Goal: Task Accomplishment & Management: Complete application form

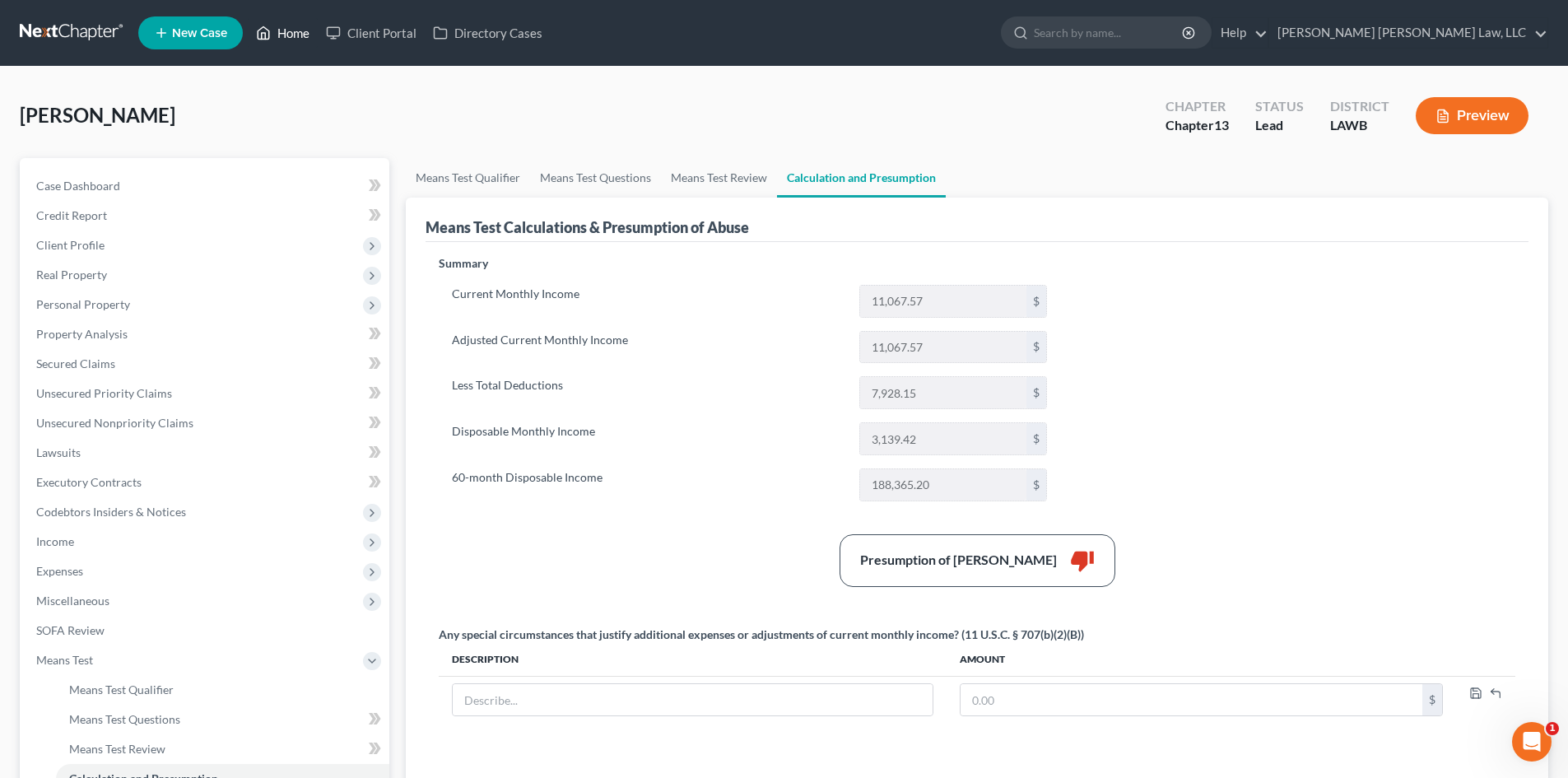
drag, startPoint x: 302, startPoint y: 30, endPoint x: 904, endPoint y: 151, distance: 614.0
click at [301, 30] on link "Home" at bounding box center [283, 33] width 70 height 30
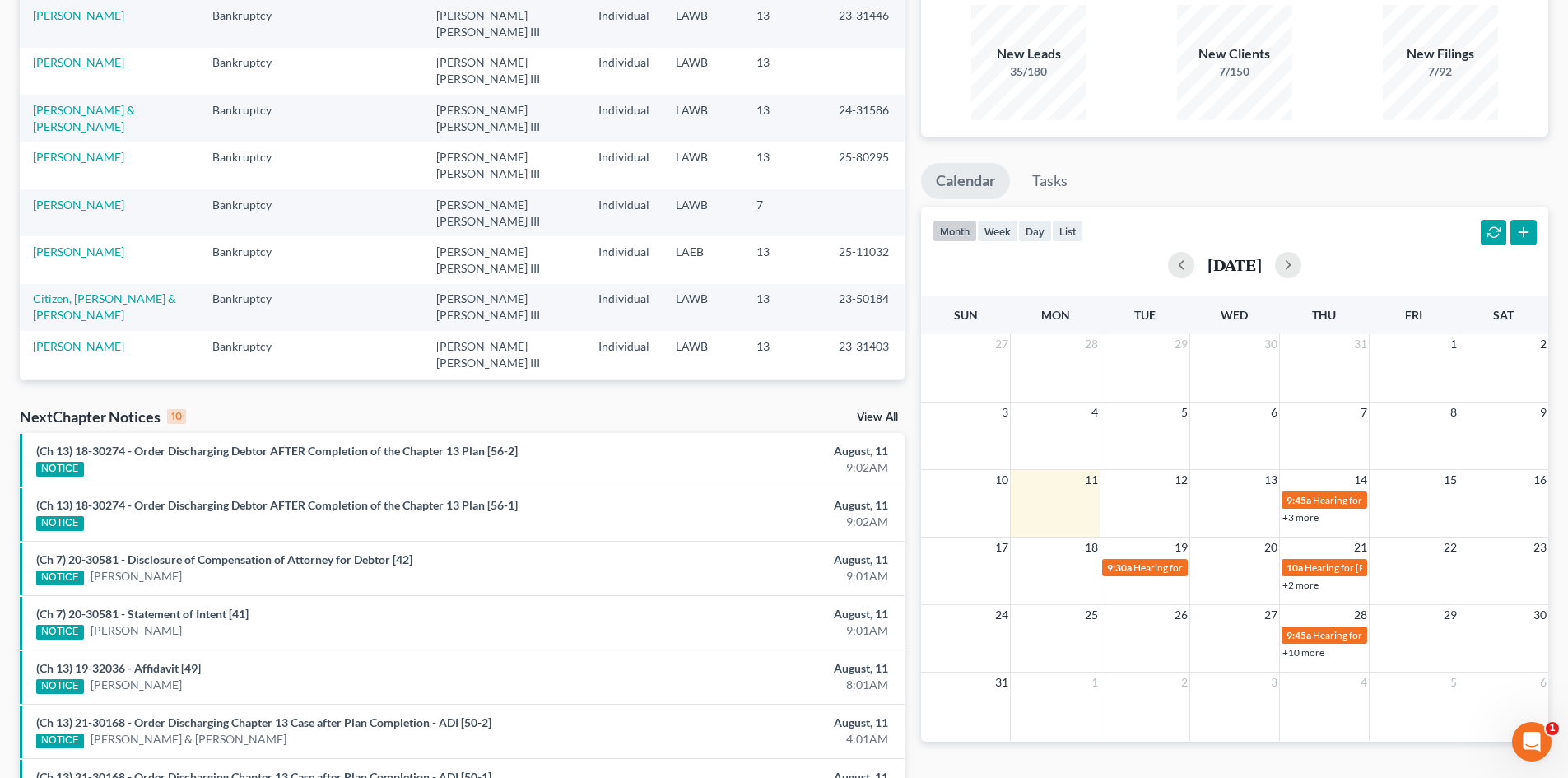
scroll to position [165, 0]
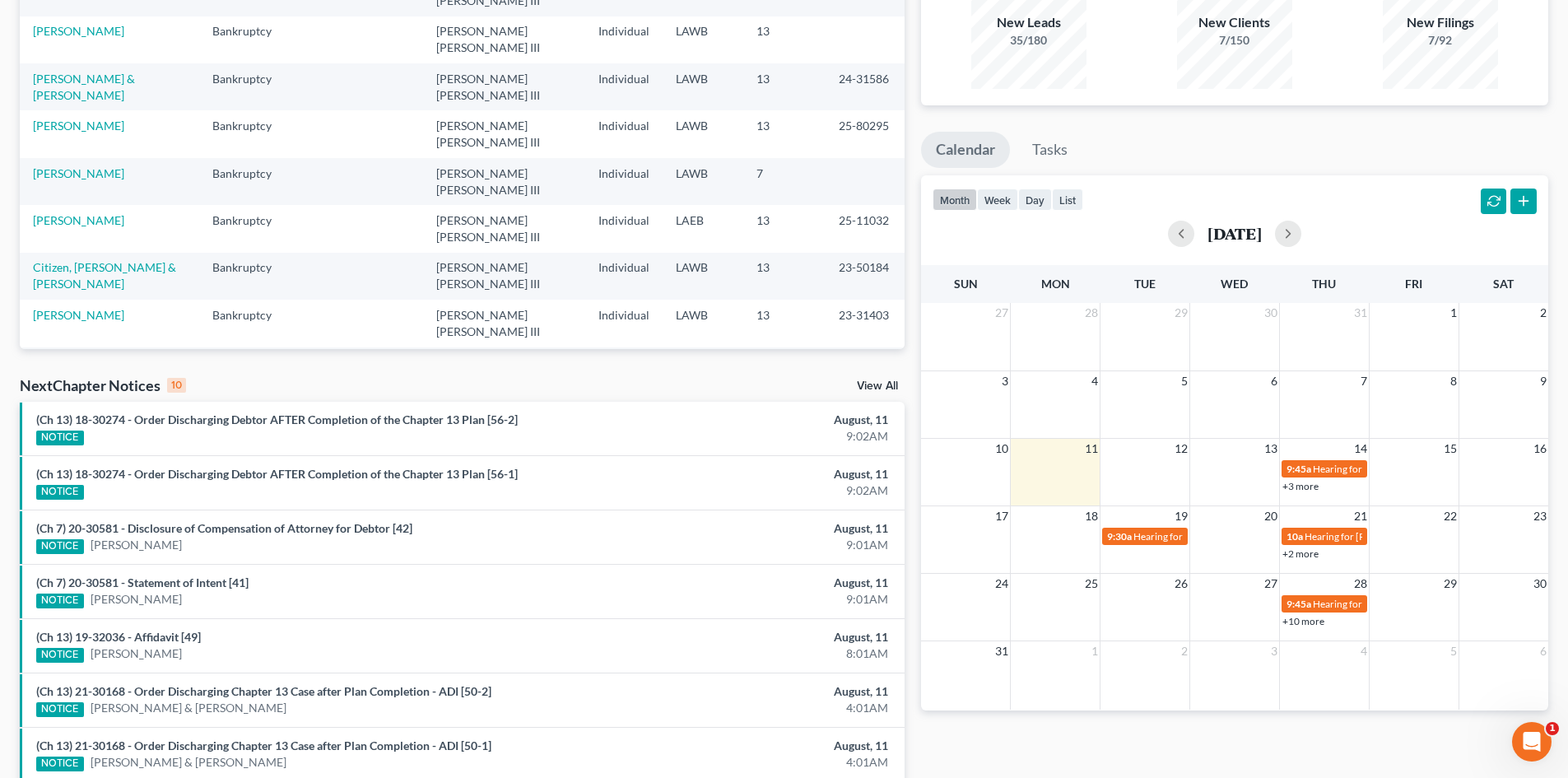
click at [74, 449] on link "[PERSON_NAME]" at bounding box center [78, 456] width 91 height 14
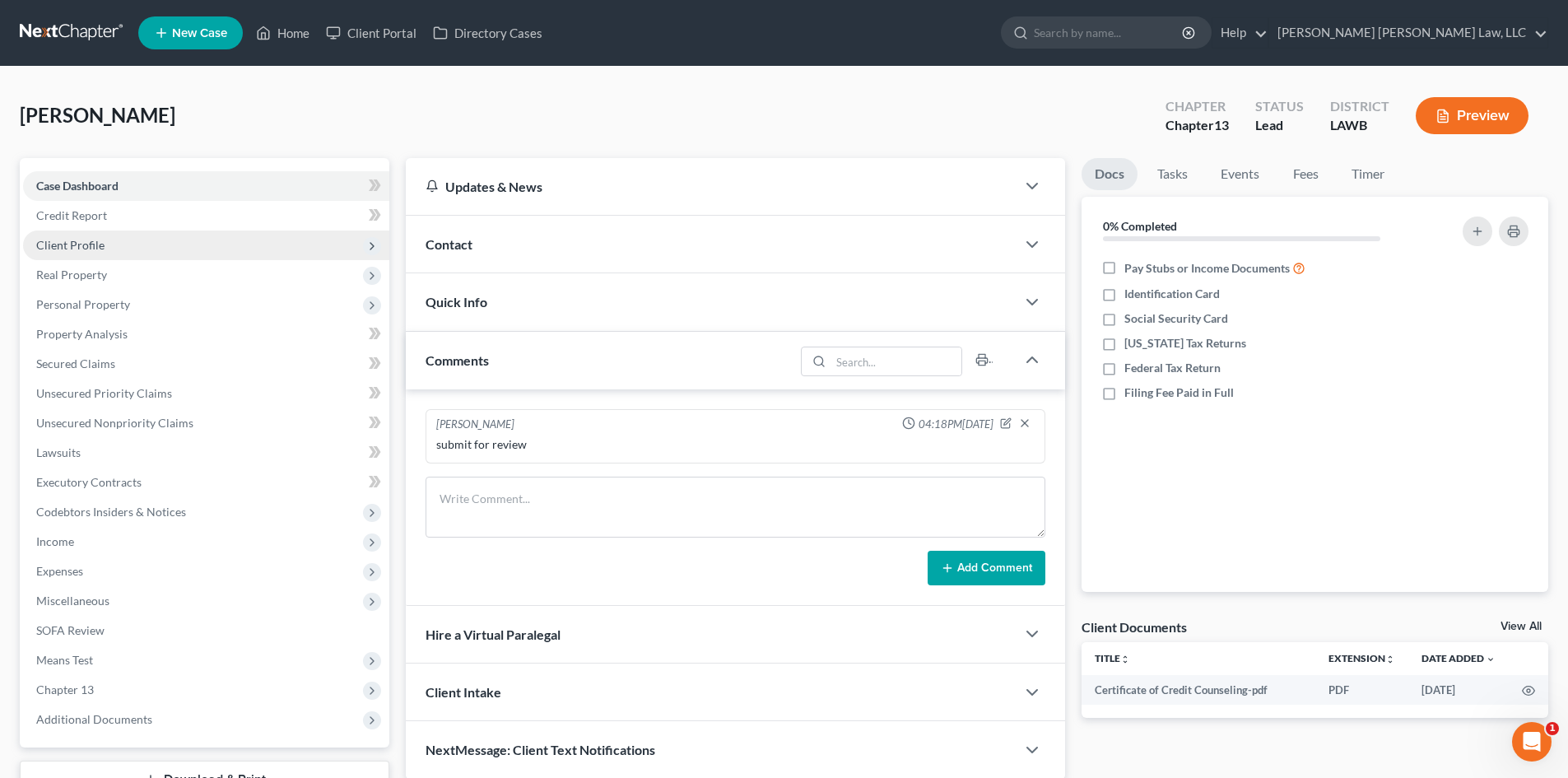
click at [73, 233] on span "Client Profile" at bounding box center [206, 246] width 366 height 30
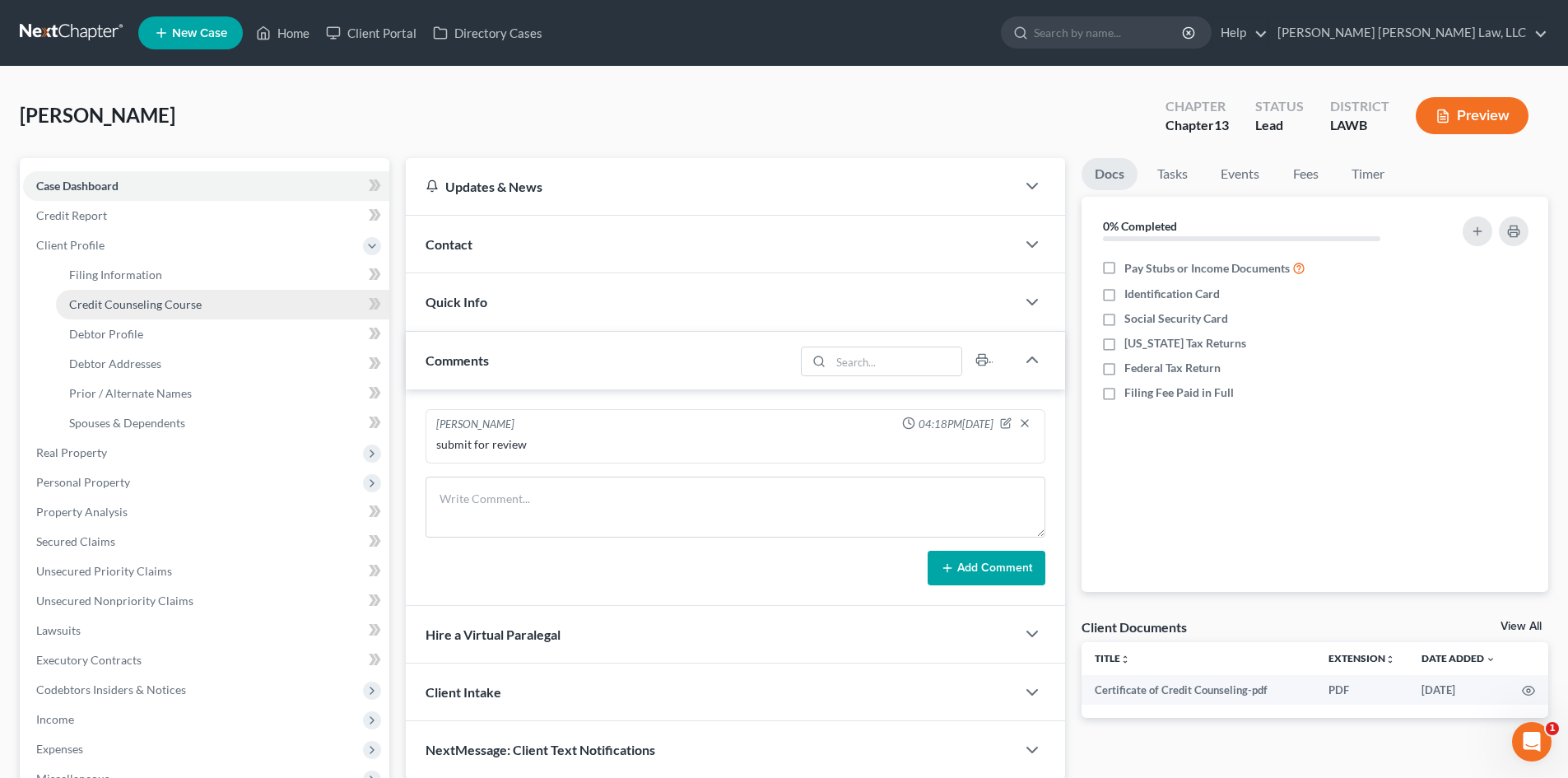
click at [126, 303] on span "Credit Counseling Course" at bounding box center [135, 304] width 133 height 14
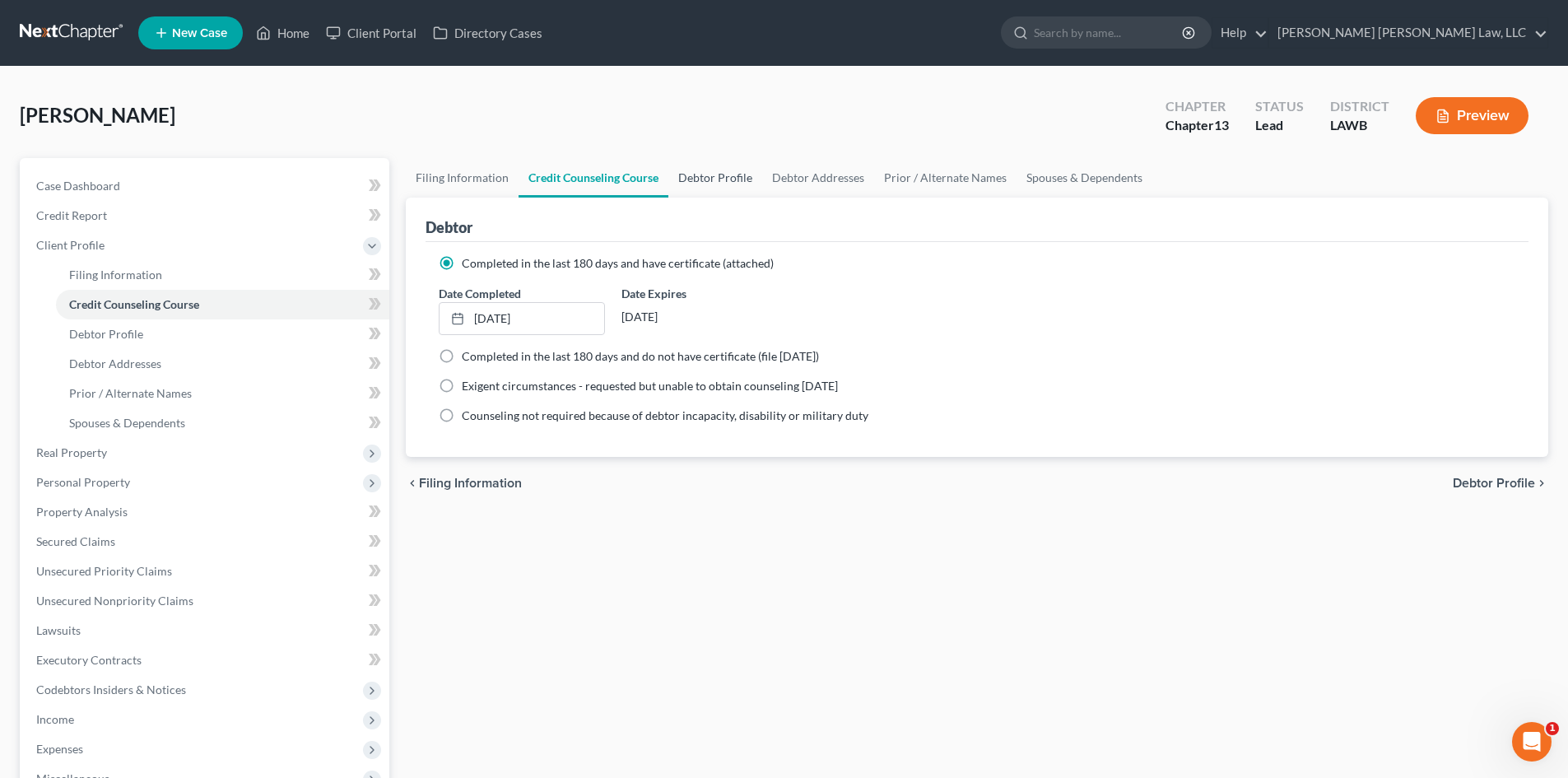
click at [742, 170] on link "Debtor Profile" at bounding box center [715, 178] width 94 height 40
select select "0"
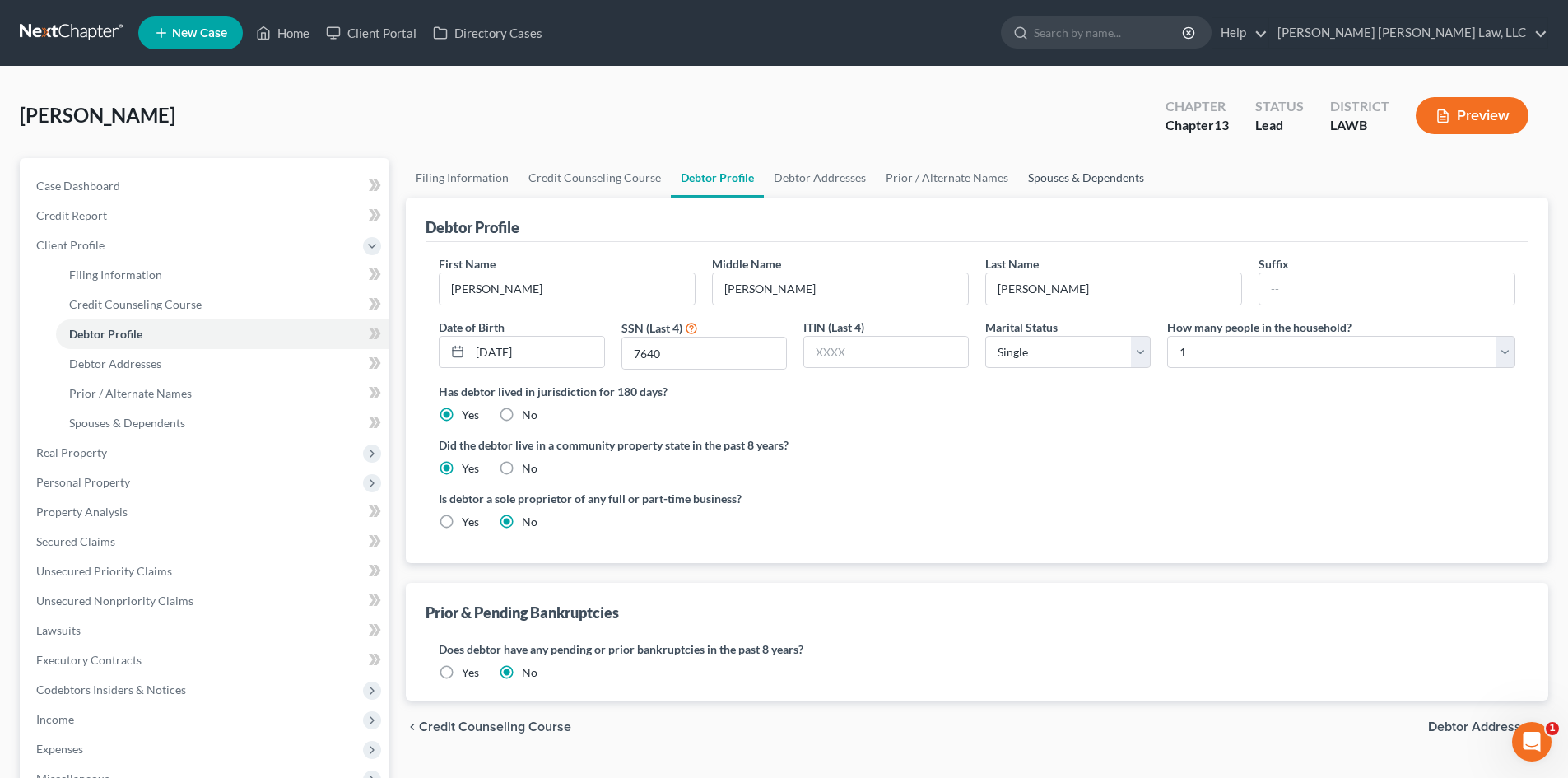
click at [1051, 186] on link "Spouses & Dependents" at bounding box center [1086, 178] width 136 height 40
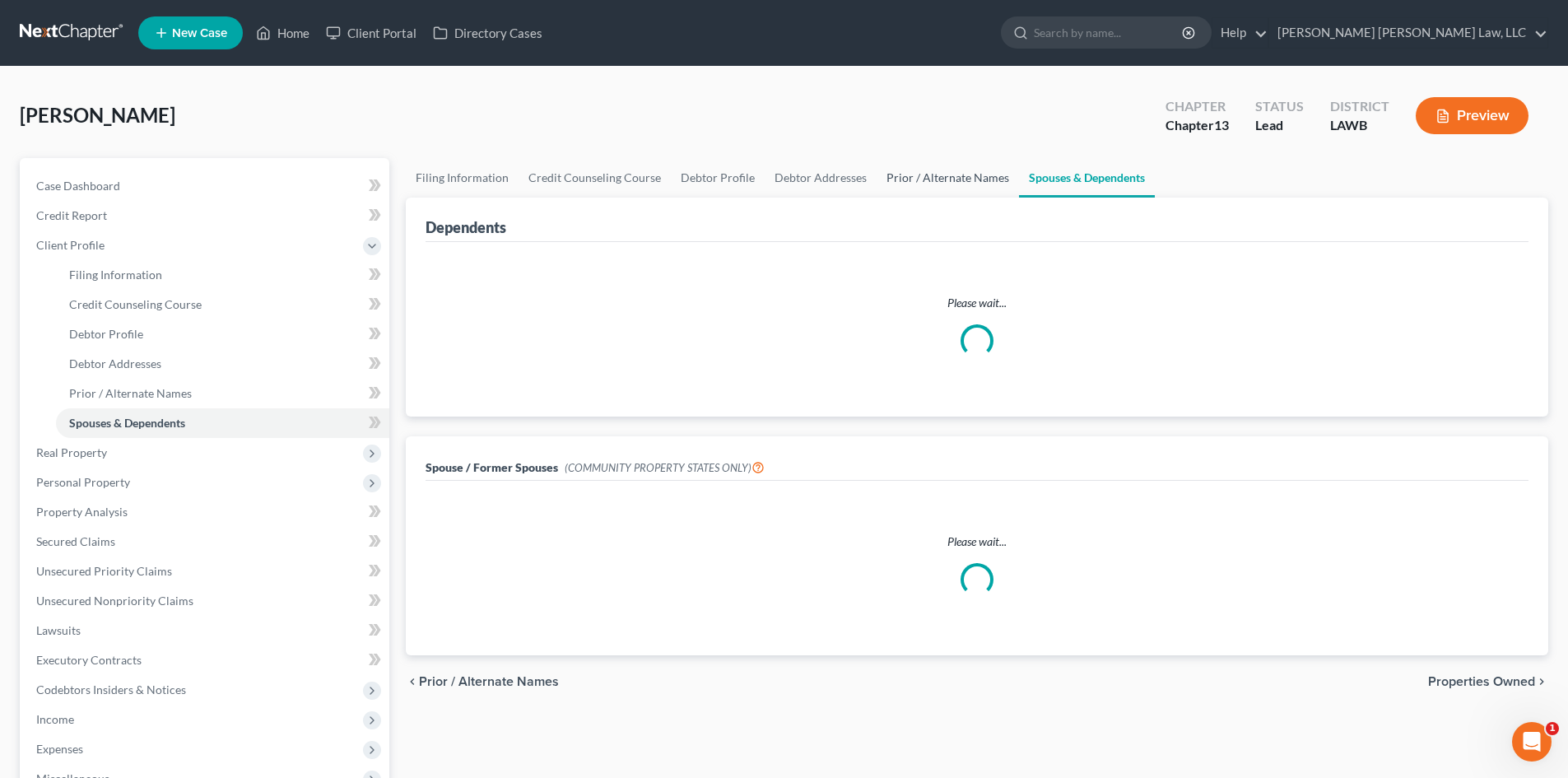
click at [962, 182] on link "Prior / Alternate Names" at bounding box center [948, 178] width 143 height 40
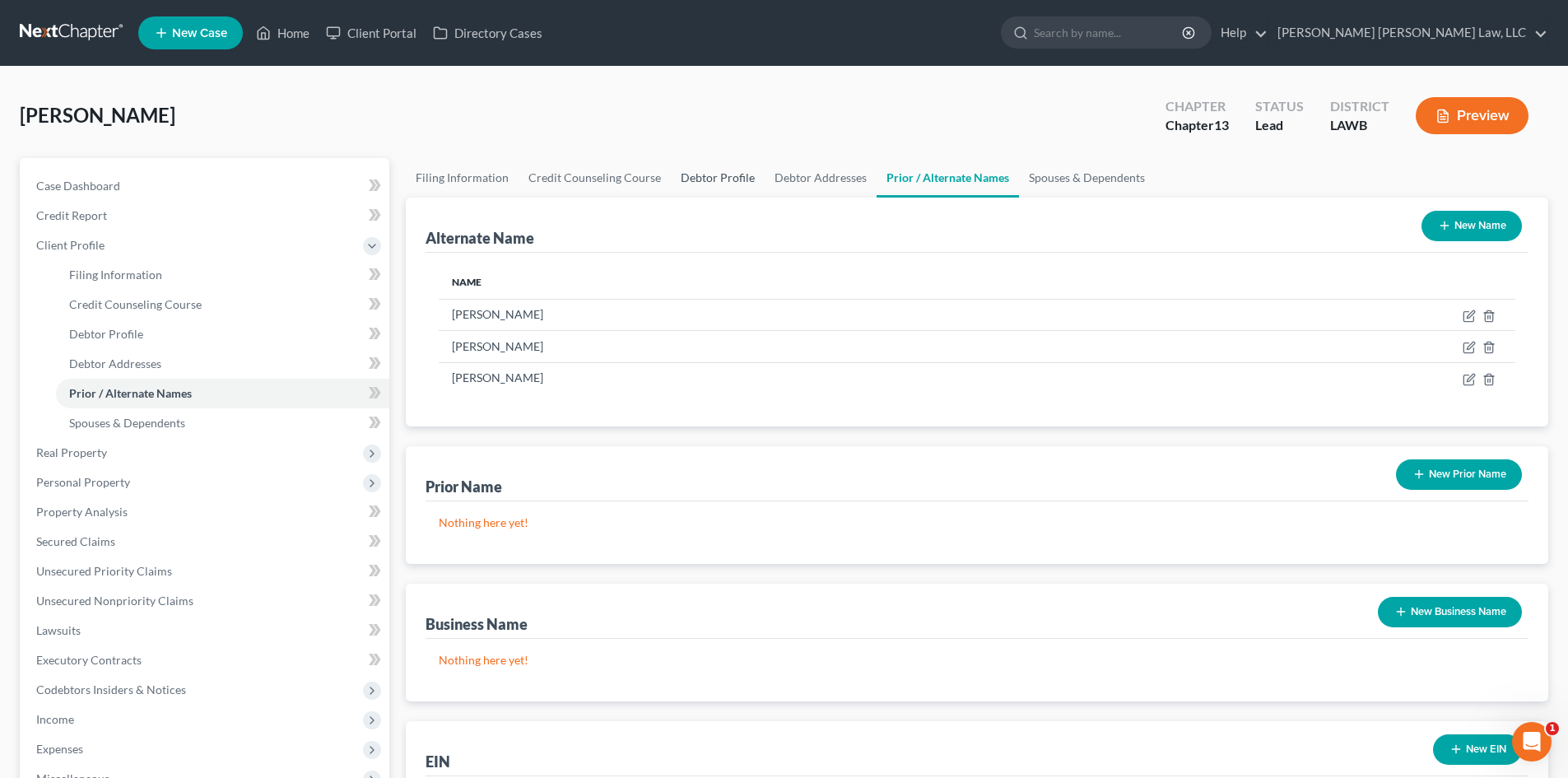
click at [733, 179] on link "Debtor Profile" at bounding box center [718, 178] width 94 height 40
select select "0"
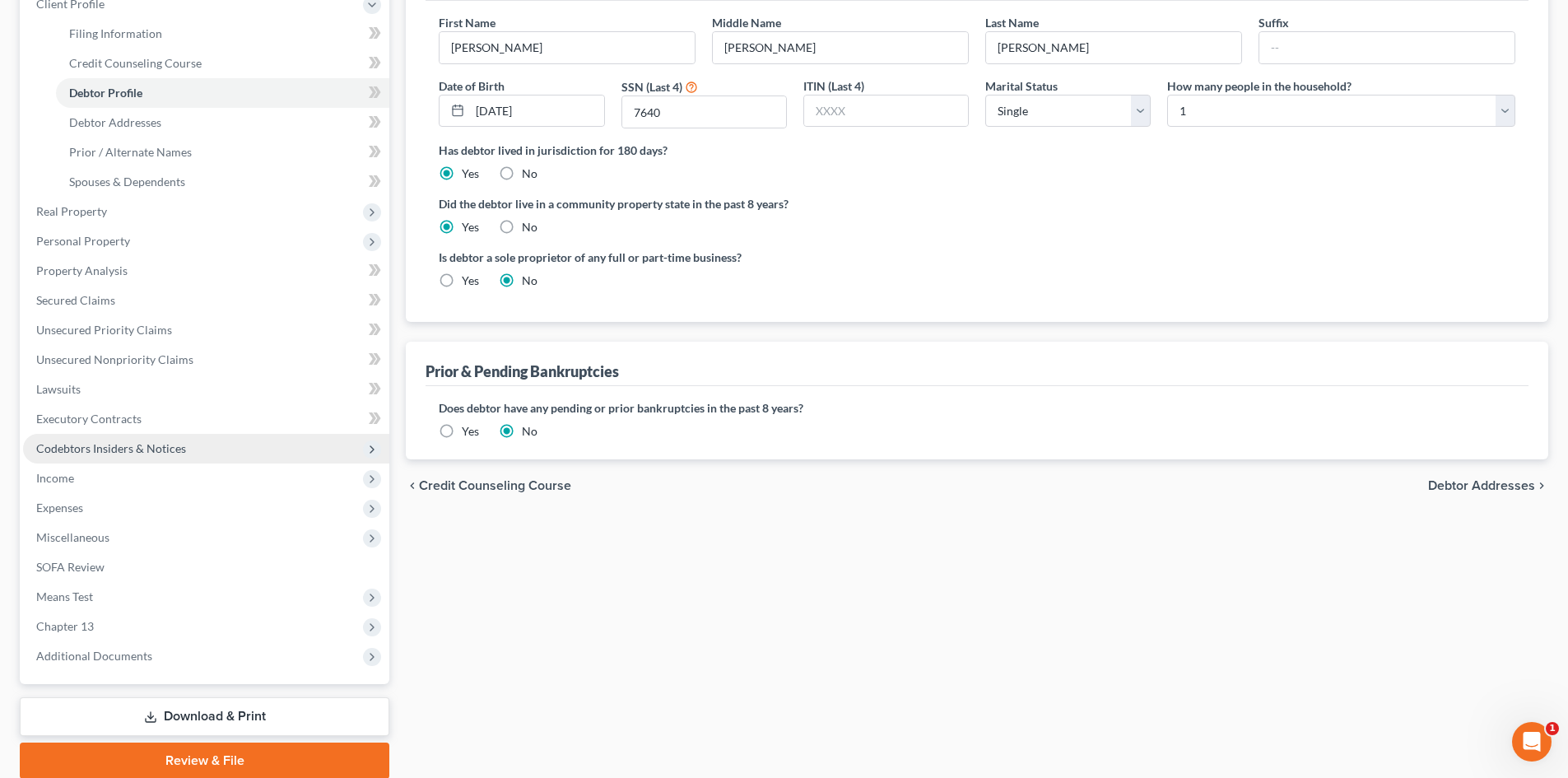
scroll to position [305, 0]
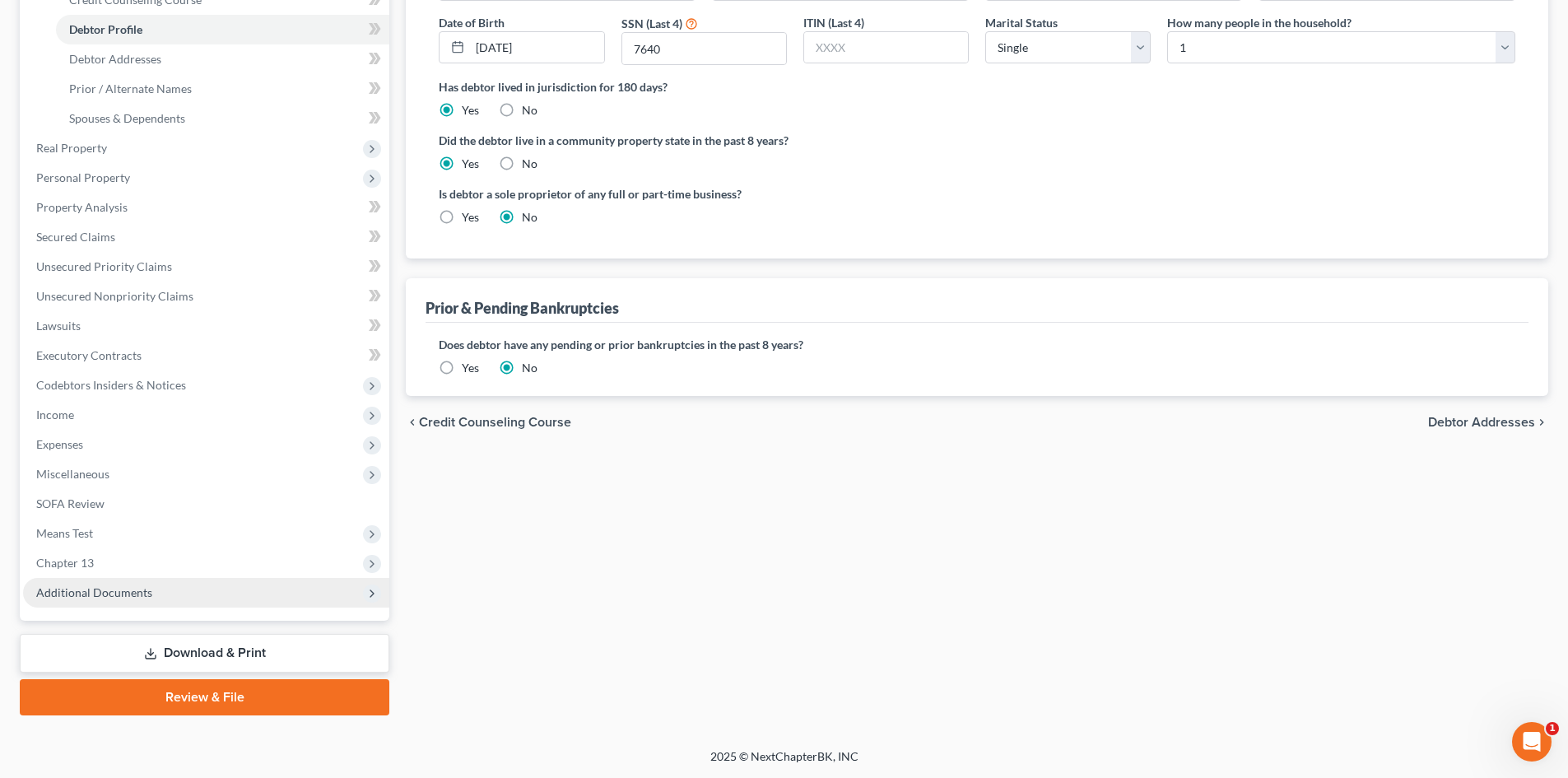
drag, startPoint x: 165, startPoint y: 593, endPoint x: 200, endPoint y: 588, distance: 35.4
click at [166, 593] on span "Additional Documents" at bounding box center [206, 593] width 366 height 30
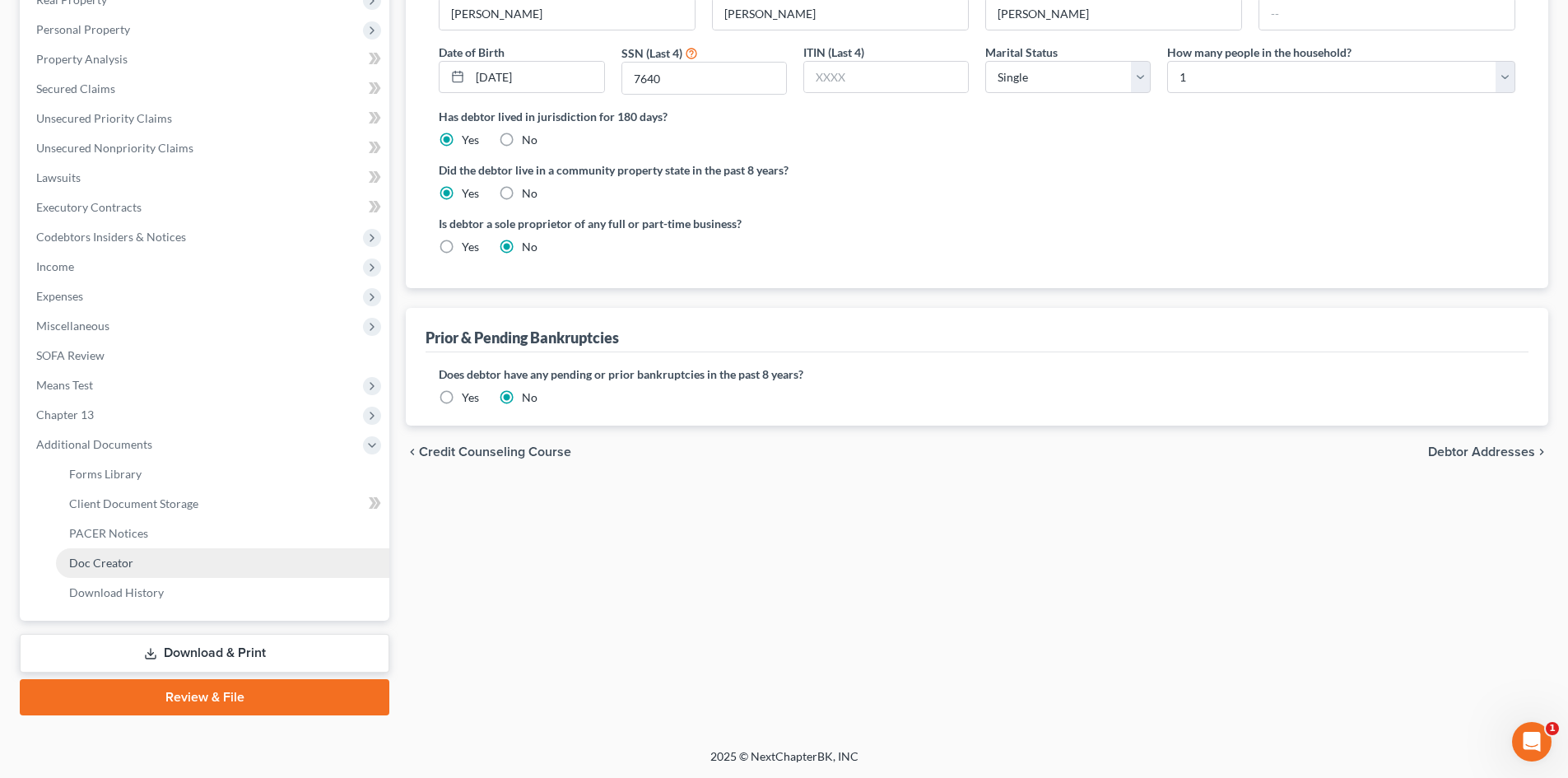
scroll to position [275, 0]
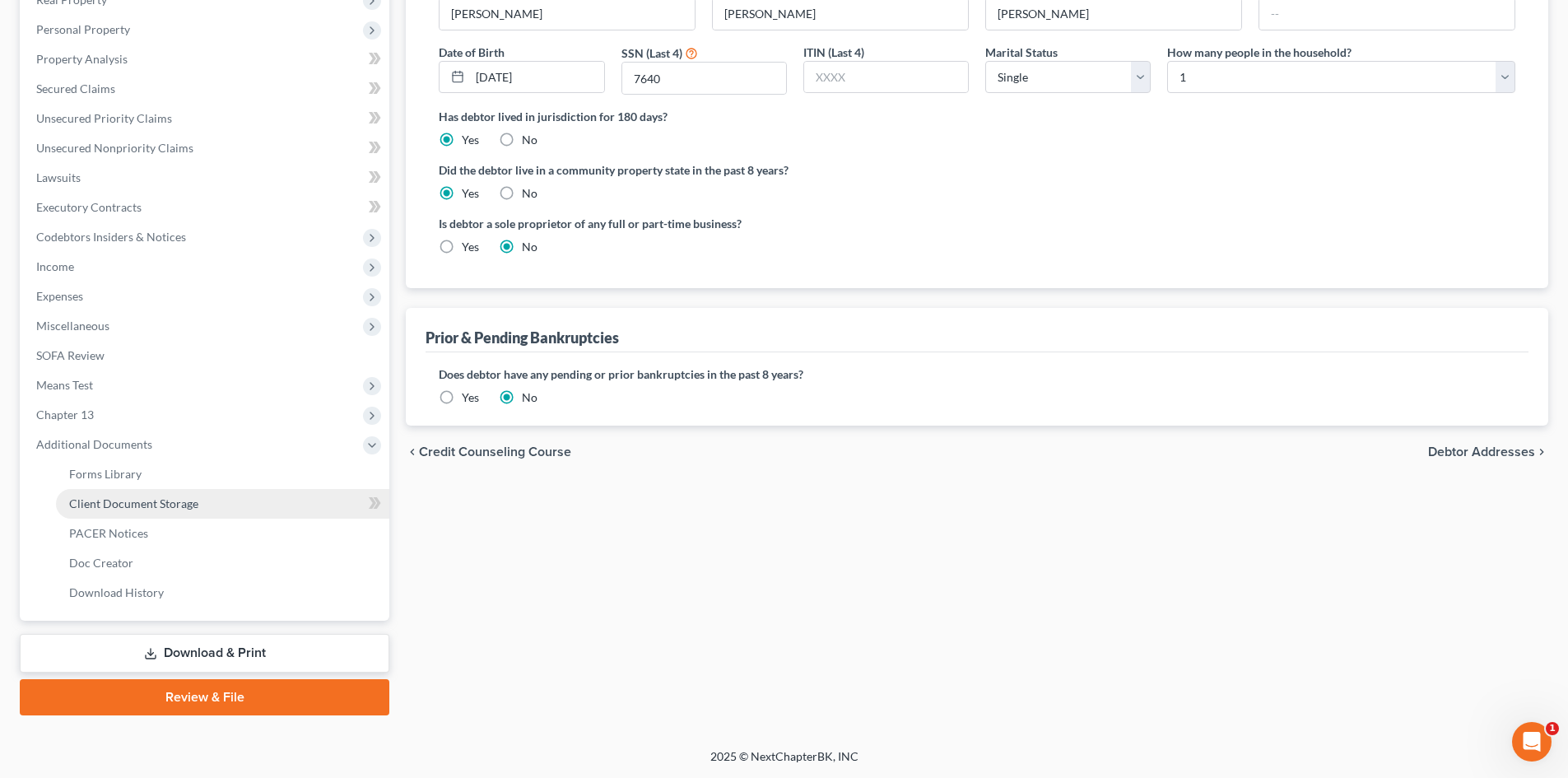
click at [264, 512] on link "Client Document Storage" at bounding box center [222, 504] width 334 height 30
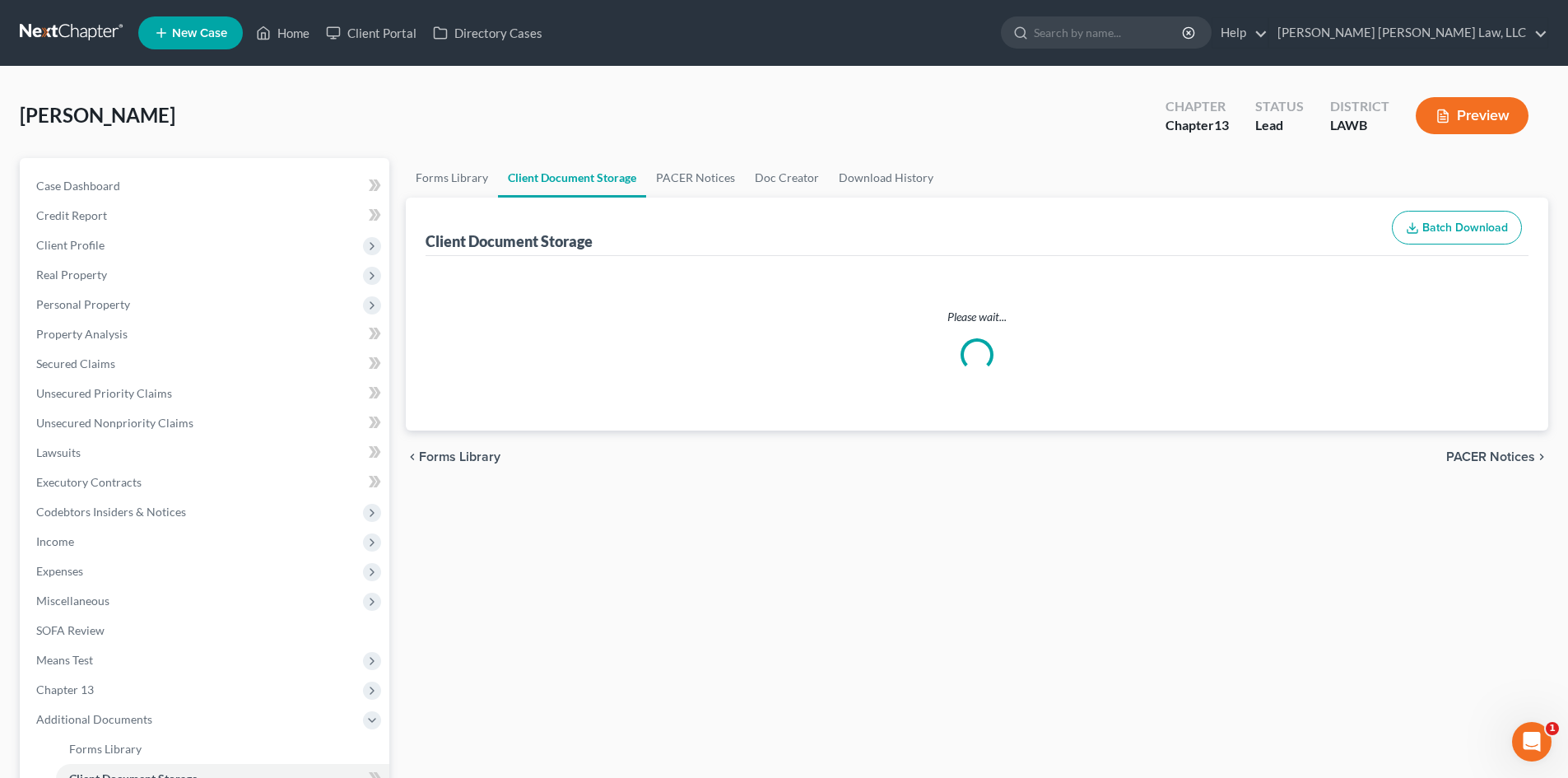
select select "9"
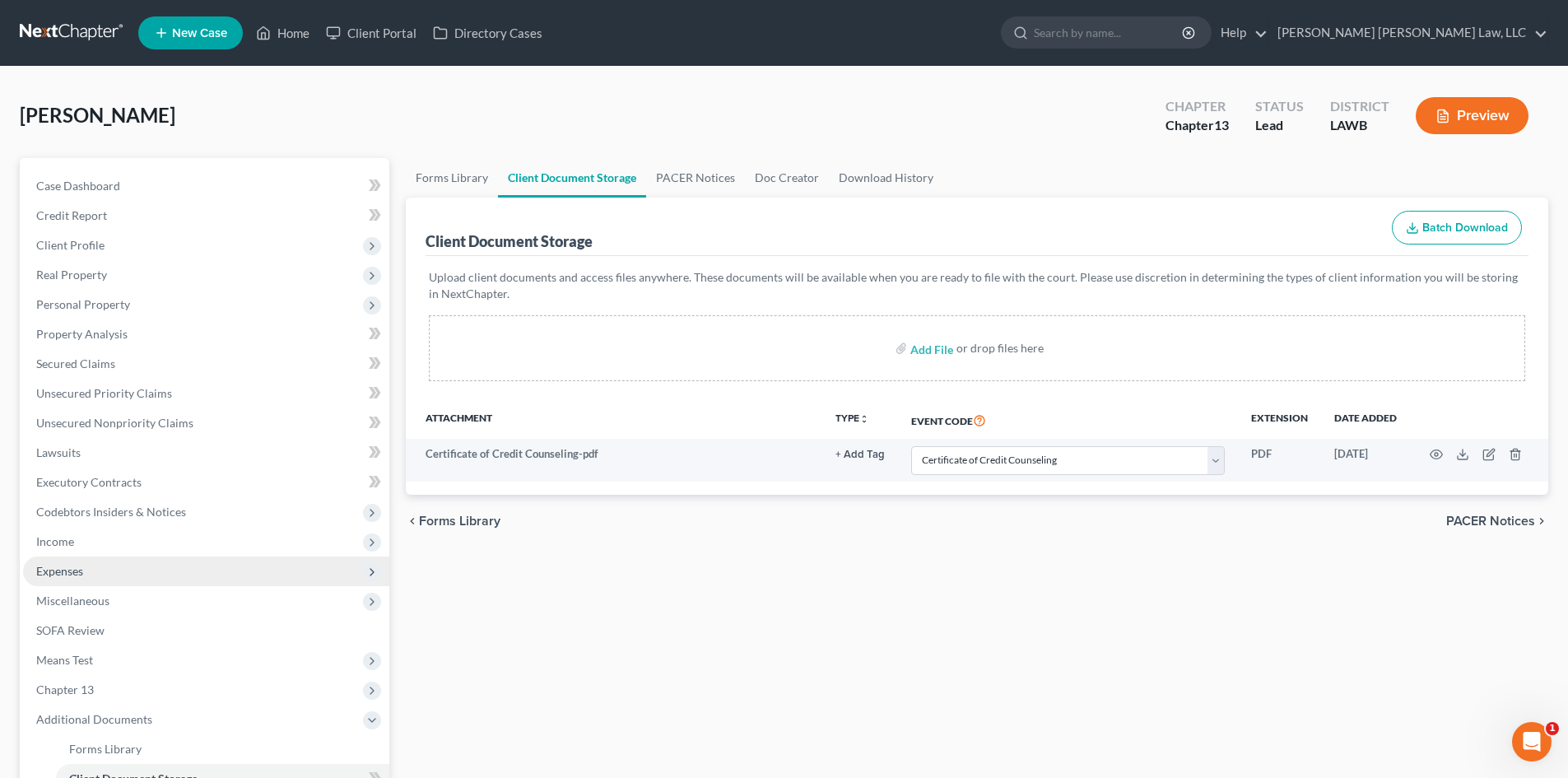
click at [234, 578] on span "Expenses" at bounding box center [206, 571] width 366 height 30
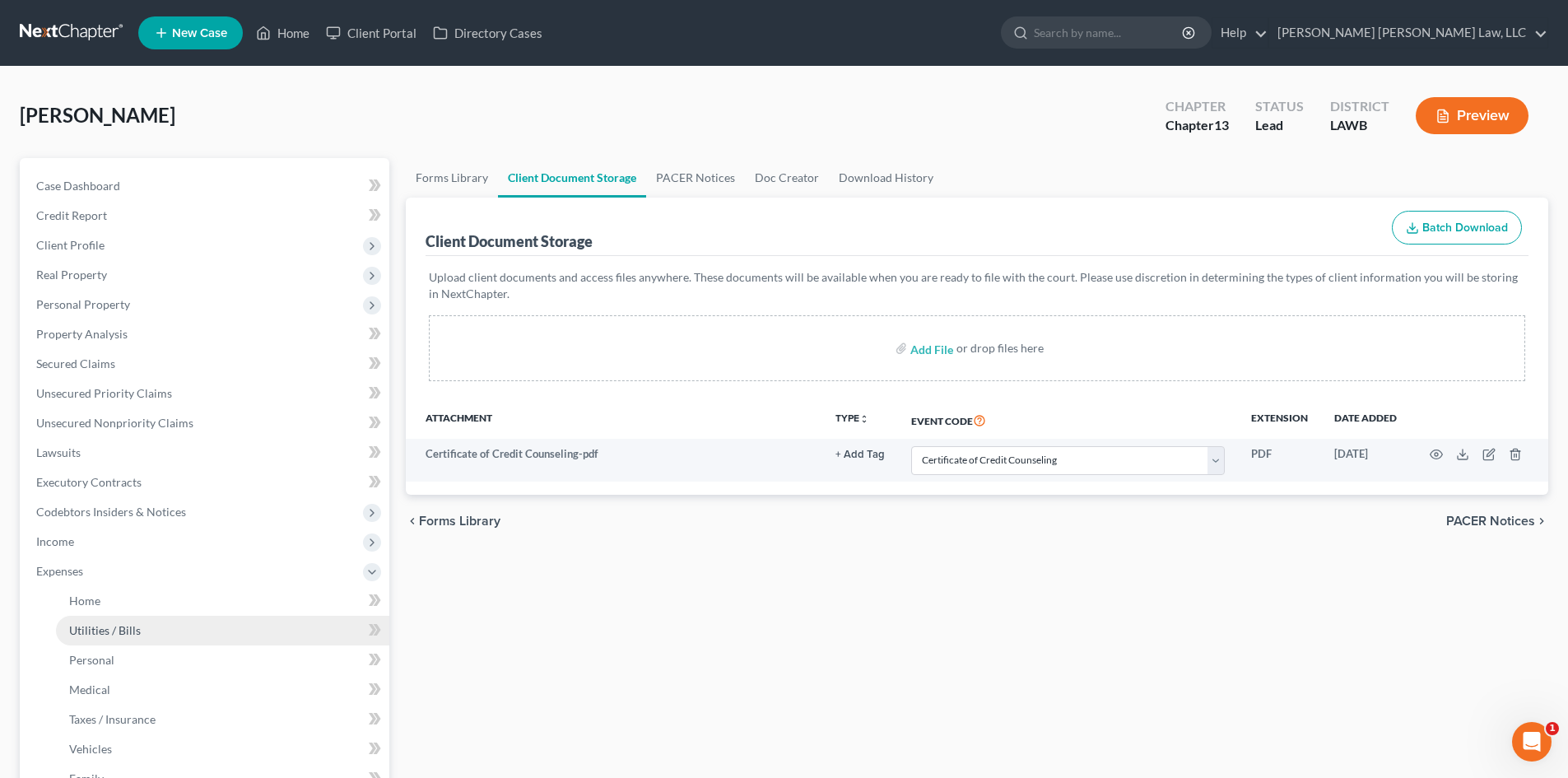
click at [199, 635] on link "Utilities / Bills" at bounding box center [222, 630] width 334 height 30
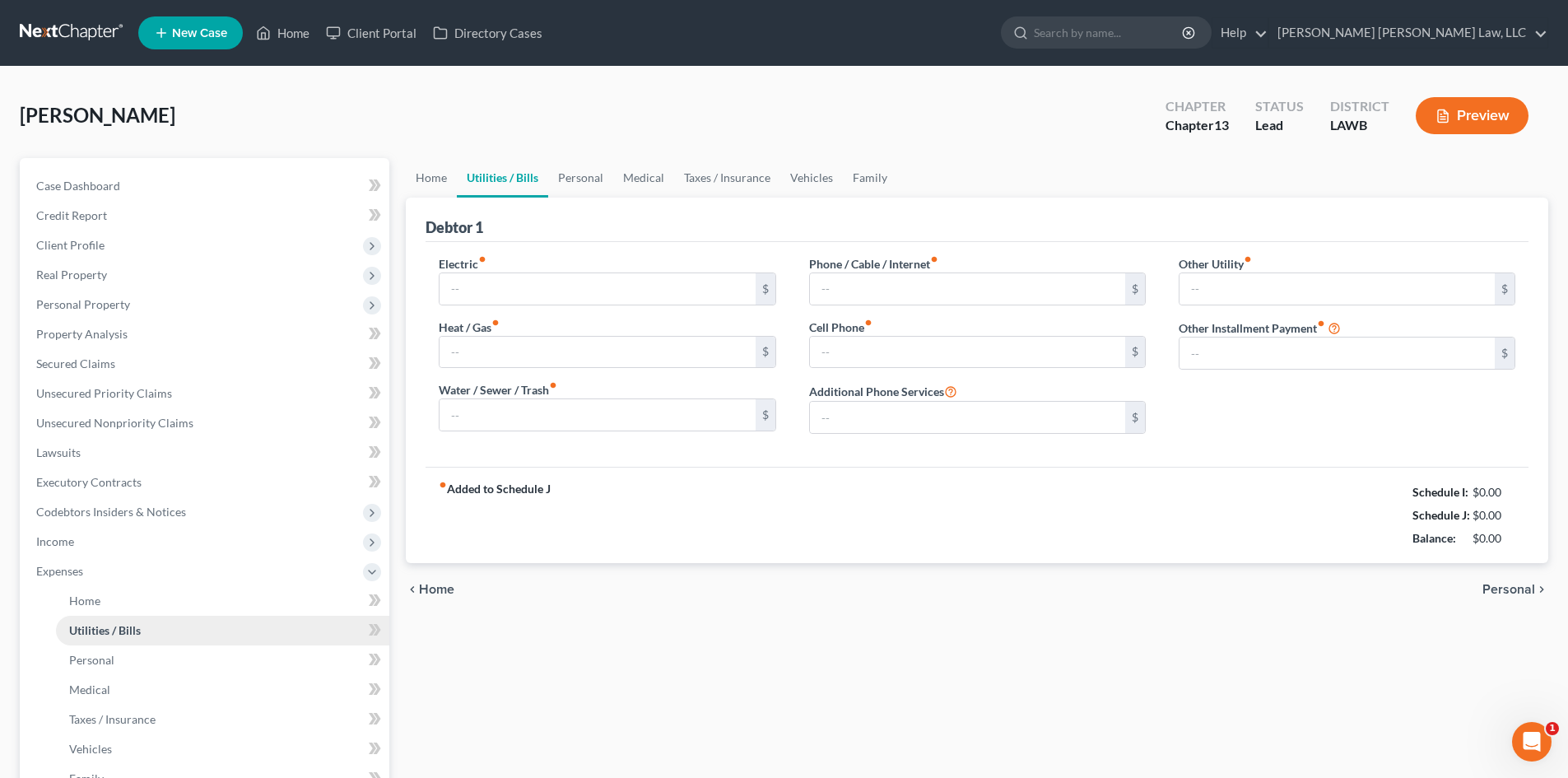
type input "200.46"
type input "60.00"
type input "100.00"
type input "120.00"
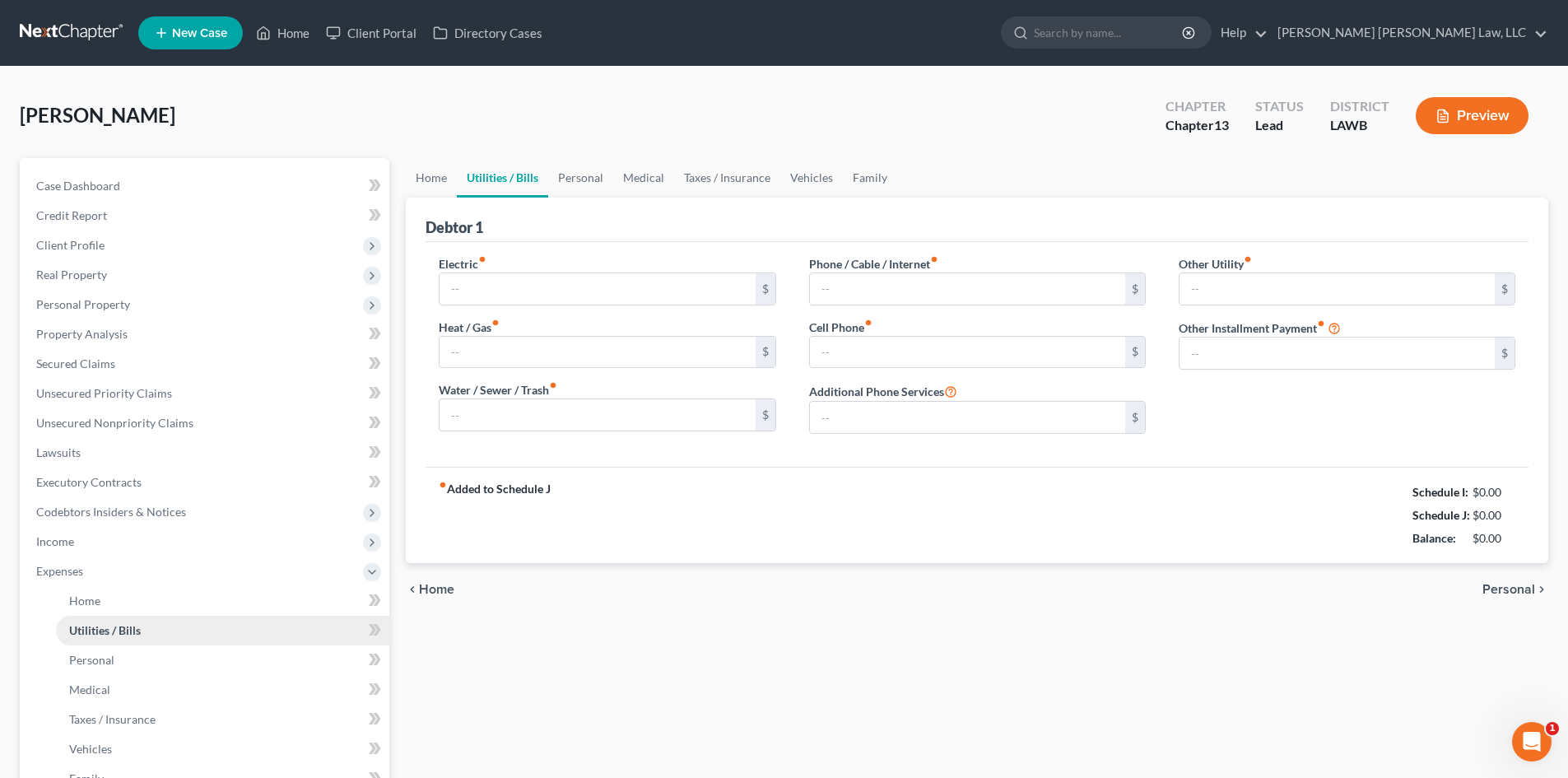
type input "0.00"
click at [817, 190] on link "Vehicles" at bounding box center [812, 178] width 63 height 40
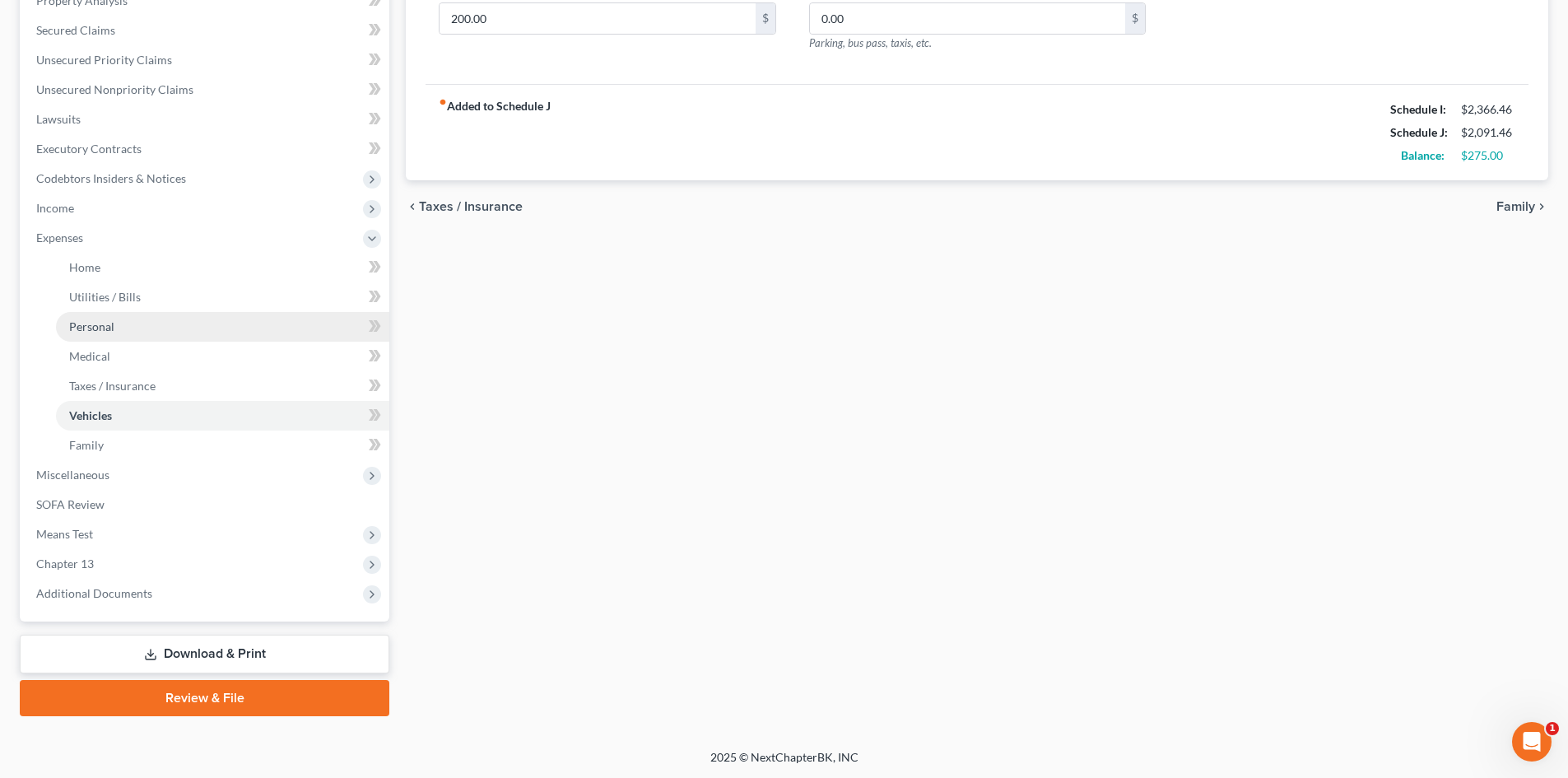
scroll to position [335, 0]
click at [175, 688] on link "Review & File" at bounding box center [204, 697] width 369 height 36
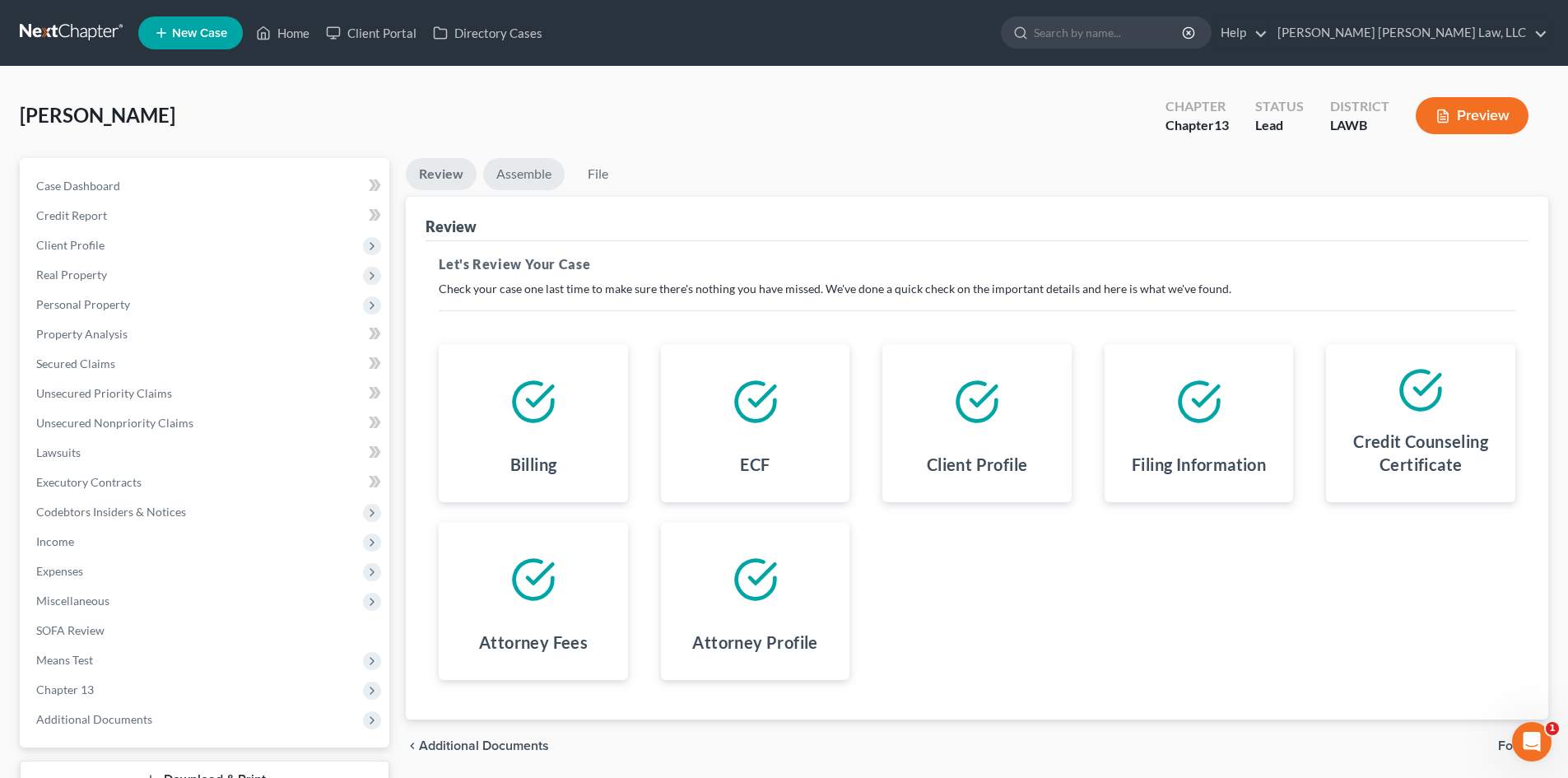
click at [550, 171] on link "Assemble" at bounding box center [523, 174] width 82 height 32
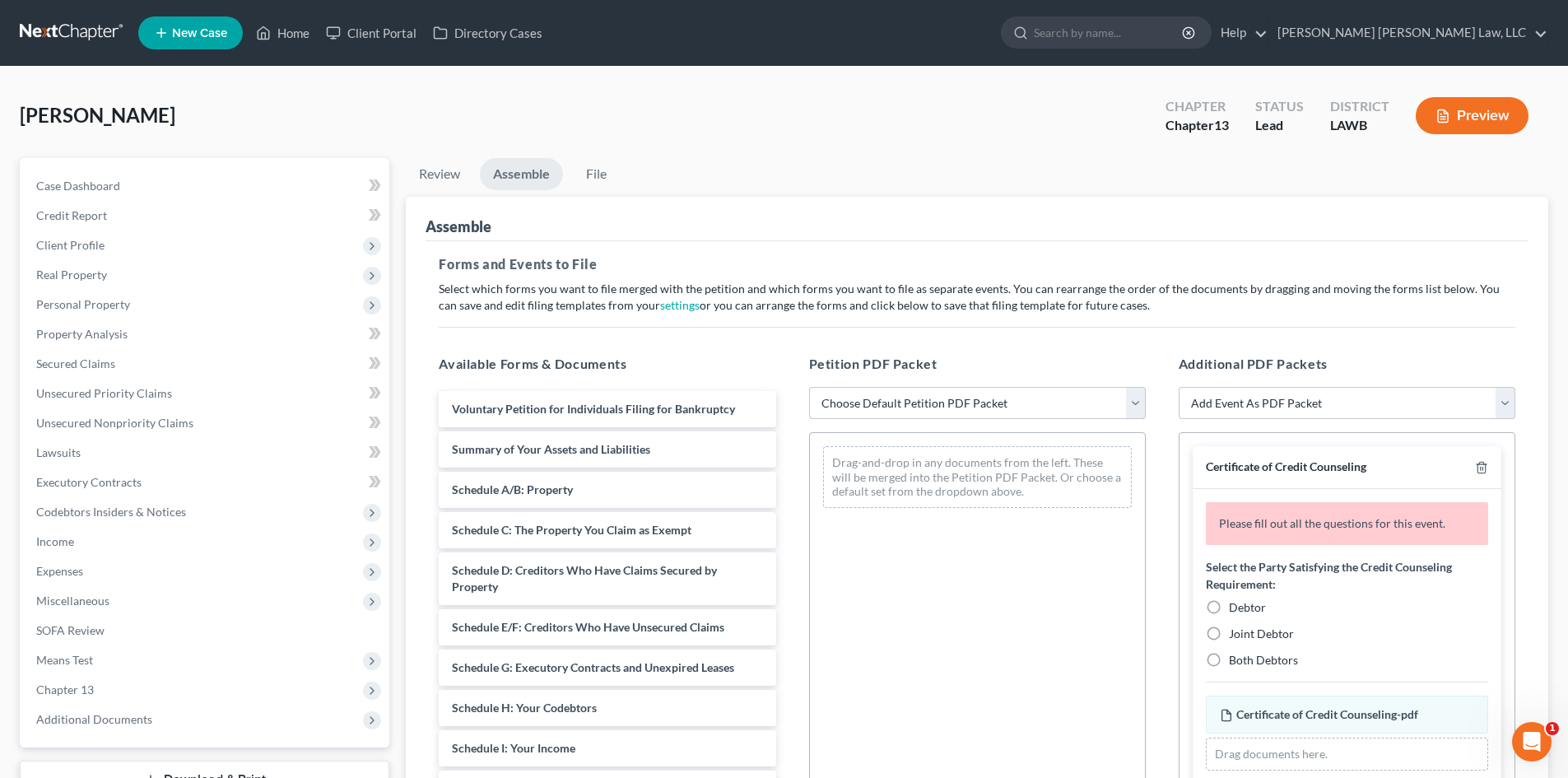
click at [968, 415] on select "Choose Default Petition PDF Packet Complete Bankruptcy Petition (all forms and …" at bounding box center [977, 403] width 337 height 33
select select "0"
click at [809, 387] on select "Choose Default Petition PDF Packet Complete Bankruptcy Petition (all forms and …" at bounding box center [977, 403] width 337 height 33
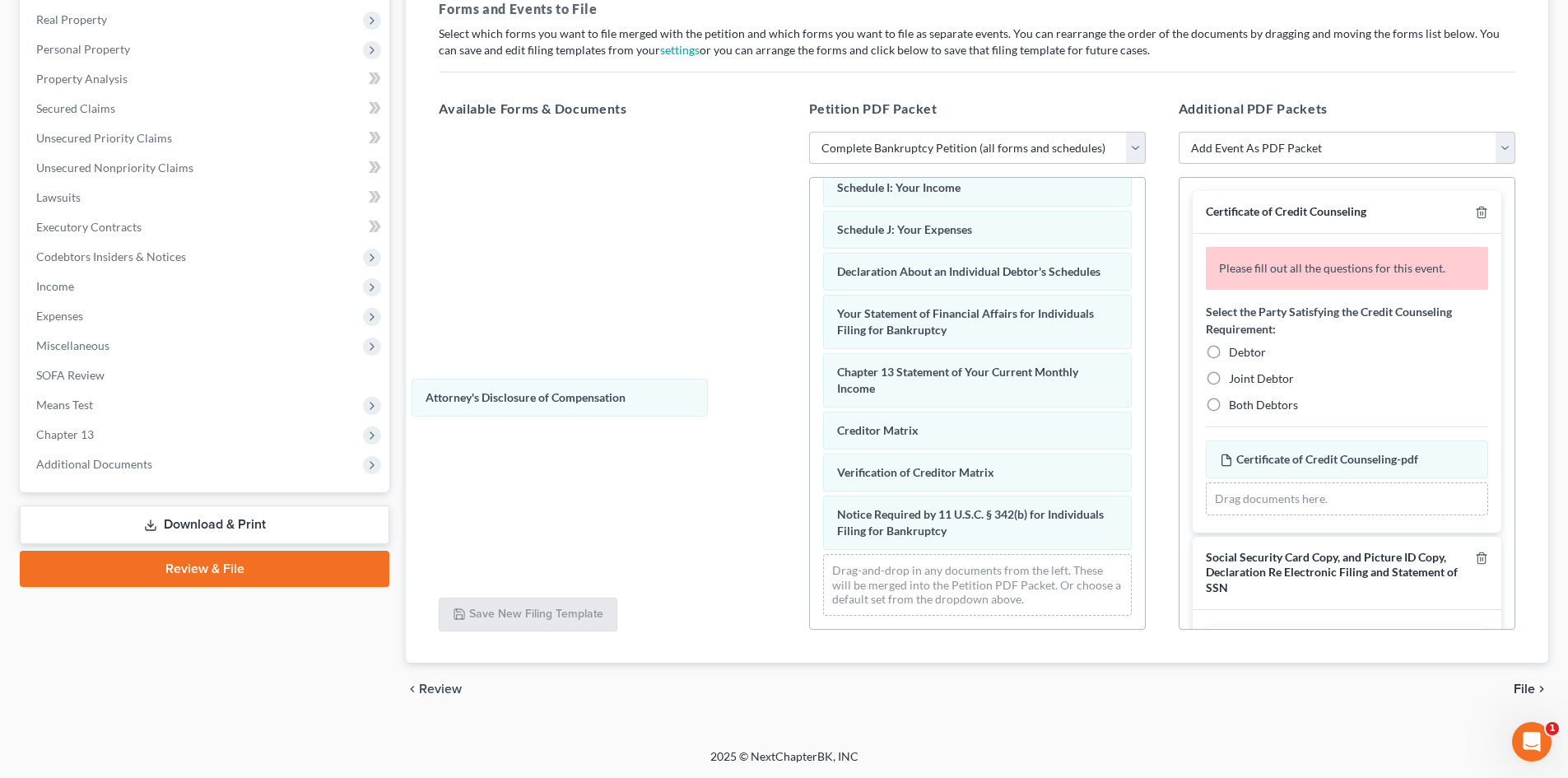
scroll to position [424, 0]
drag, startPoint x: 996, startPoint y: 513, endPoint x: 745, endPoint y: 254, distance: 360.7
click at [810, 279] on div "Attorney's Disclosure of Compensation Voluntary Petition for Individuals Filing…" at bounding box center [977, 199] width 335 height 859
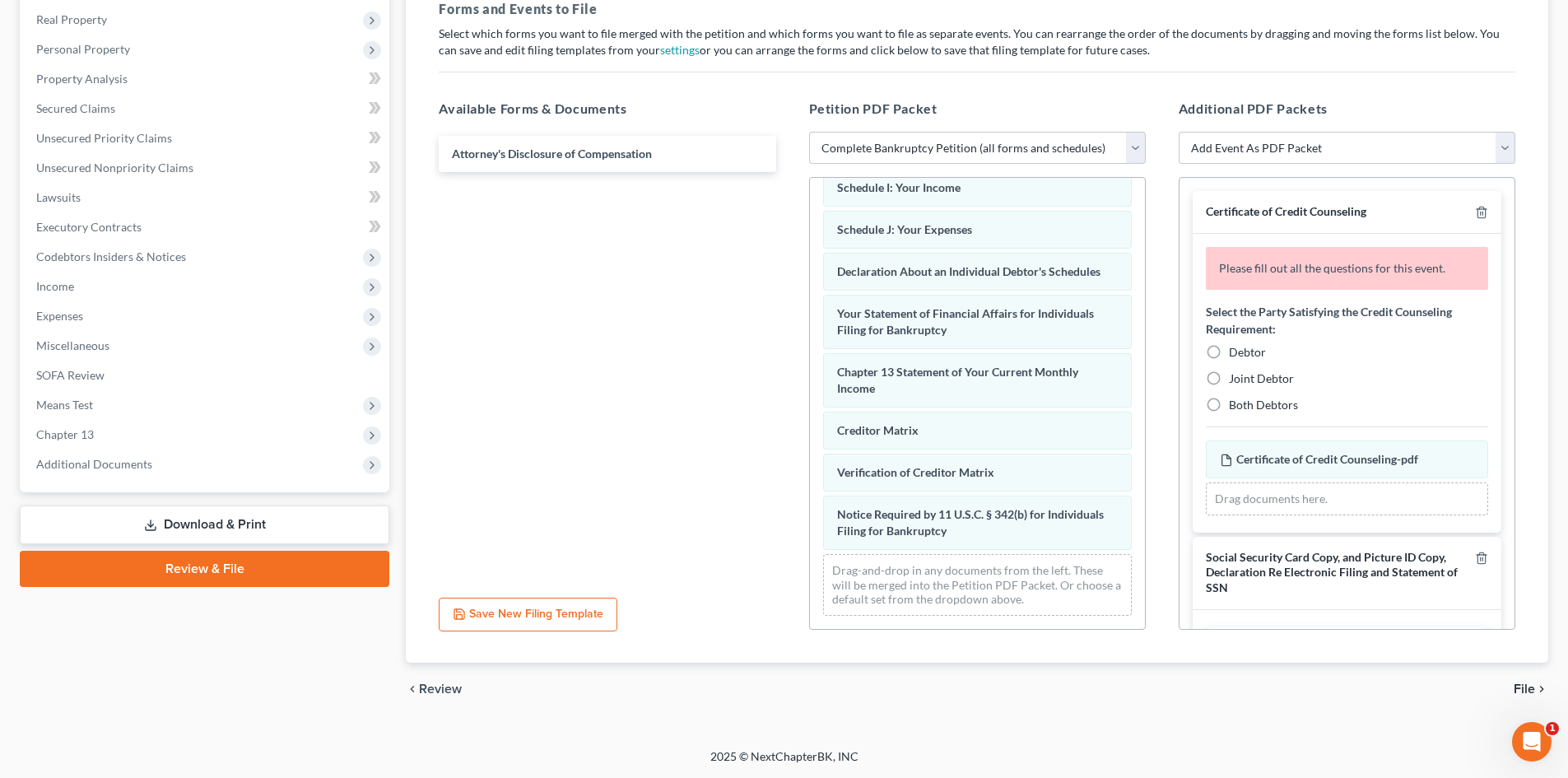
click at [1243, 354] on span "Debtor" at bounding box center [1247, 352] width 37 height 14
click at [1243, 354] on input "Debtor" at bounding box center [1240, 349] width 11 height 11
radio input "true"
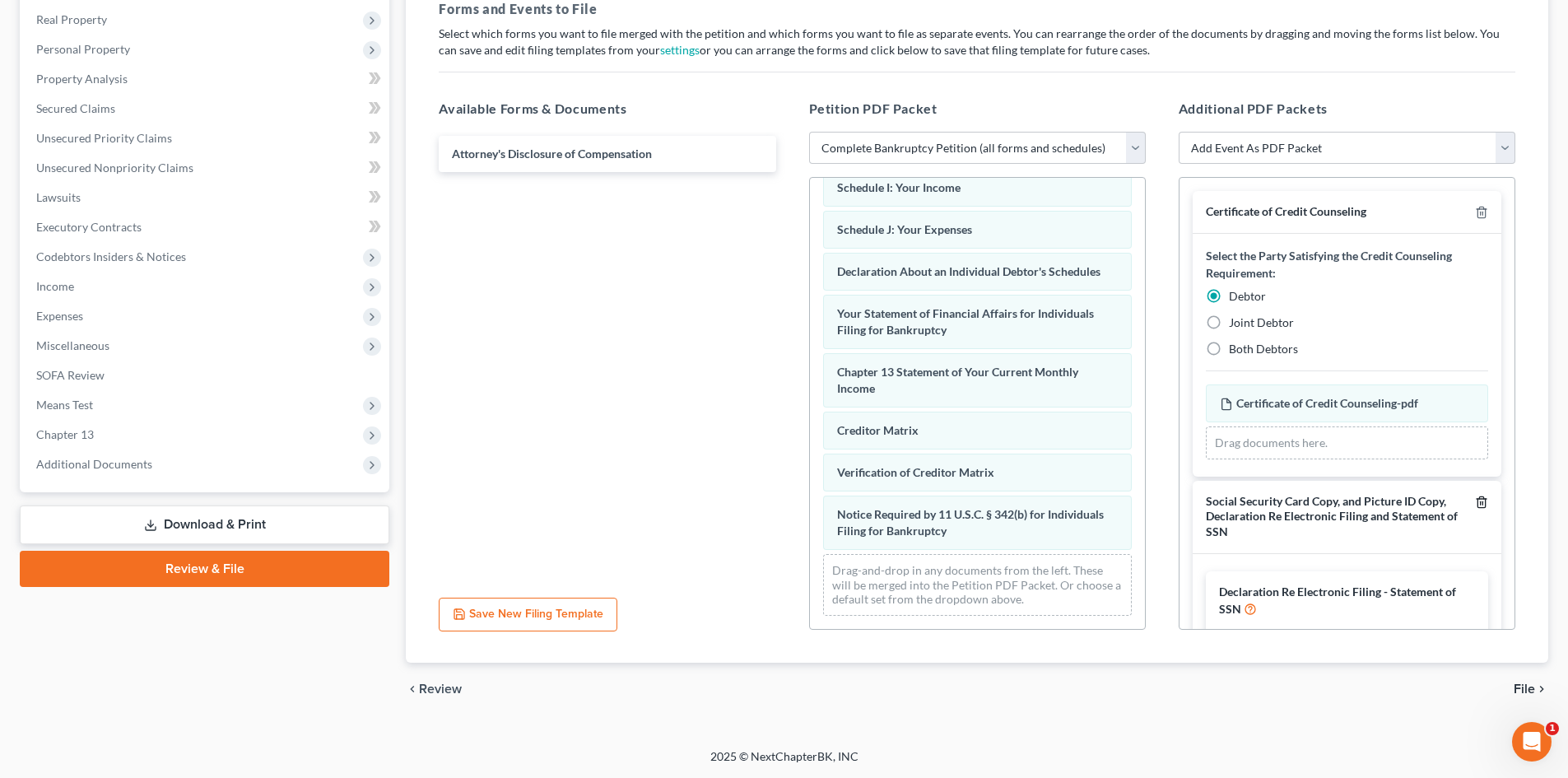
click at [1475, 504] on icon "button" at bounding box center [1481, 502] width 13 height 13
click at [1532, 687] on span "File" at bounding box center [1524, 689] width 21 height 13
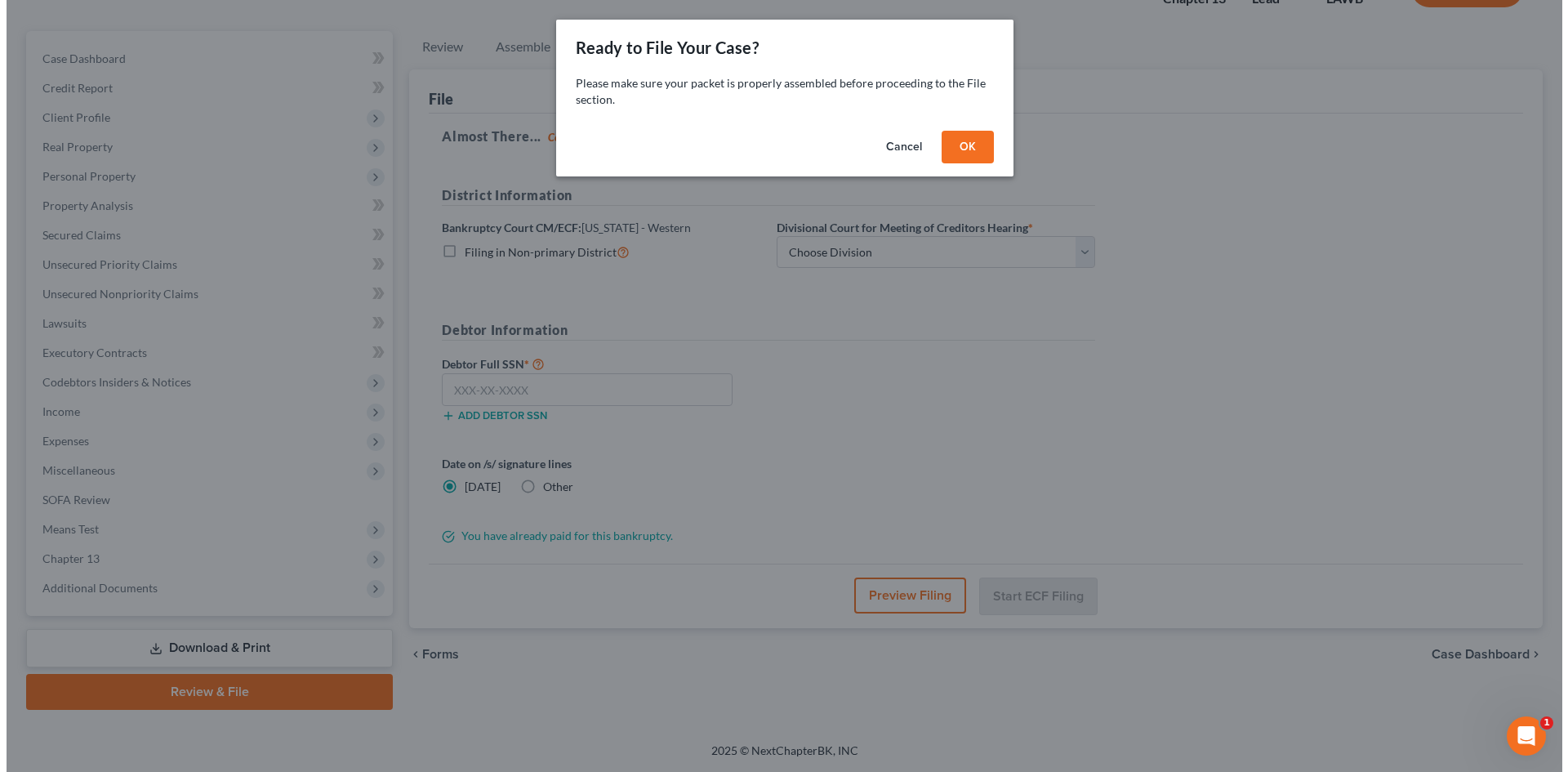
scroll to position [126, 0]
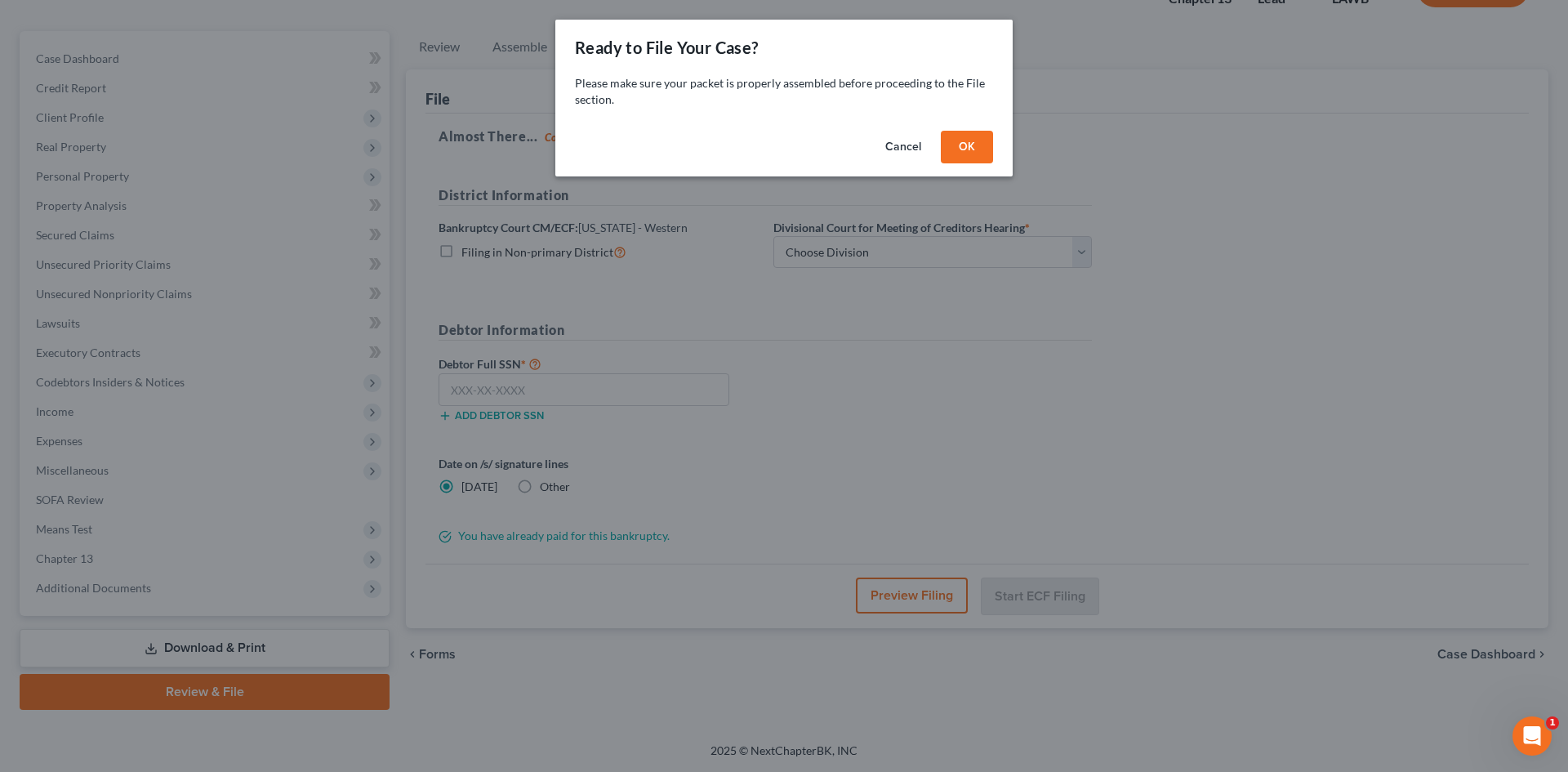
click at [970, 141] on button "OK" at bounding box center [967, 147] width 52 height 33
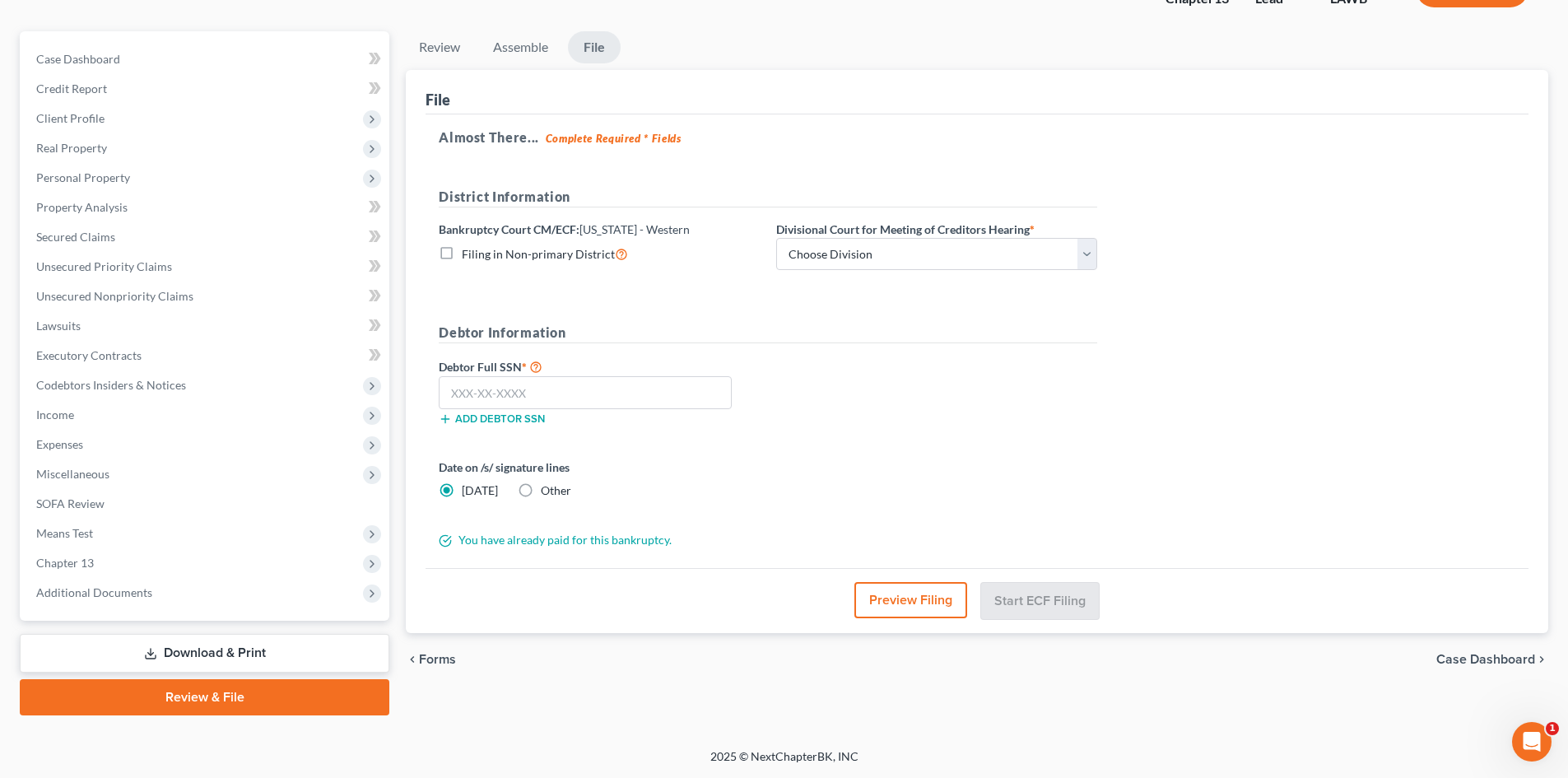
click at [471, 254] on span "Filing in Non-primary District" at bounding box center [538, 254] width 153 height 14
click at [471, 254] on input "Filing in Non-primary District" at bounding box center [473, 250] width 11 height 11
checkbox input "true"
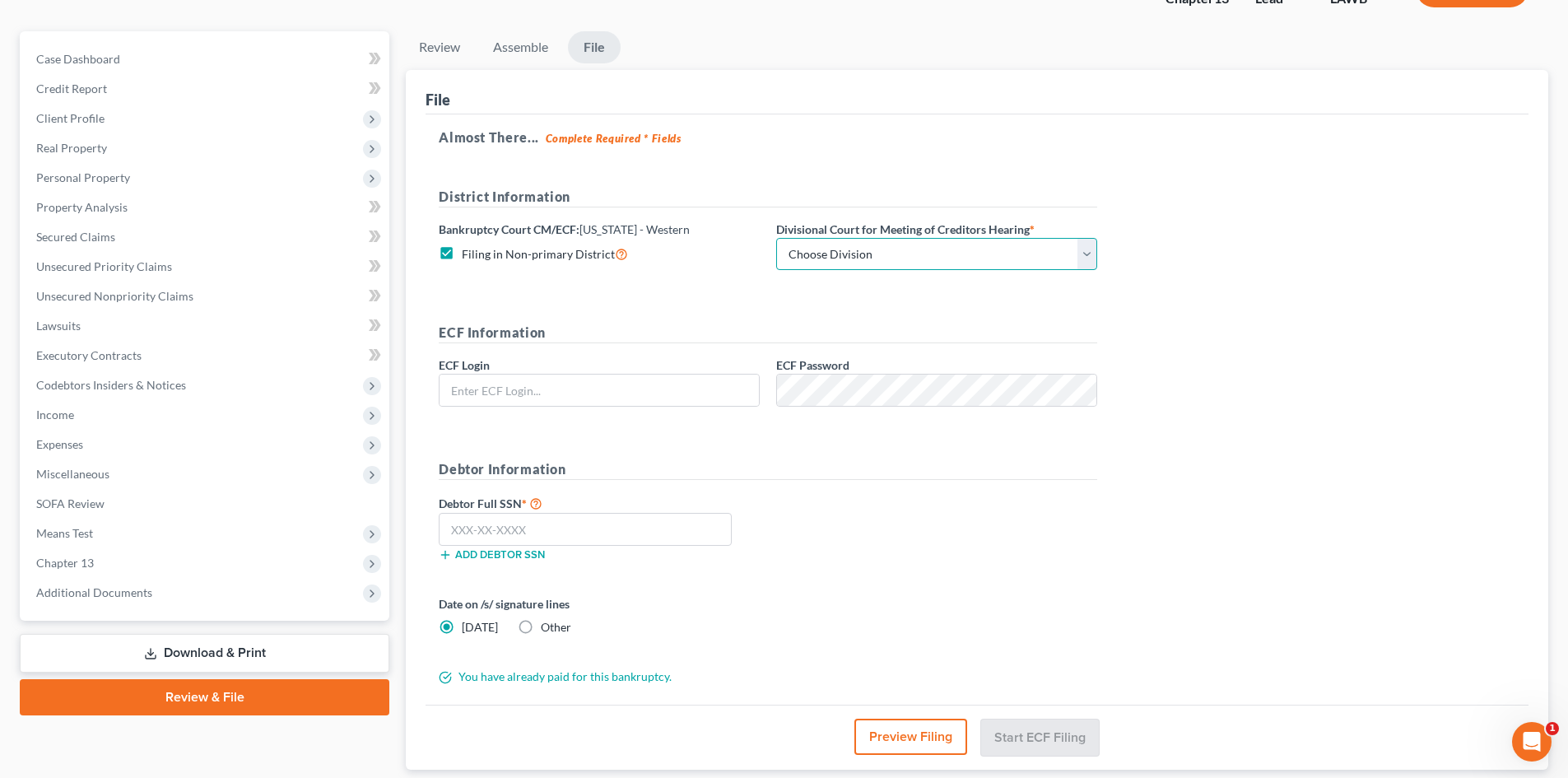
click at [877, 247] on select "Choose Division [GEOGRAPHIC_DATA] [GEOGRAPHIC_DATA]-[GEOGRAPHIC_DATA] Lake [PER…" at bounding box center [937, 255] width 321 height 33
type input "[EMAIL_ADDRESS][DOMAIN_NAME]"
select select "3"
click at [776, 238] on select "Choose Division [GEOGRAPHIC_DATA] [GEOGRAPHIC_DATA]-[GEOGRAPHIC_DATA] Lake [PER…" at bounding box center [937, 255] width 321 height 33
click at [662, 416] on div "ECF Information ECF Login [EMAIL_ADDRESS][DOMAIN_NAME] ECF Password" at bounding box center [767, 372] width 675 height 97
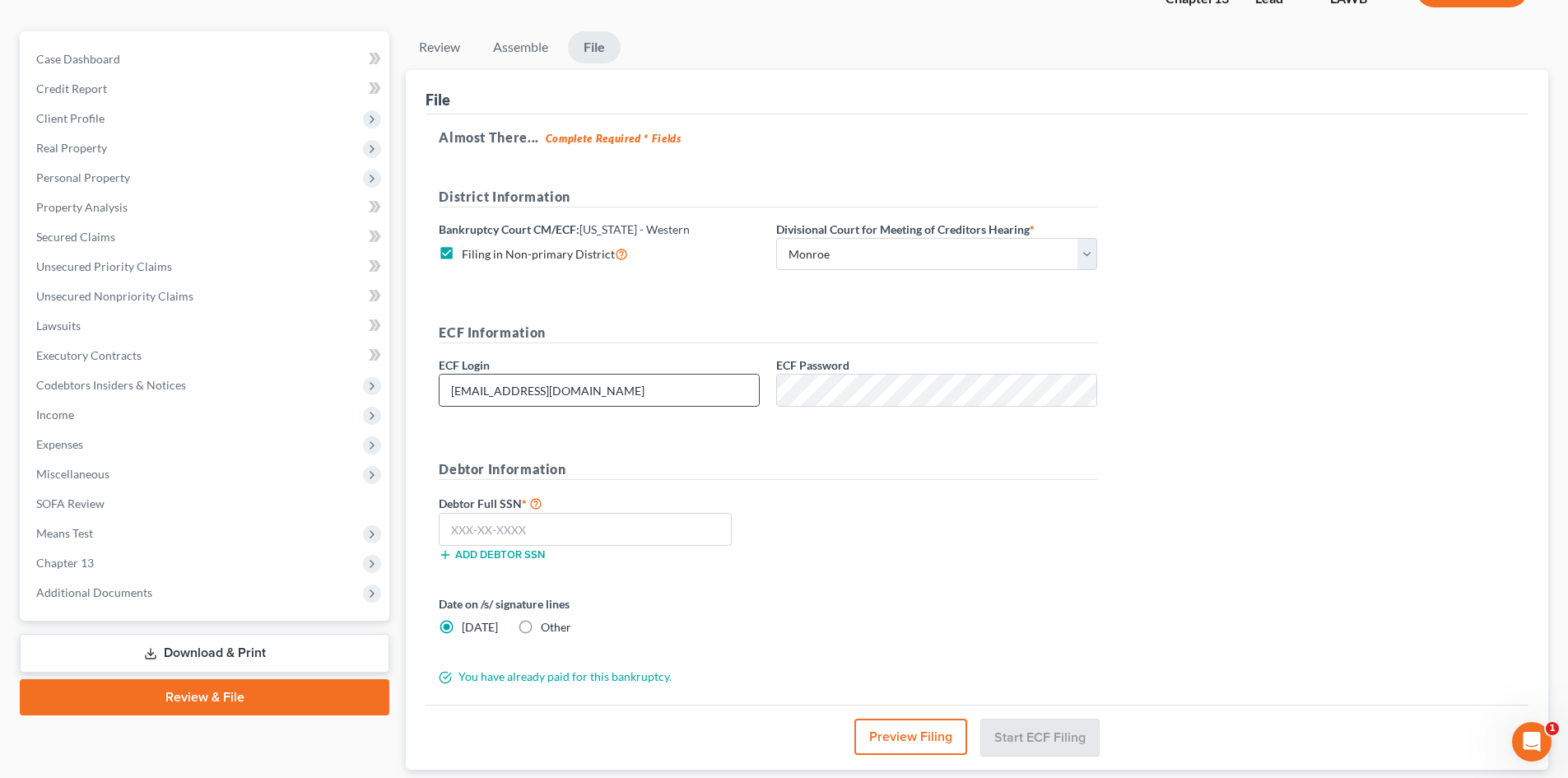
drag, startPoint x: 664, startPoint y: 401, endPoint x: 652, endPoint y: 388, distance: 17.7
click at [664, 401] on input "[EMAIL_ADDRESS][DOMAIN_NAME]" at bounding box center [599, 390] width 320 height 31
type input "eoyoung3p"
click at [648, 532] on input "text" at bounding box center [585, 529] width 293 height 33
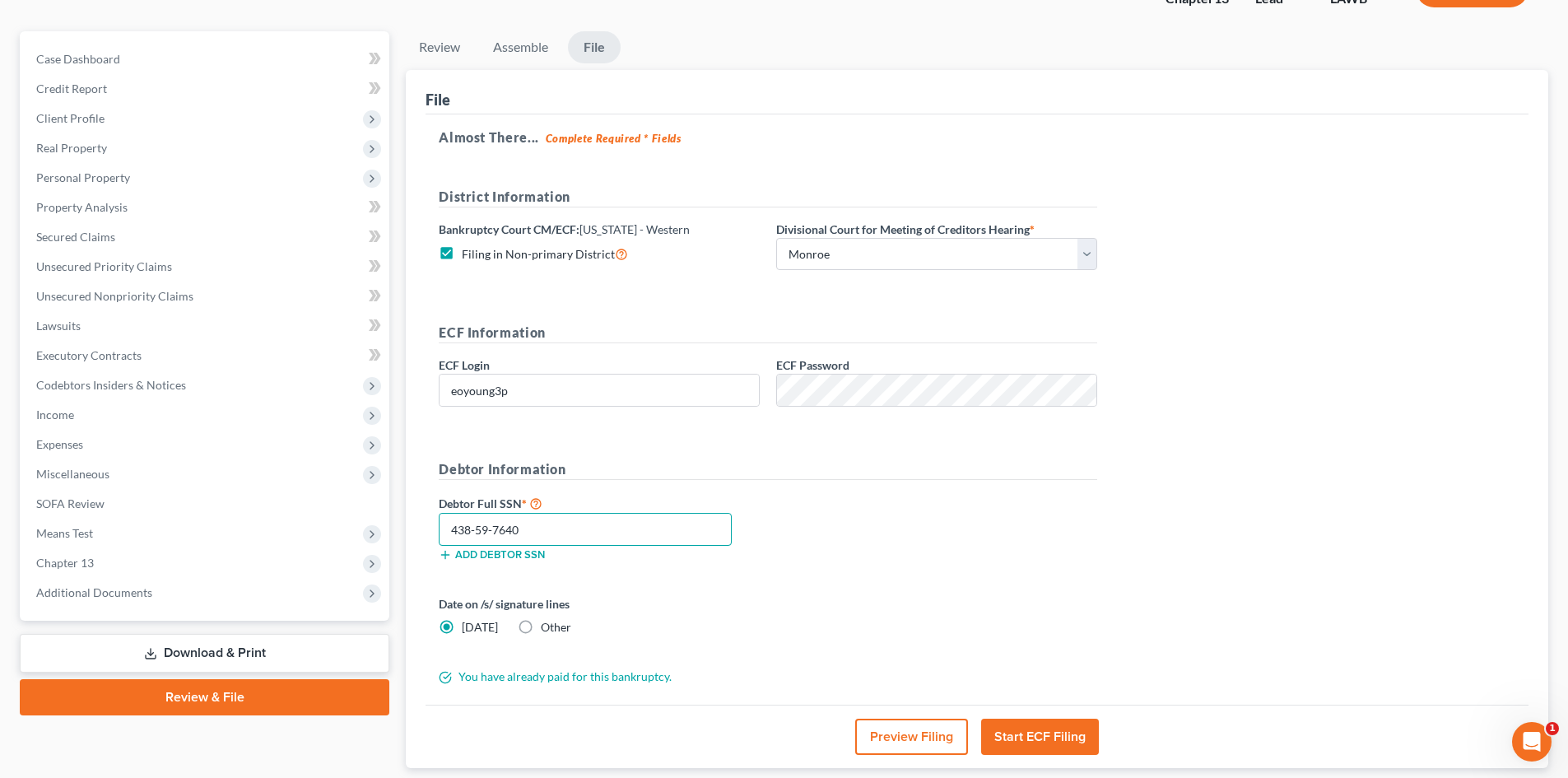
type input "438-59-7640"
click at [927, 727] on button "Preview Filing" at bounding box center [911, 737] width 113 height 36
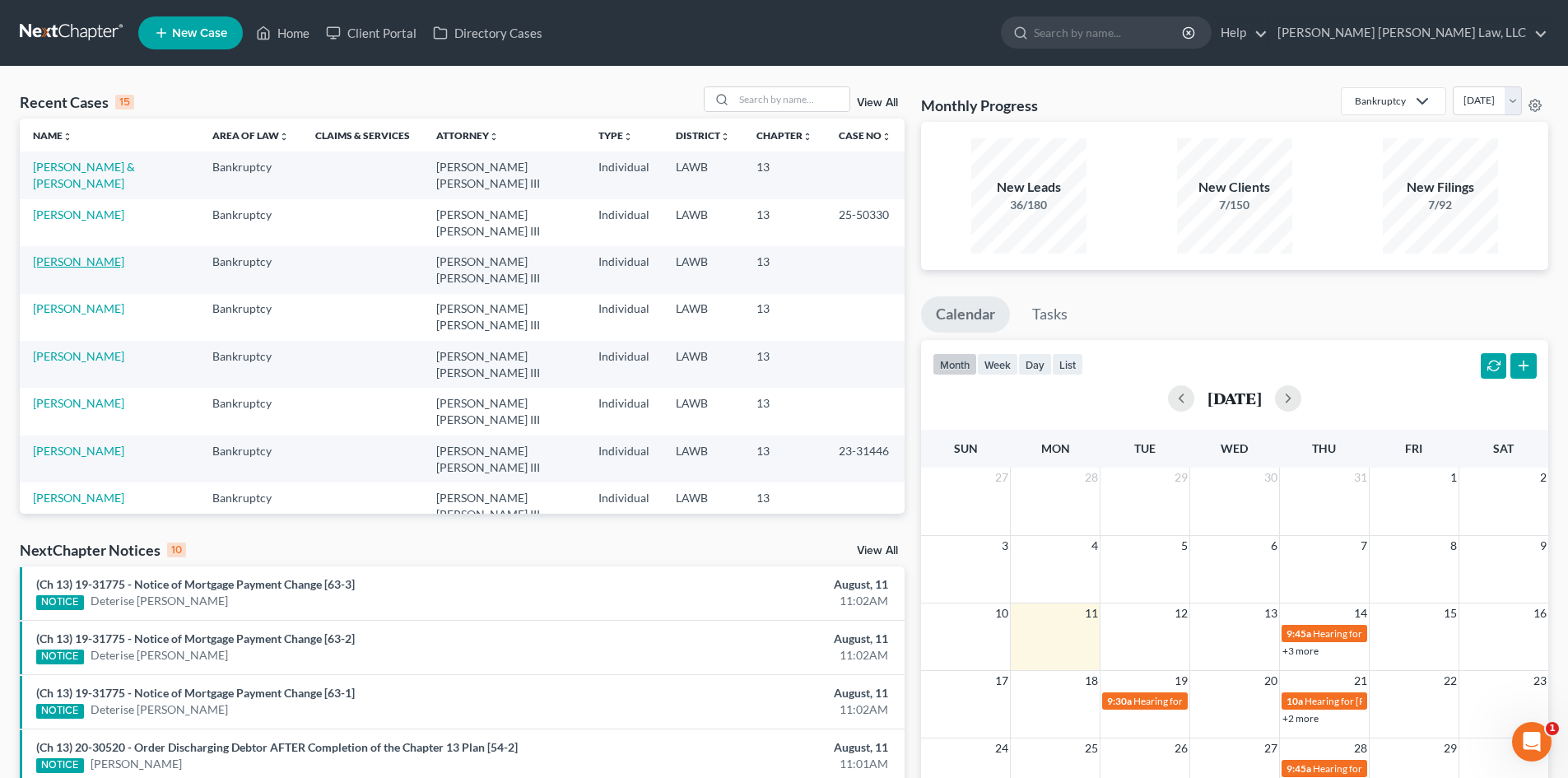
click at [96, 255] on link "Perkins, Christine" at bounding box center [78, 261] width 91 height 14
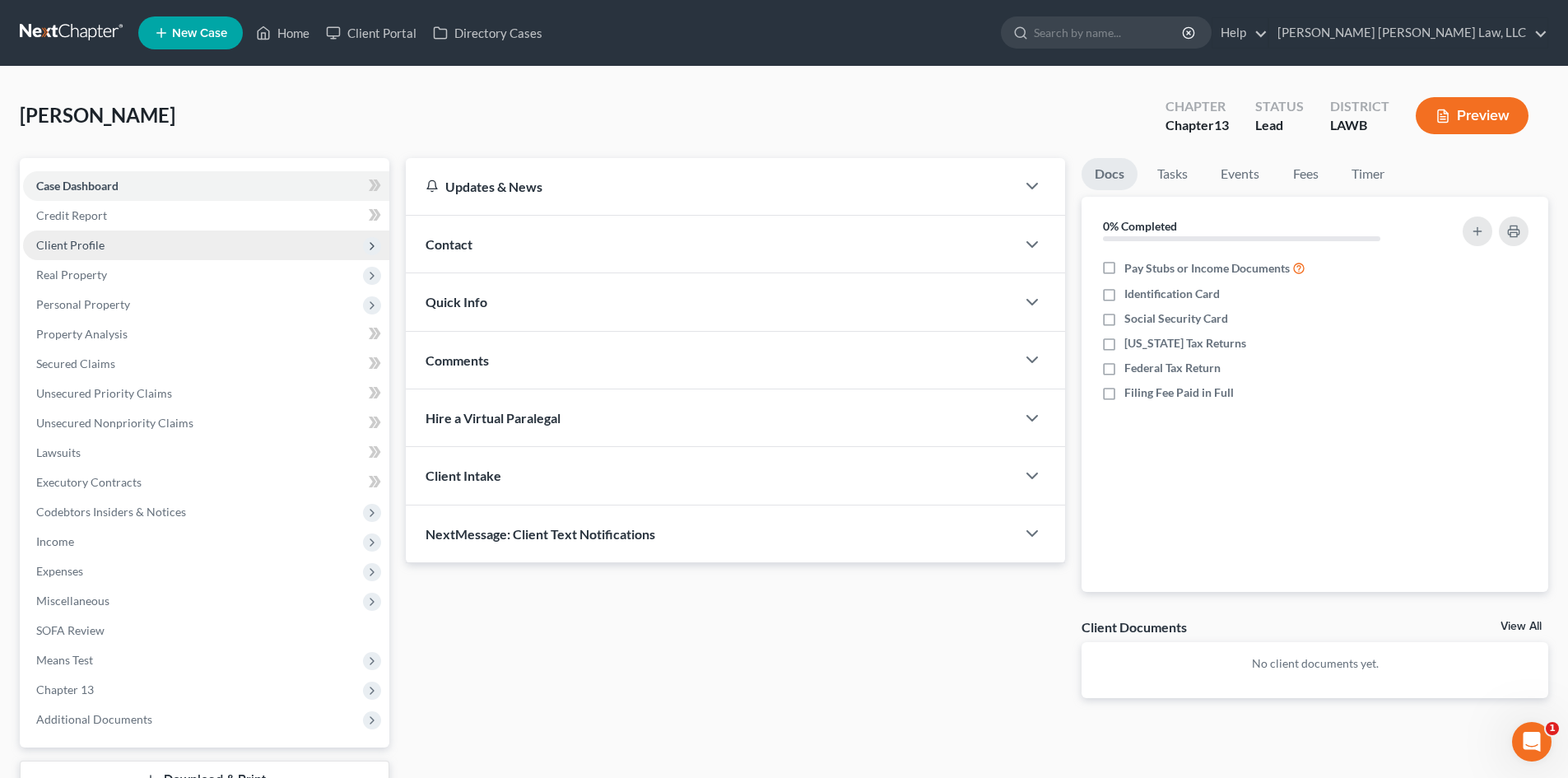
click at [151, 238] on span "Client Profile" at bounding box center [206, 246] width 366 height 30
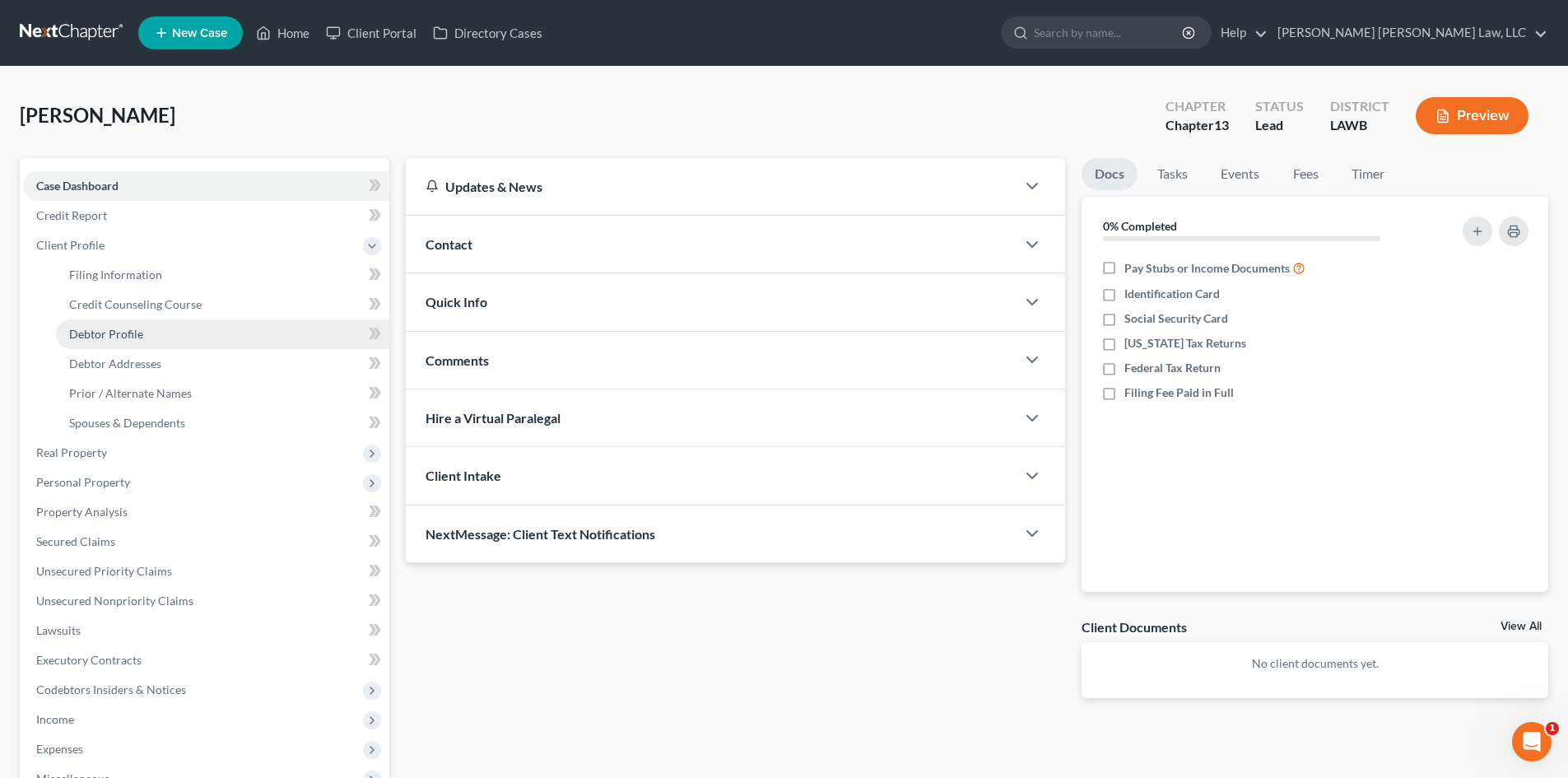
click at [133, 330] on span "Debtor Profile" at bounding box center [106, 334] width 74 height 14
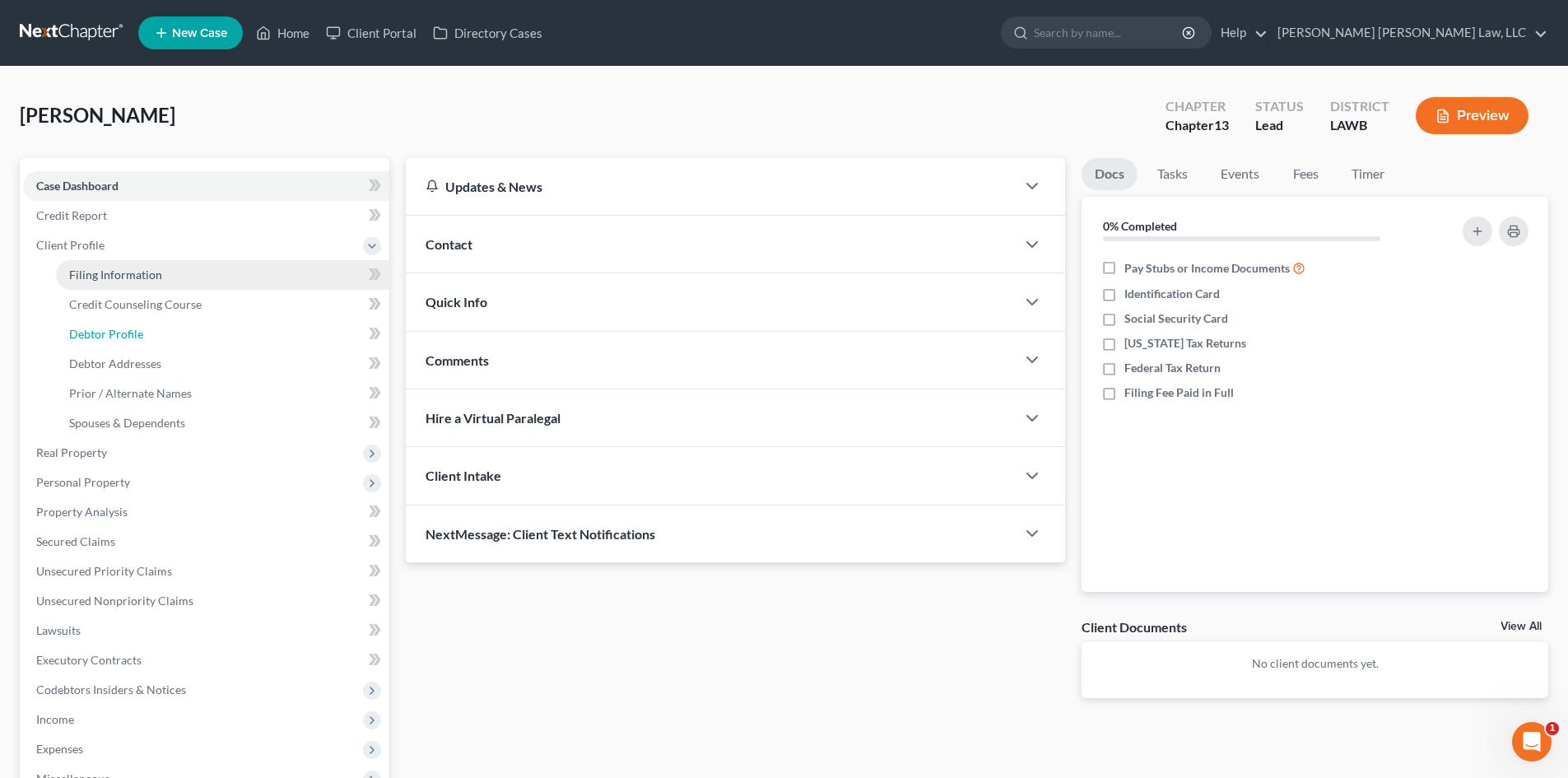
select select "0"
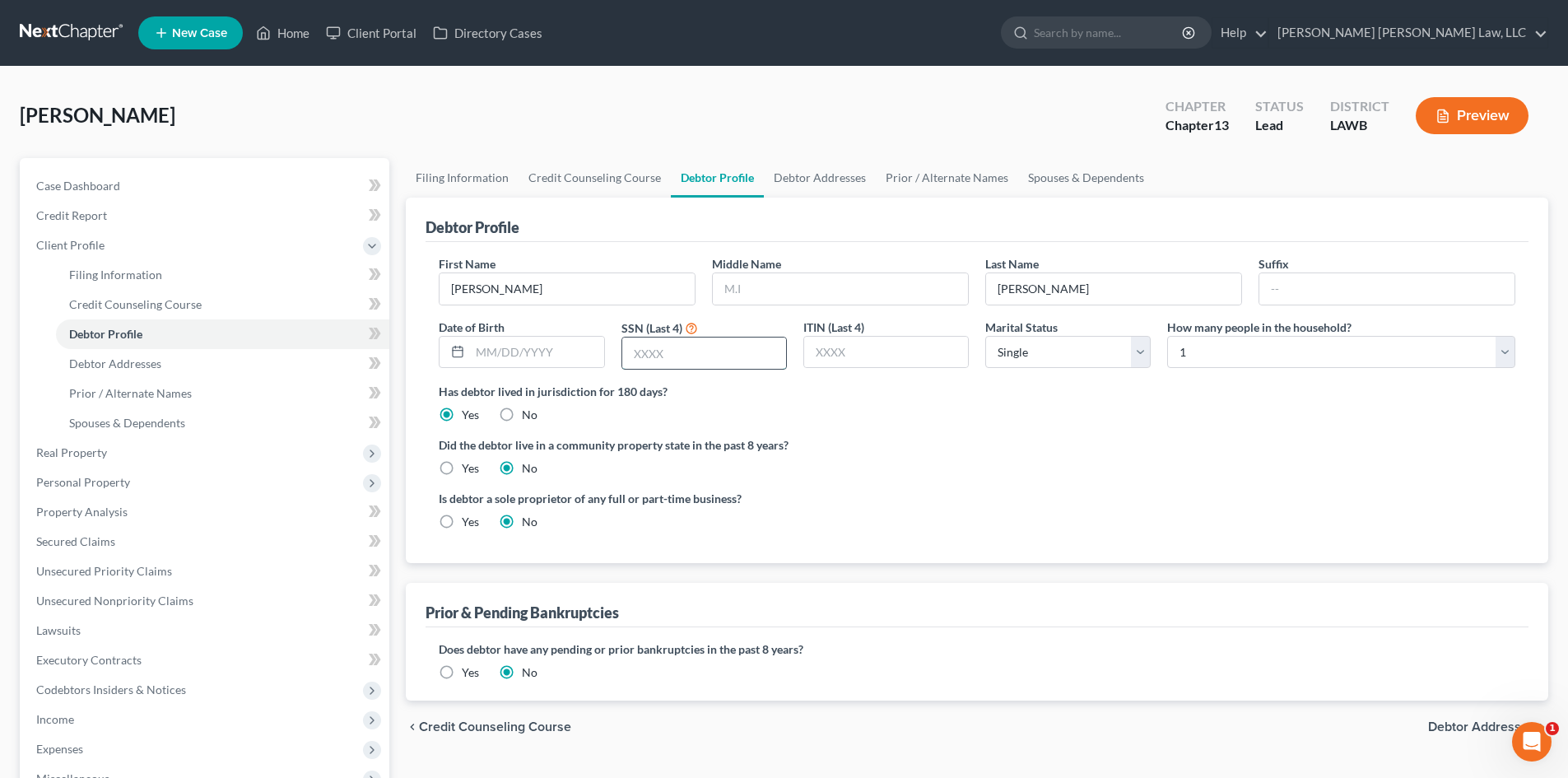
click at [655, 355] on input "text" at bounding box center [704, 354] width 164 height 31
type input "0319"
click at [491, 340] on input "text" at bounding box center [536, 353] width 133 height 31
type input "10/13/1946"
click at [461, 467] on label "Yes" at bounding box center [470, 468] width 17 height 16
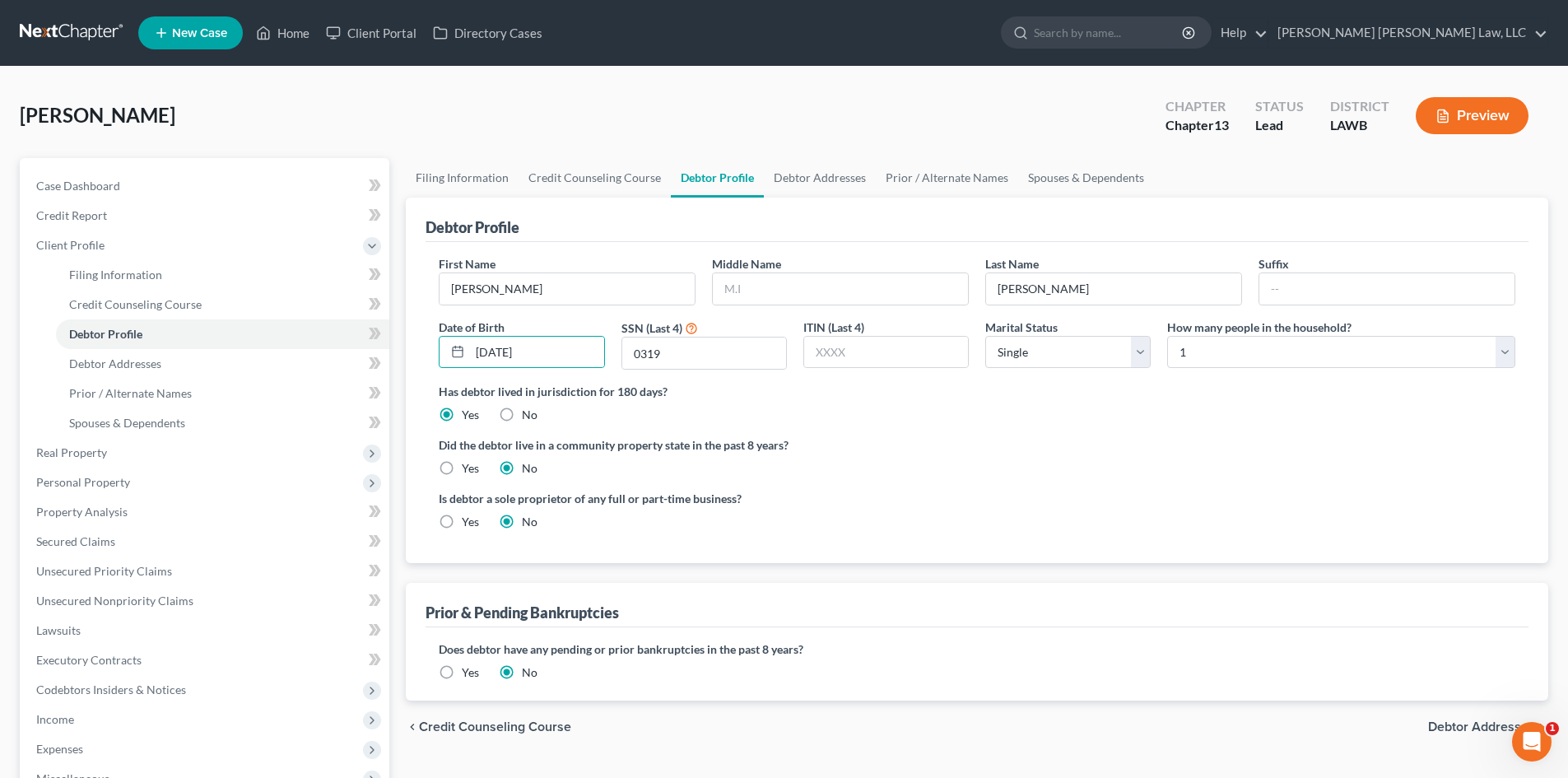
click at [468, 467] on input "Yes" at bounding box center [473, 465] width 11 height 11
radio input "true"
radio input "false"
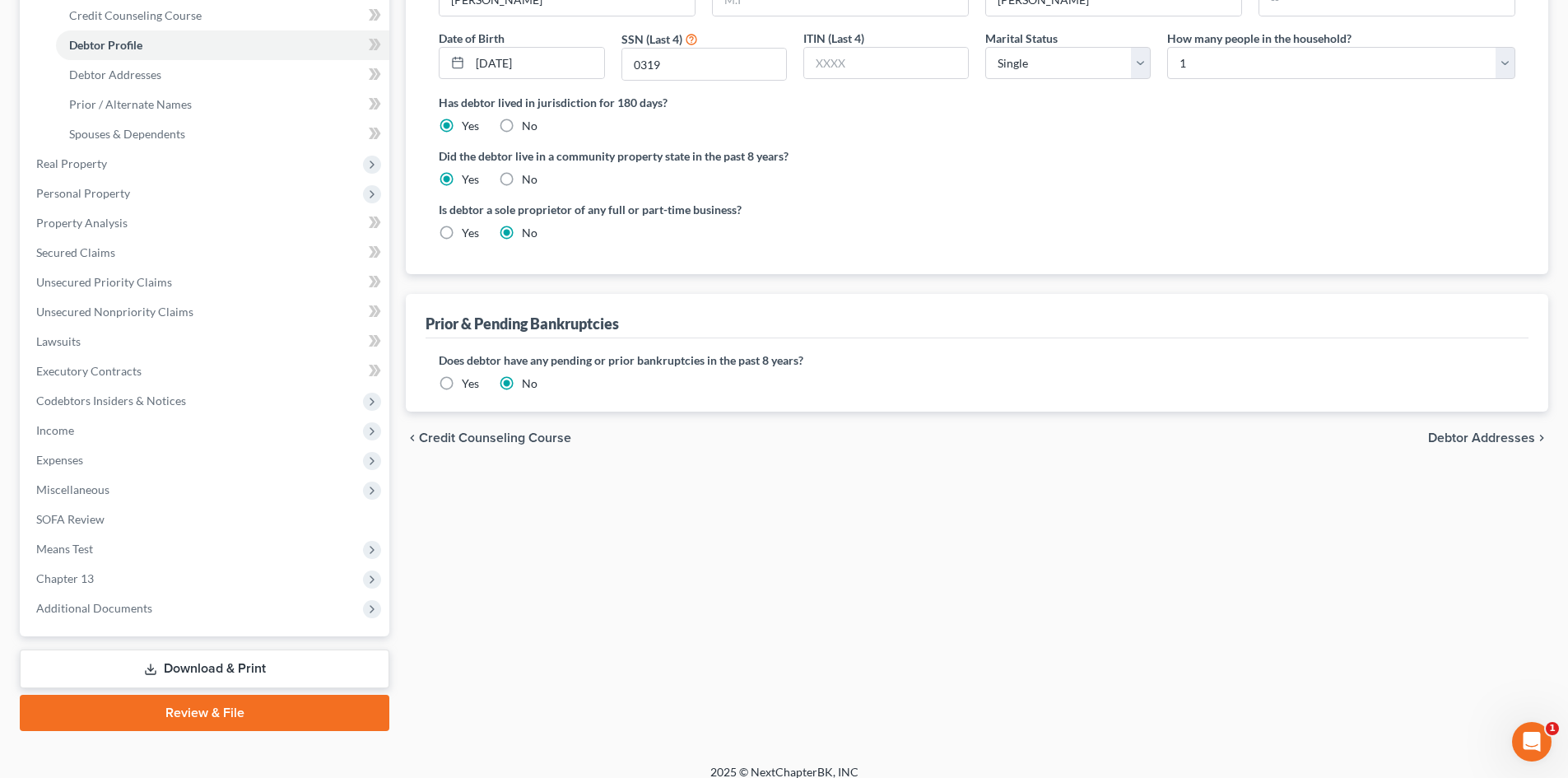
scroll to position [305, 0]
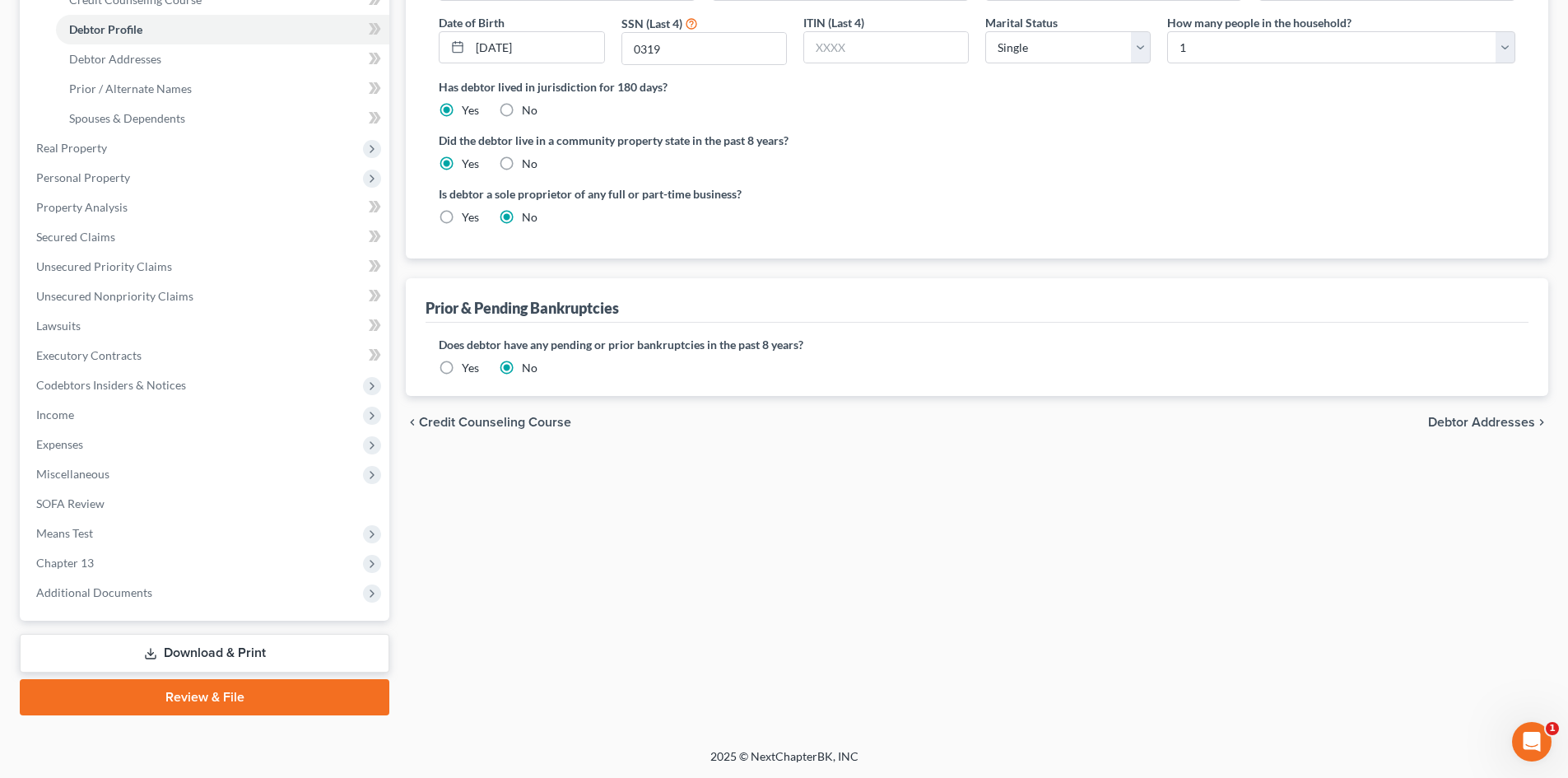
click at [234, 648] on link "Download & Print" at bounding box center [204, 653] width 369 height 39
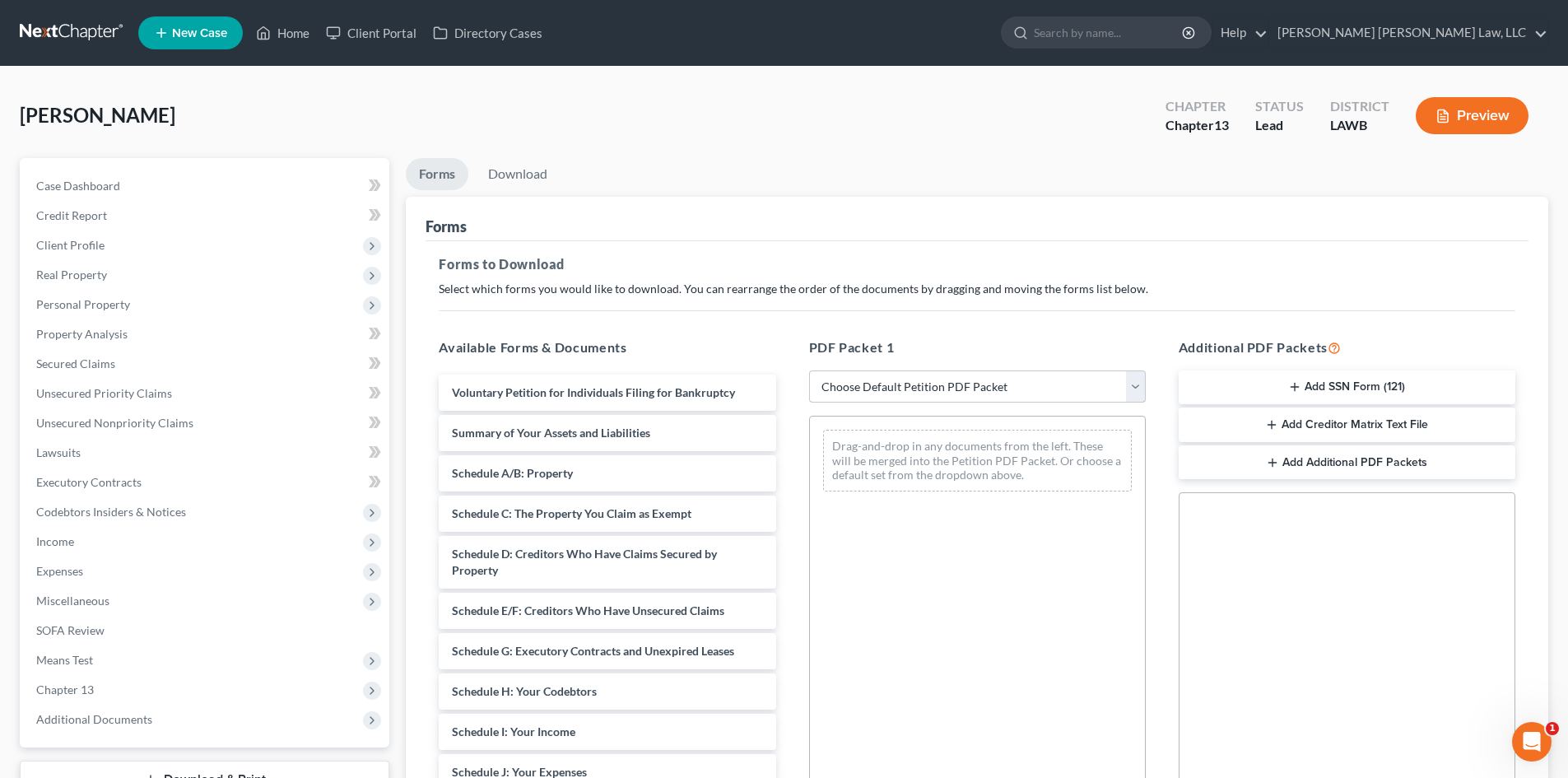
click at [1019, 398] on select "Choose Default Petition PDF Packet Complete Bankruptcy Petition (all forms and …" at bounding box center [977, 387] width 337 height 33
select select "15"
click at [809, 370] on select "Choose Default Petition PDF Packet Complete Bankruptcy Petition (all forms and …" at bounding box center [977, 387] width 337 height 33
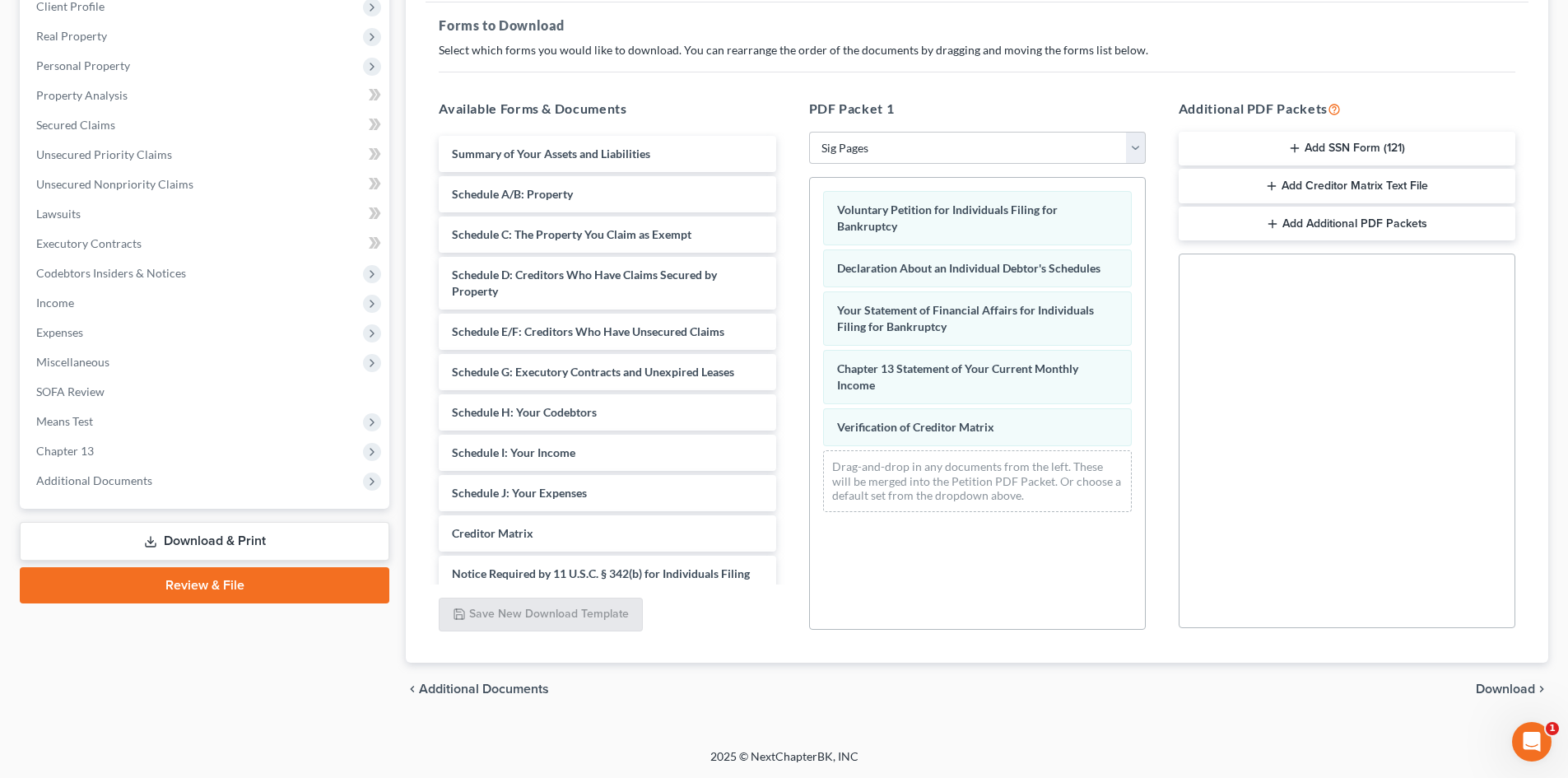
click at [1500, 687] on span "Download" at bounding box center [1505, 689] width 59 height 13
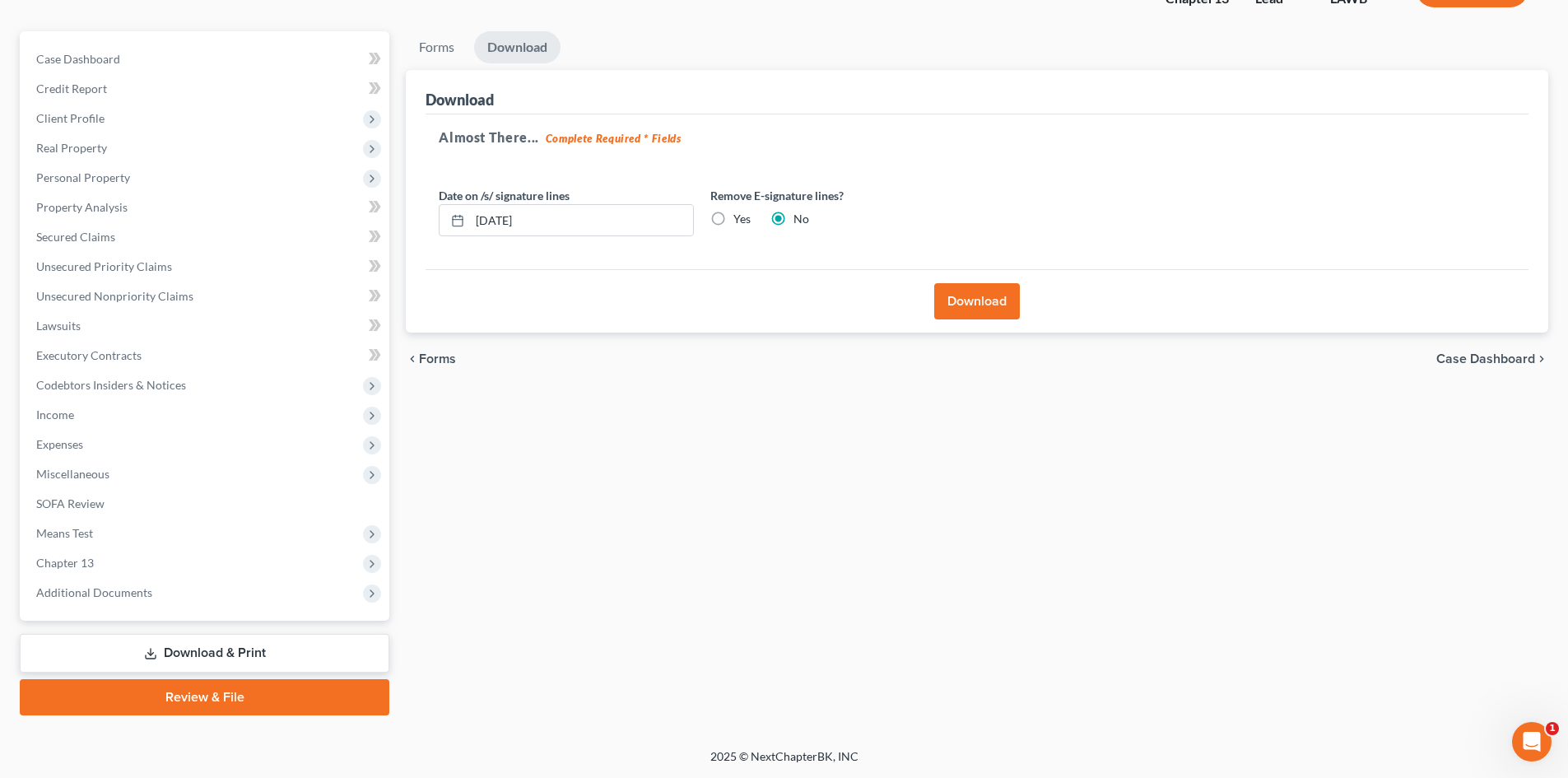
scroll to position [127, 0]
click at [991, 299] on button "Download" at bounding box center [977, 302] width 86 height 36
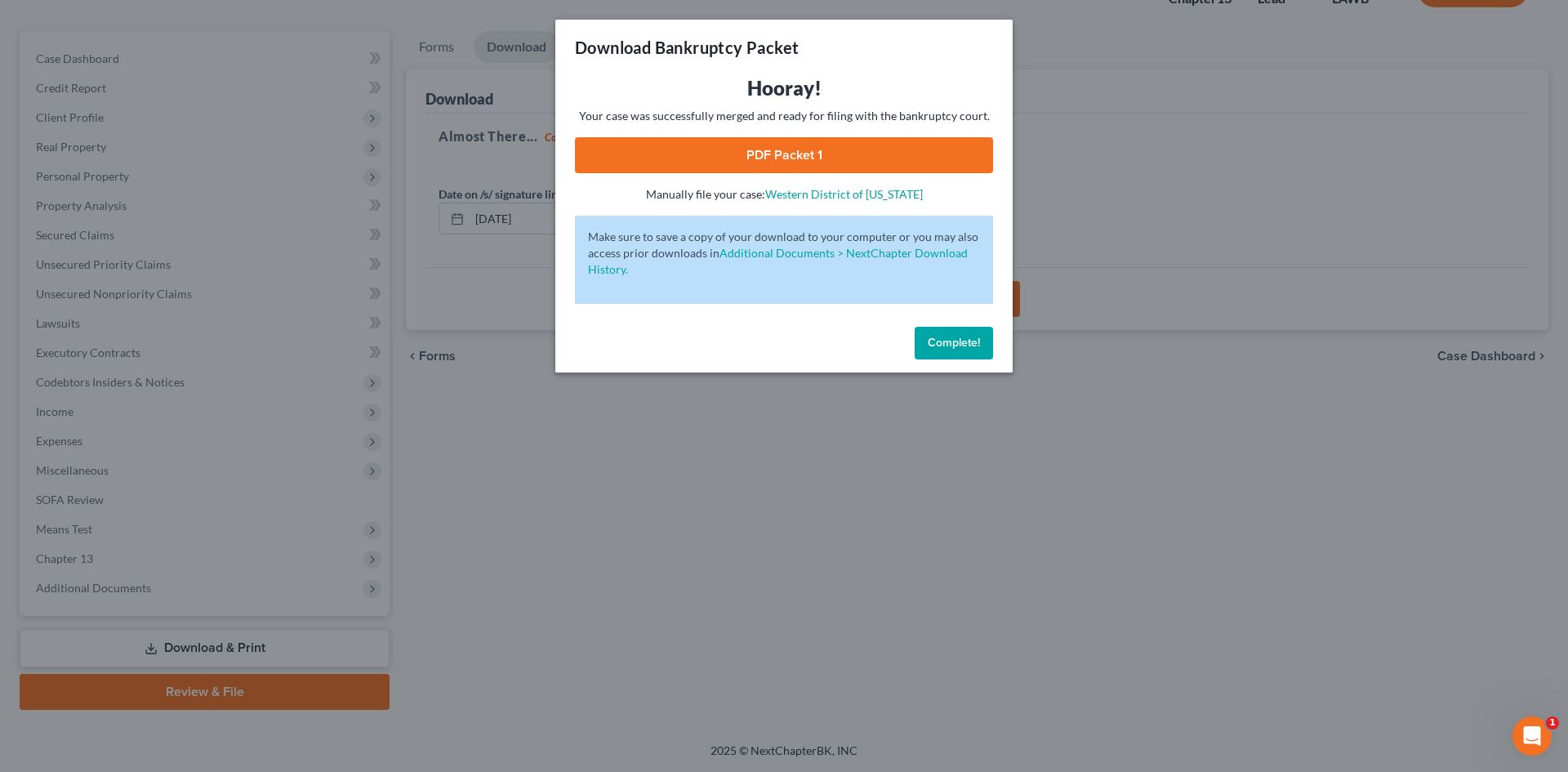
click at [937, 156] on link "PDF Packet 1" at bounding box center [783, 155] width 418 height 36
click at [941, 342] on span "Complete!" at bounding box center [954, 343] width 52 height 14
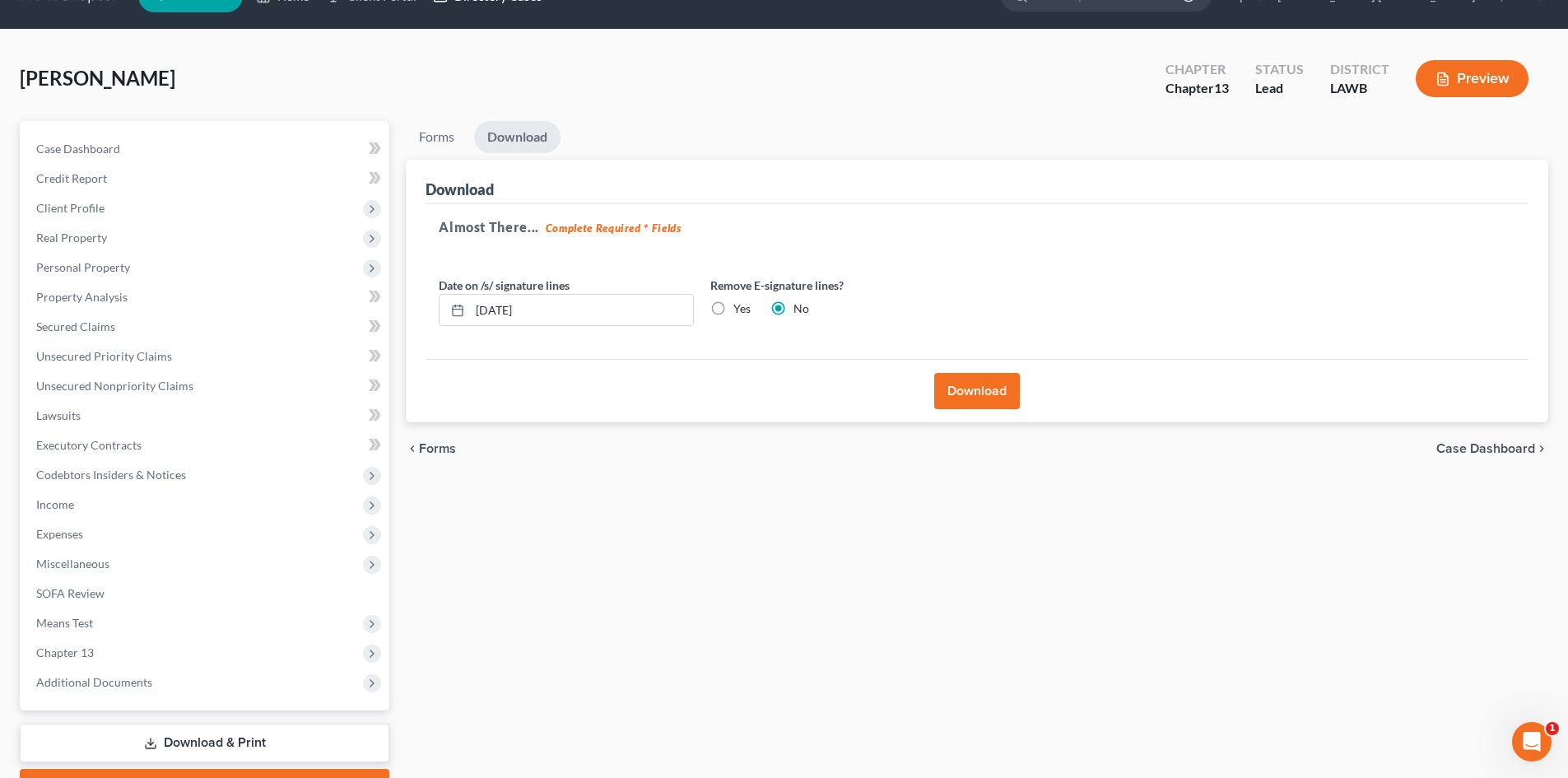
scroll to position [0, 0]
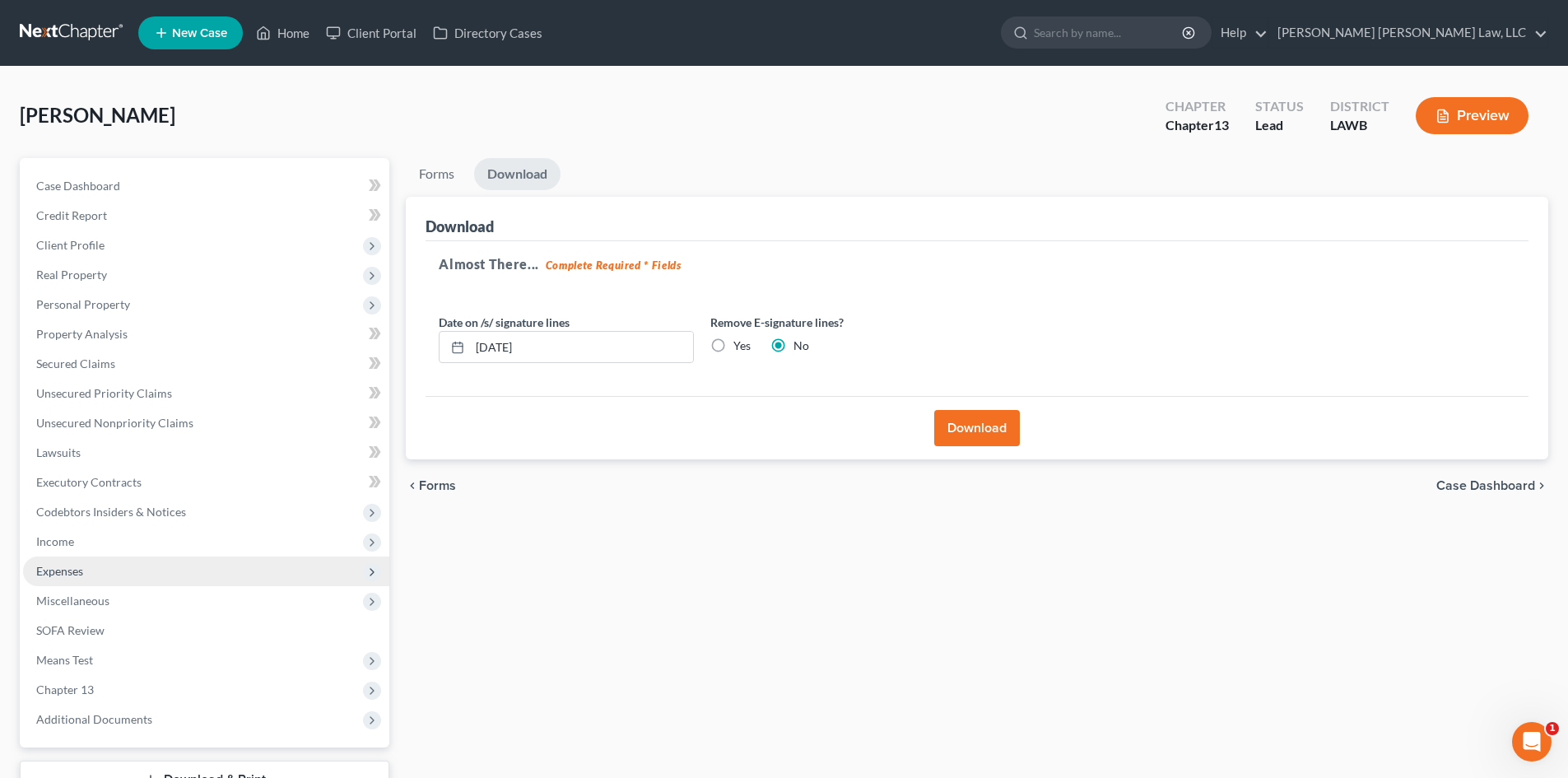
click at [119, 574] on span "Expenses" at bounding box center [206, 571] width 366 height 30
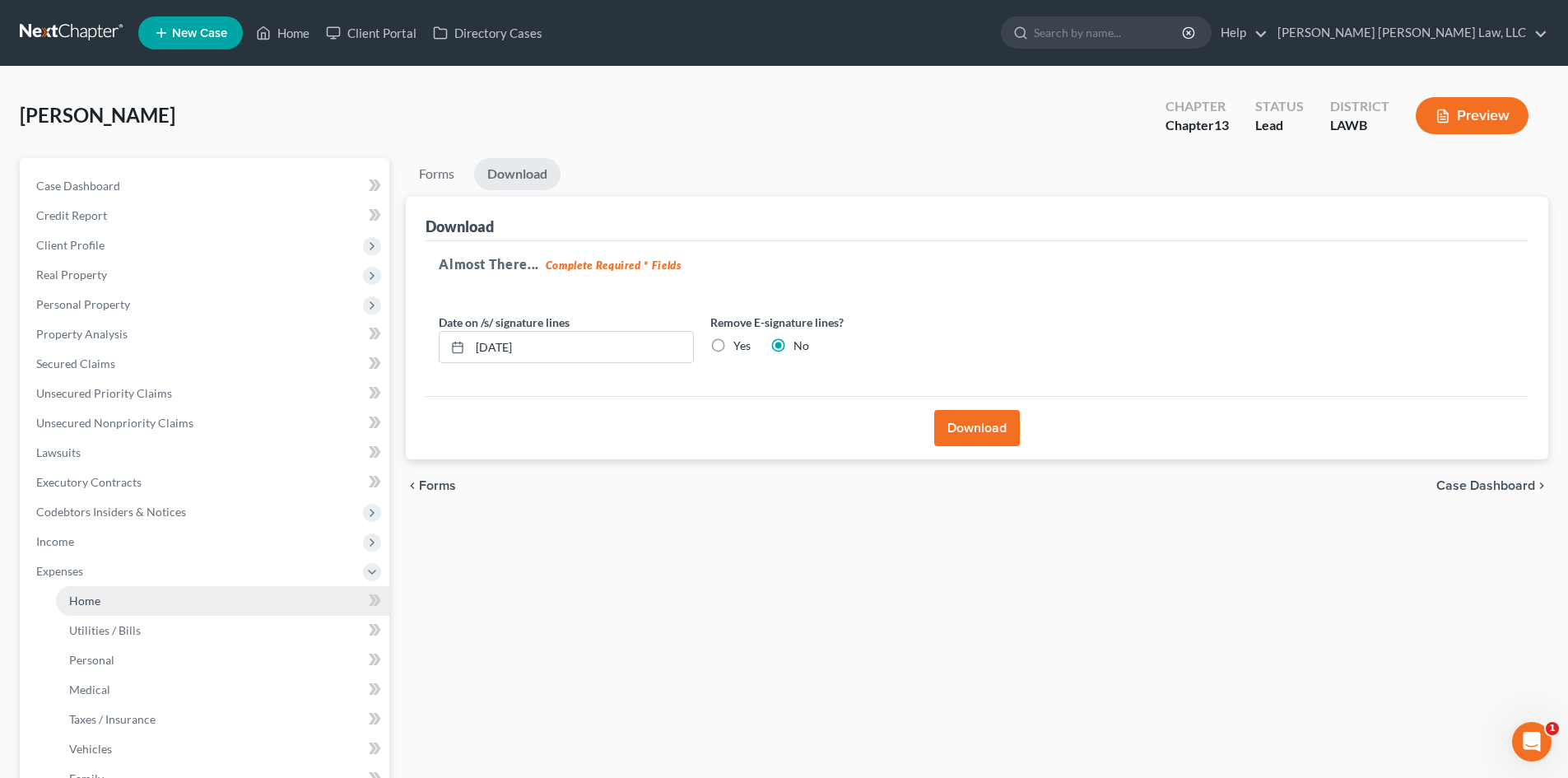
click at [105, 594] on link "Home" at bounding box center [222, 601] width 334 height 30
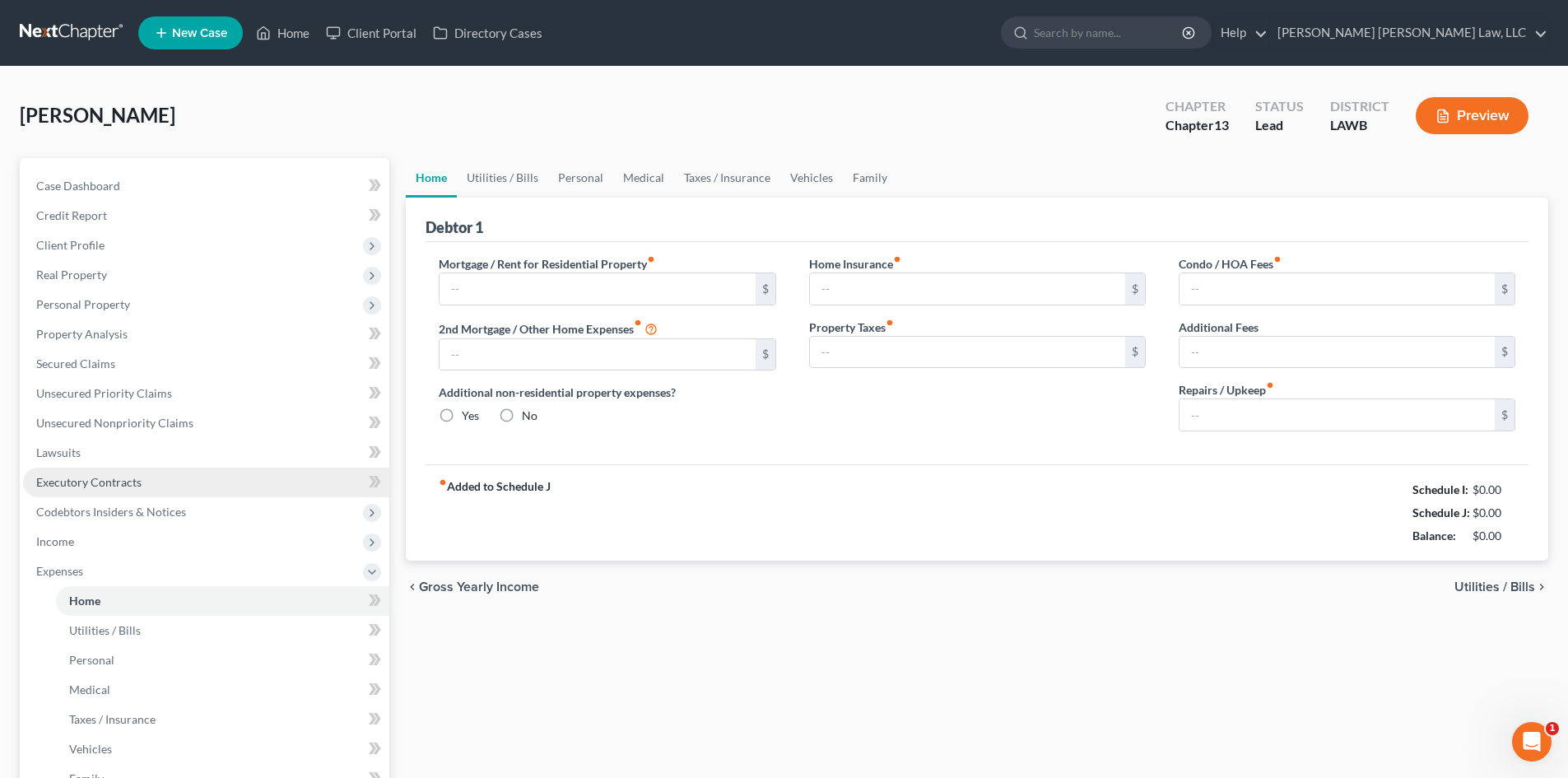
type input "0.00"
radio input "true"
type input "0.00"
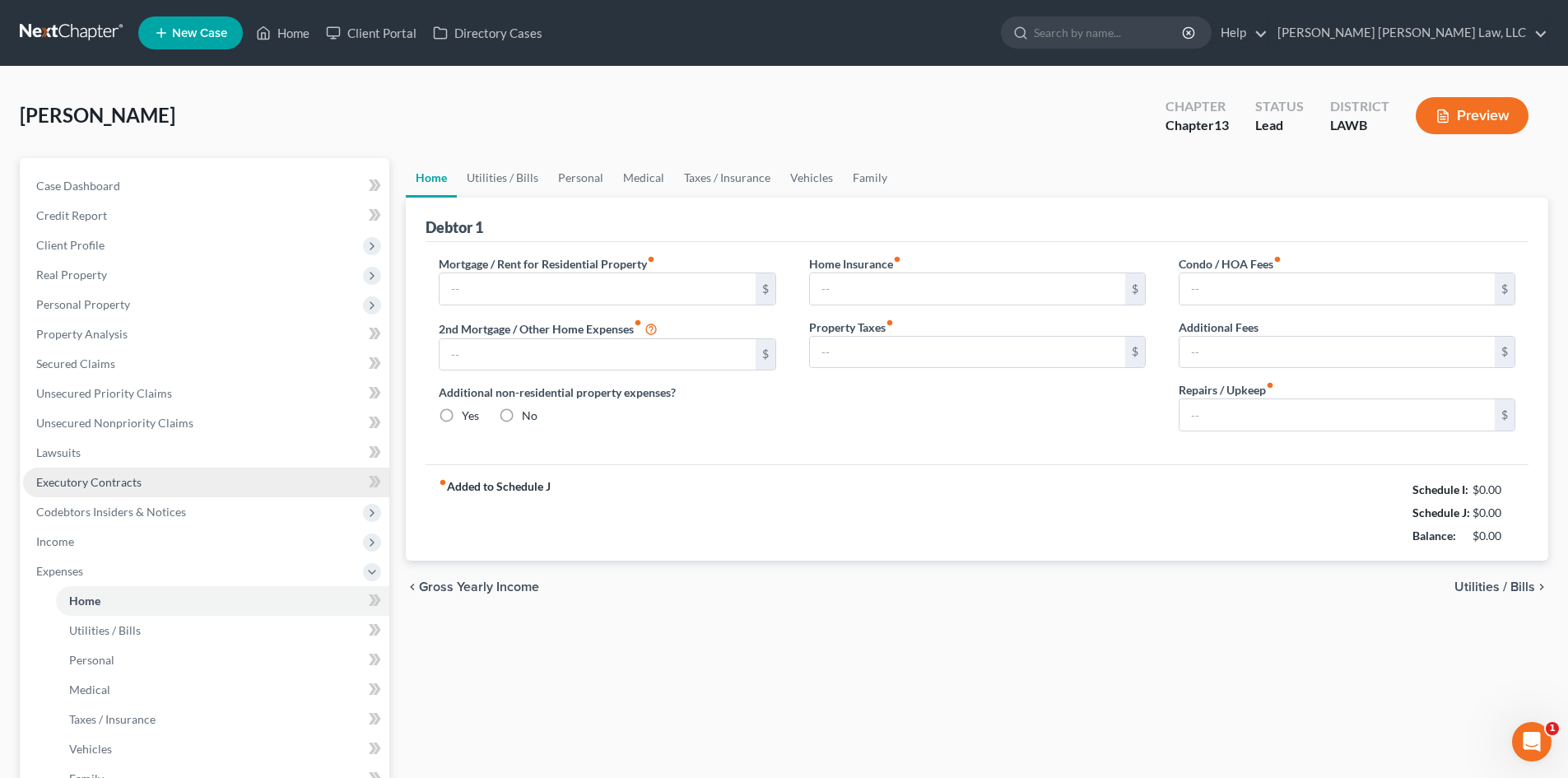
type input "0.00"
click at [522, 186] on link "Utilities / Bills" at bounding box center [502, 178] width 91 height 40
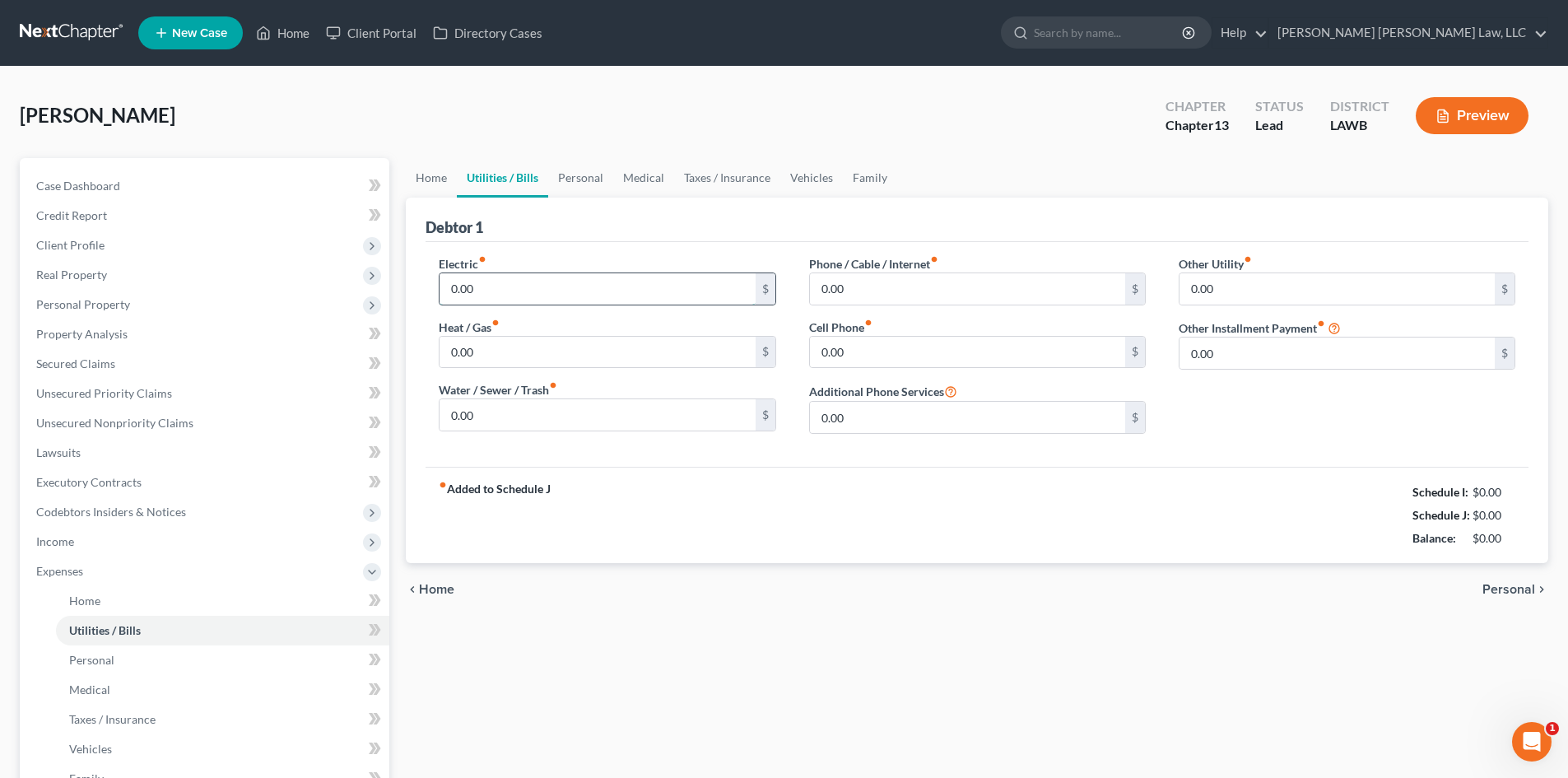
click at [547, 292] on input "0.00" at bounding box center [597, 289] width 316 height 31
type input "120.00"
click at [932, 276] on input "0.00" at bounding box center [967, 289] width 316 height 31
type input "50.00"
type input "75.00"
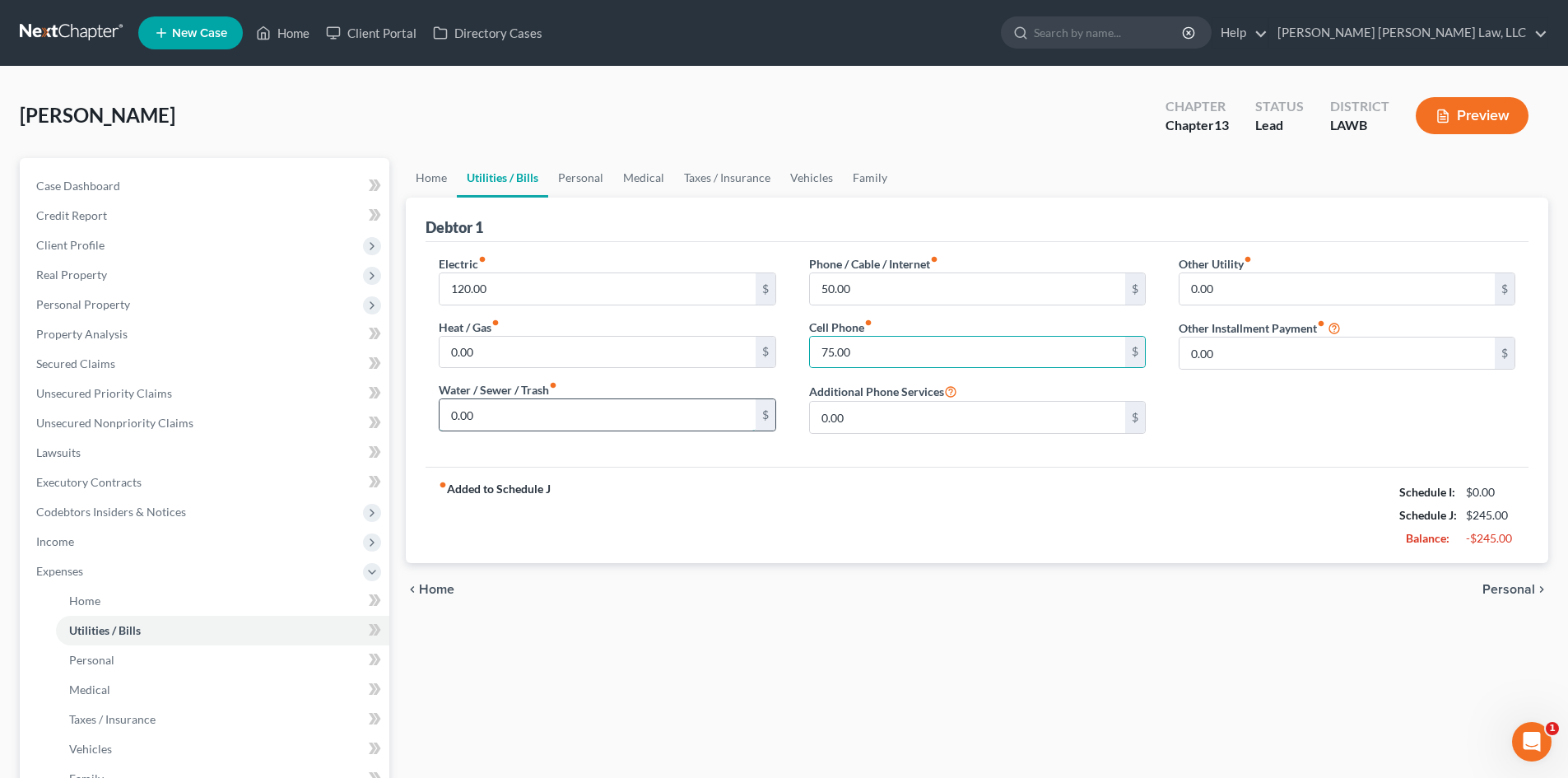
click at [636, 407] on input "0.00" at bounding box center [597, 415] width 316 height 31
type input "100.00"
click at [576, 183] on link "Personal" at bounding box center [580, 178] width 65 height 40
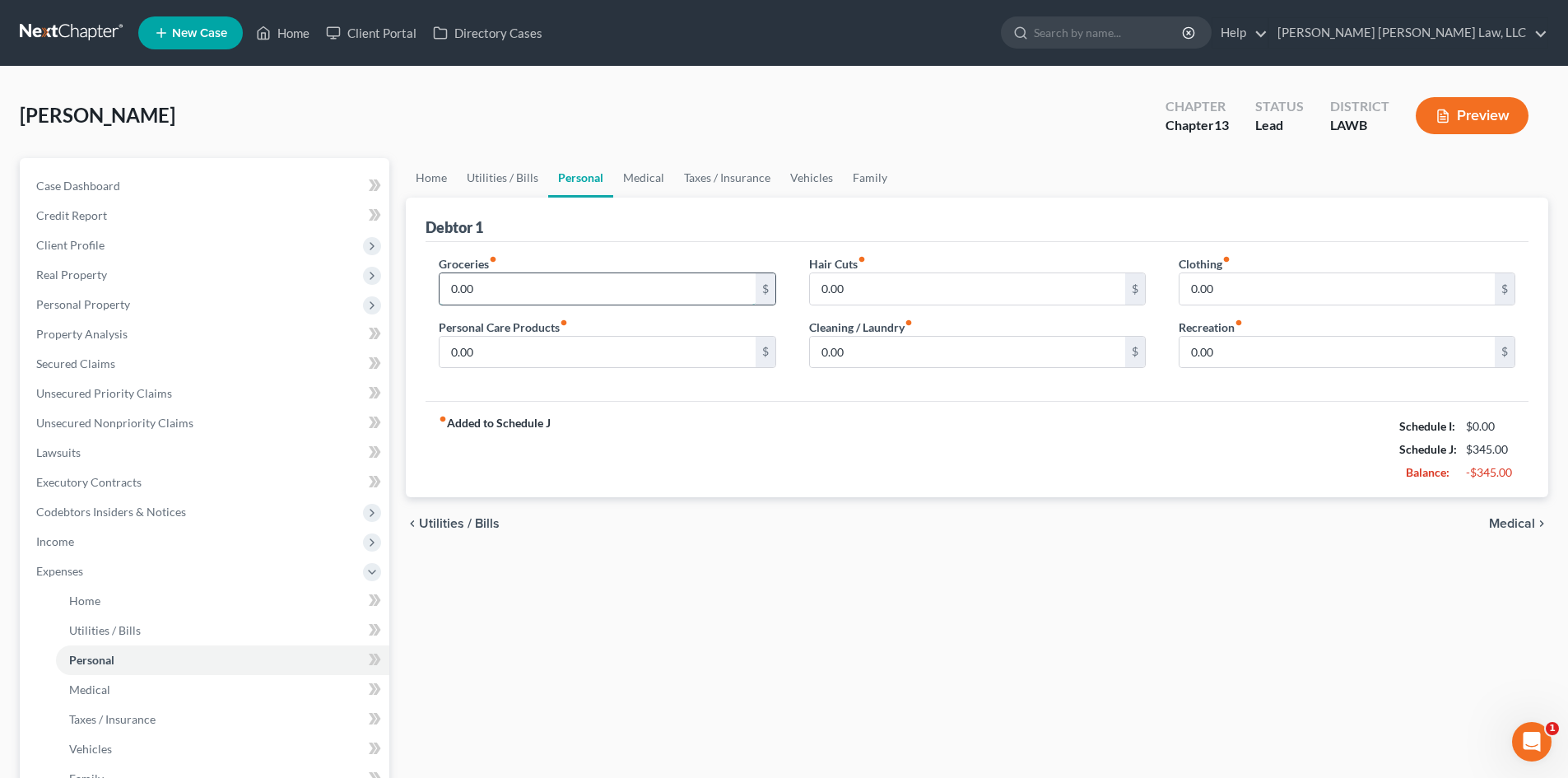
click at [504, 284] on input "0.00" at bounding box center [597, 289] width 316 height 31
type input "200.00"
type input "1"
click at [1247, 346] on input "0.00" at bounding box center [1336, 353] width 316 height 31
type input "50.00"
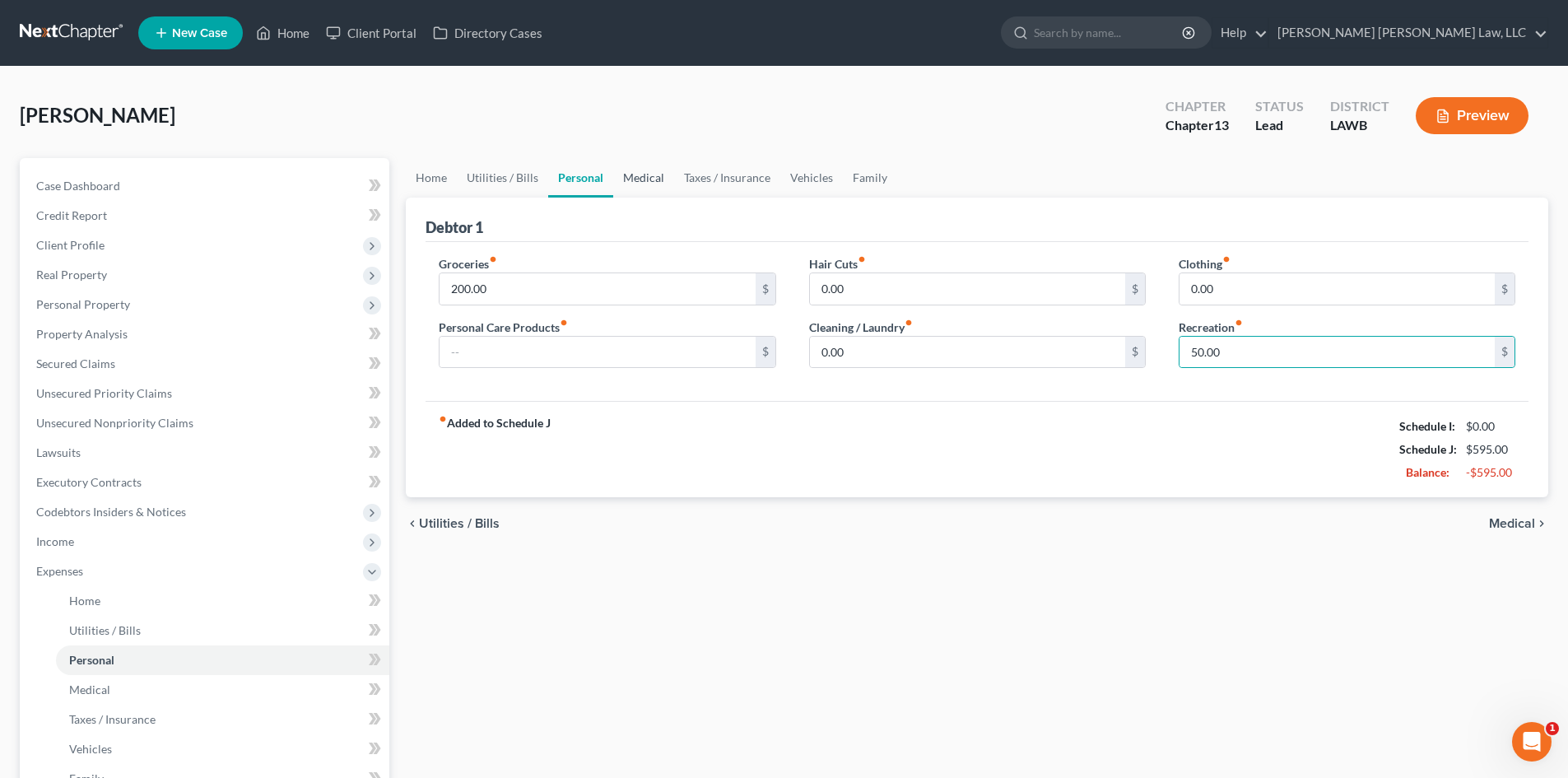
click at [652, 180] on link "Medical" at bounding box center [644, 178] width 61 height 40
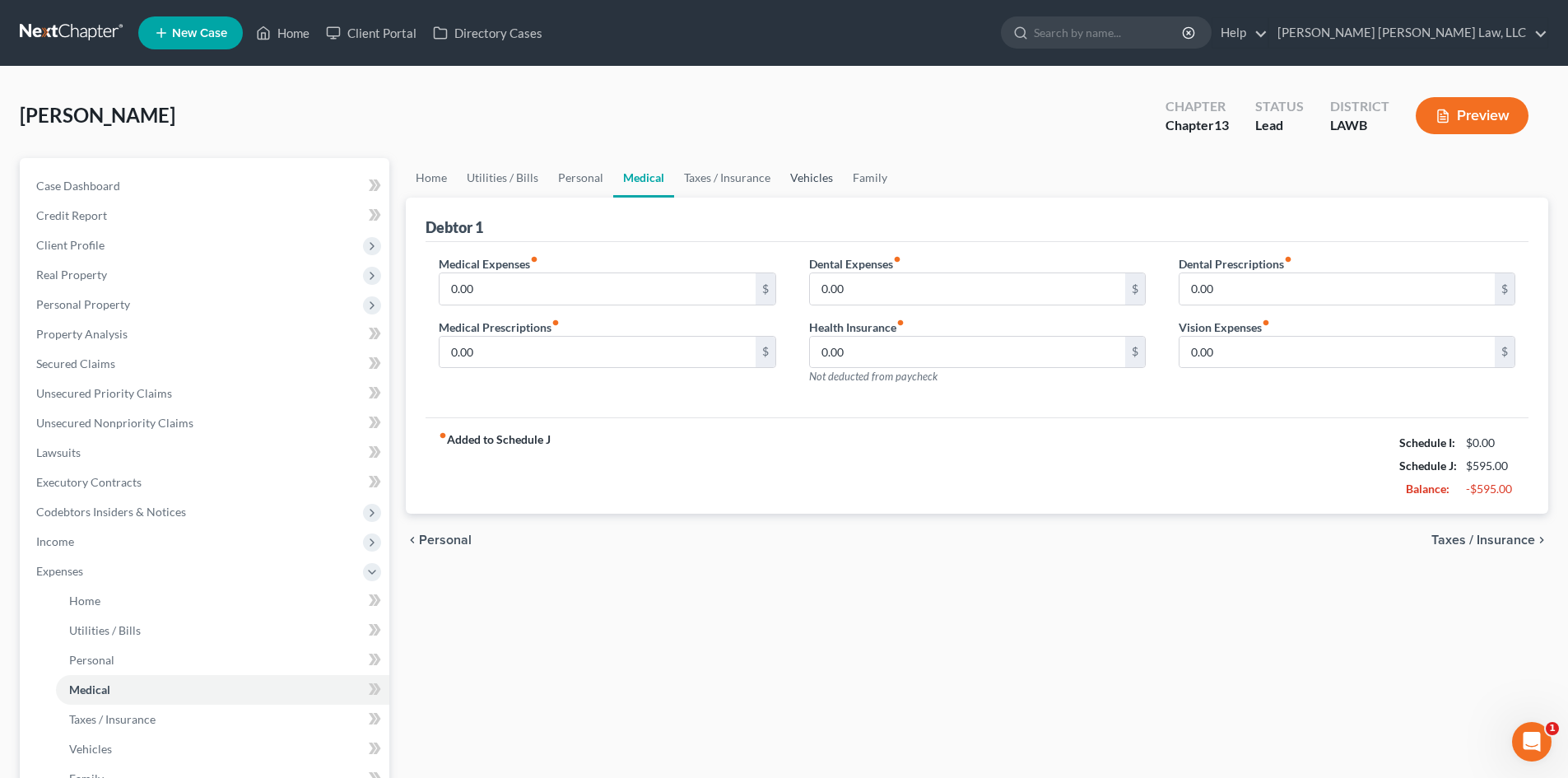
click at [819, 176] on link "Vehicles" at bounding box center [812, 178] width 63 height 40
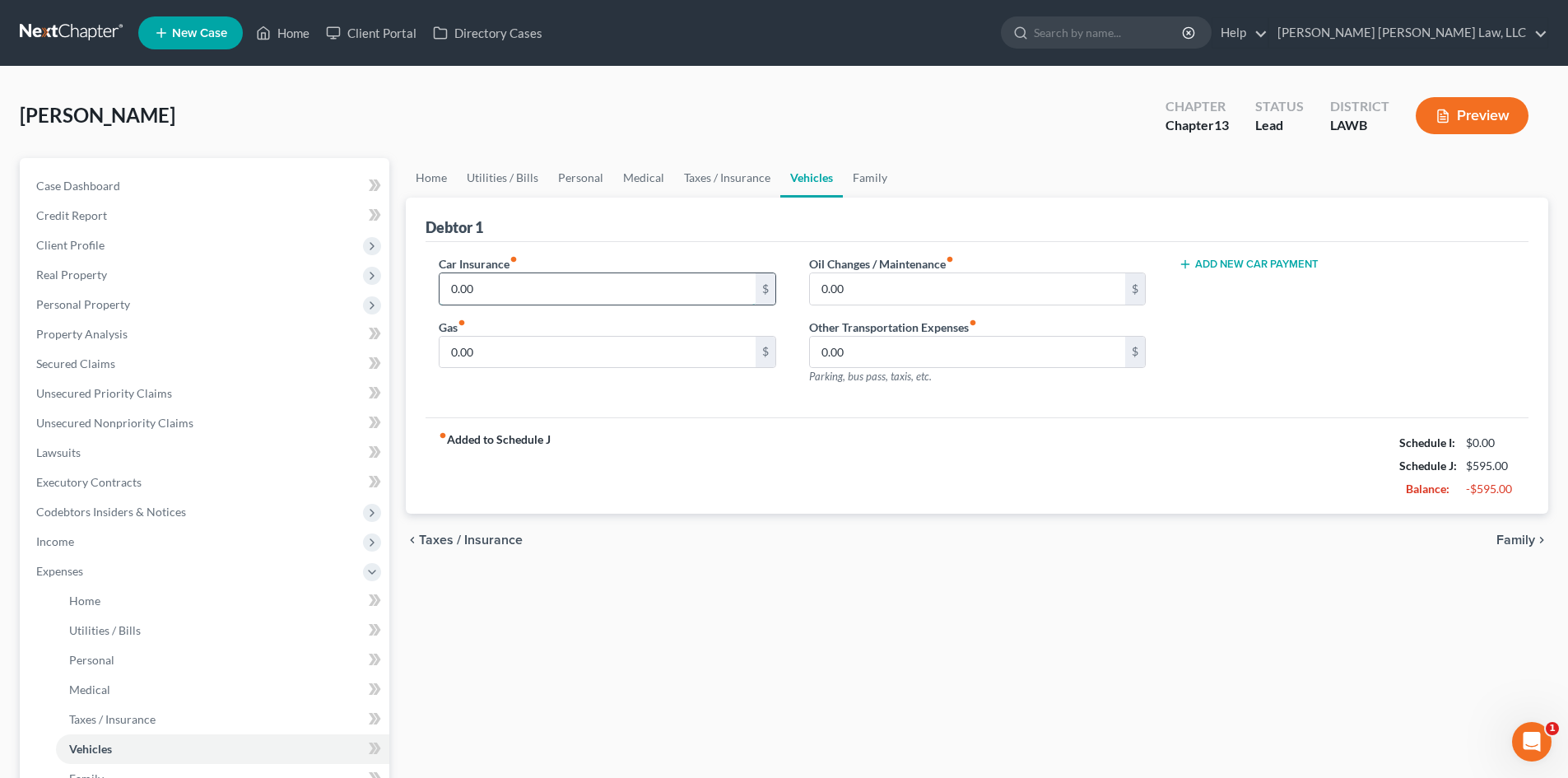
click at [564, 288] on input "0.00" at bounding box center [597, 289] width 316 height 31
type input "195.00"
click at [911, 286] on input "0.00" at bounding box center [967, 289] width 316 height 31
type input "20.00"
click at [605, 352] on input "0.00" at bounding box center [597, 353] width 316 height 31
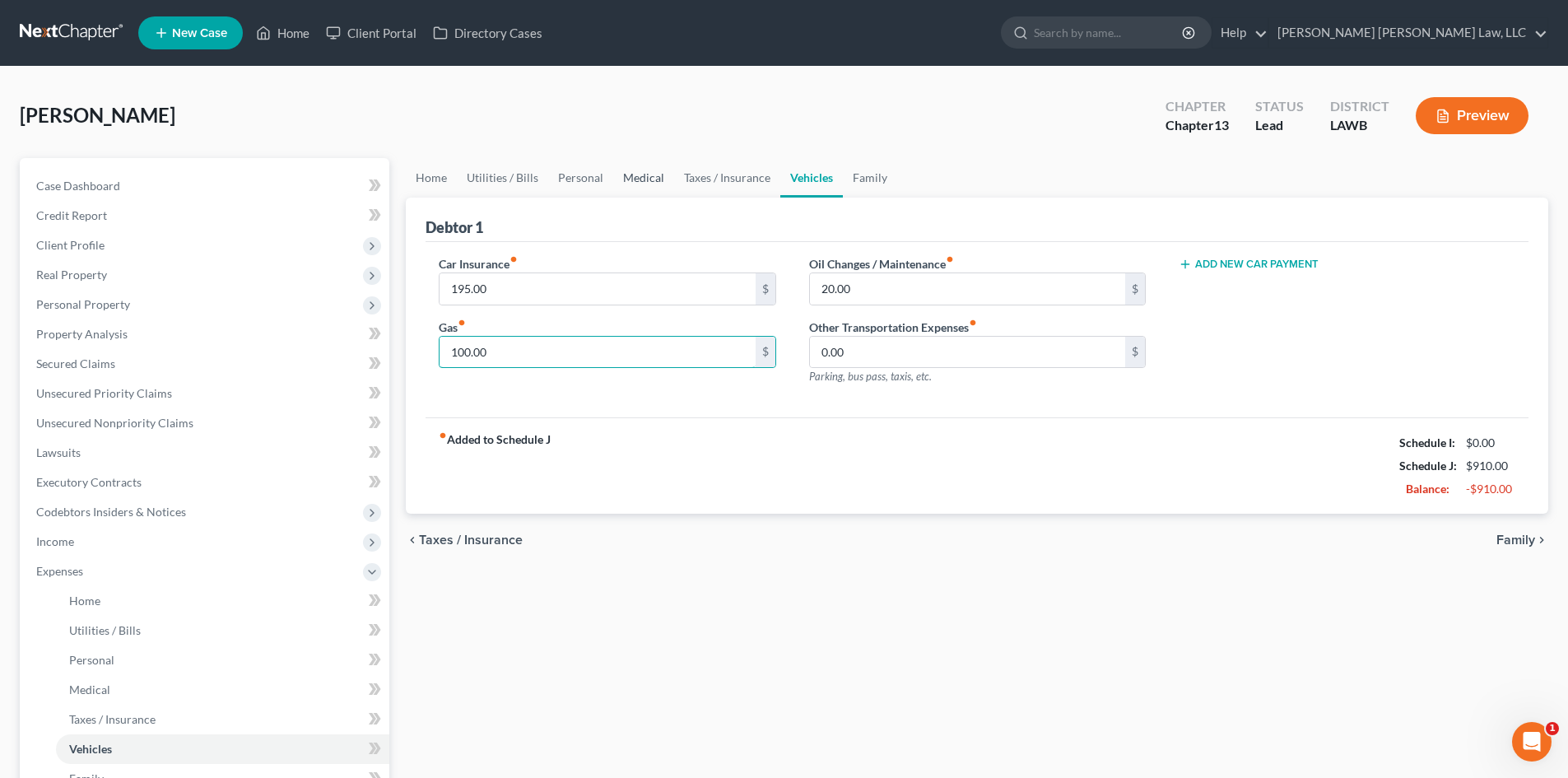
type input "100.00"
click at [645, 171] on link "Medical" at bounding box center [644, 178] width 61 height 40
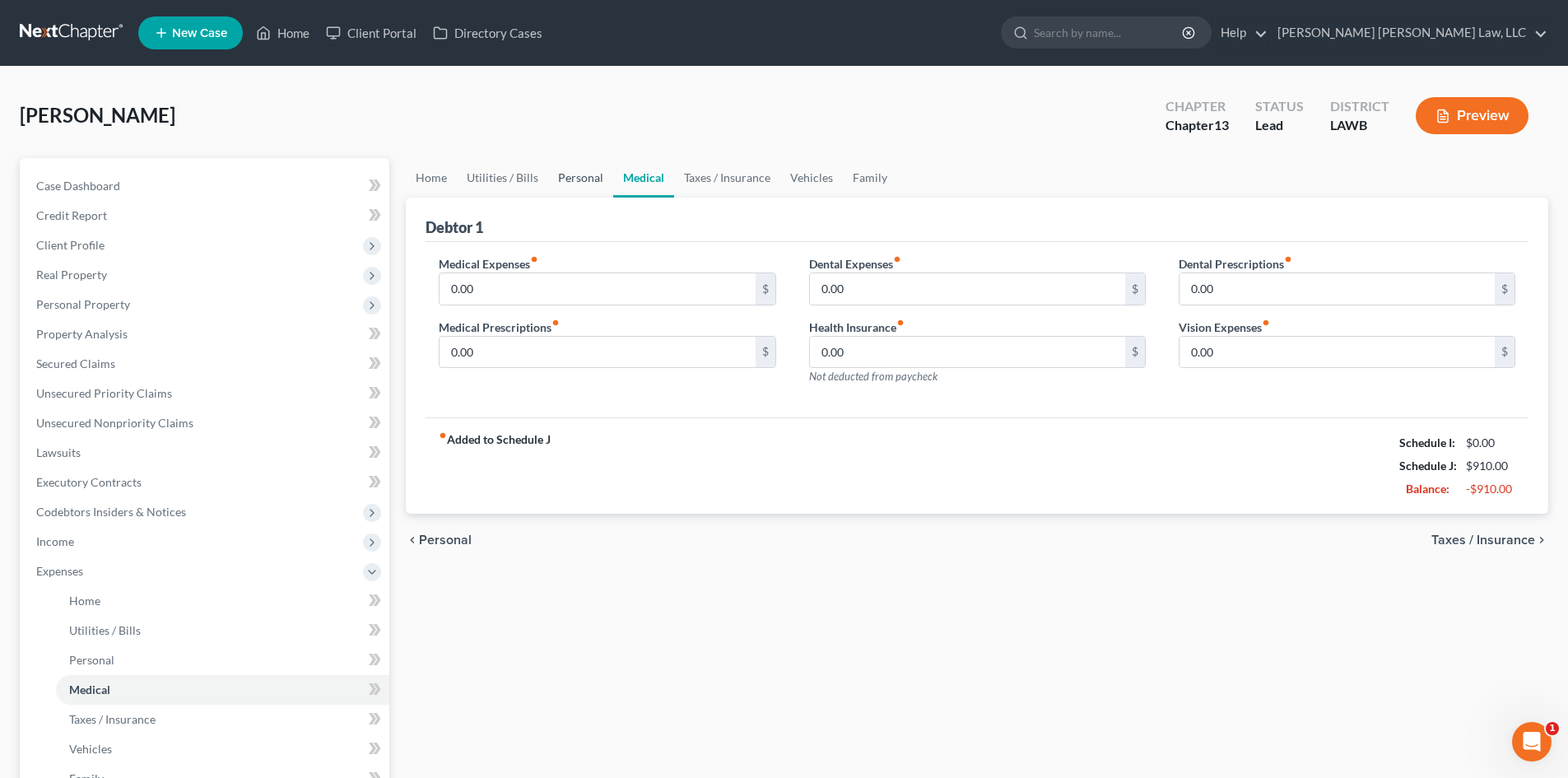
click at [588, 176] on link "Personal" at bounding box center [580, 178] width 65 height 40
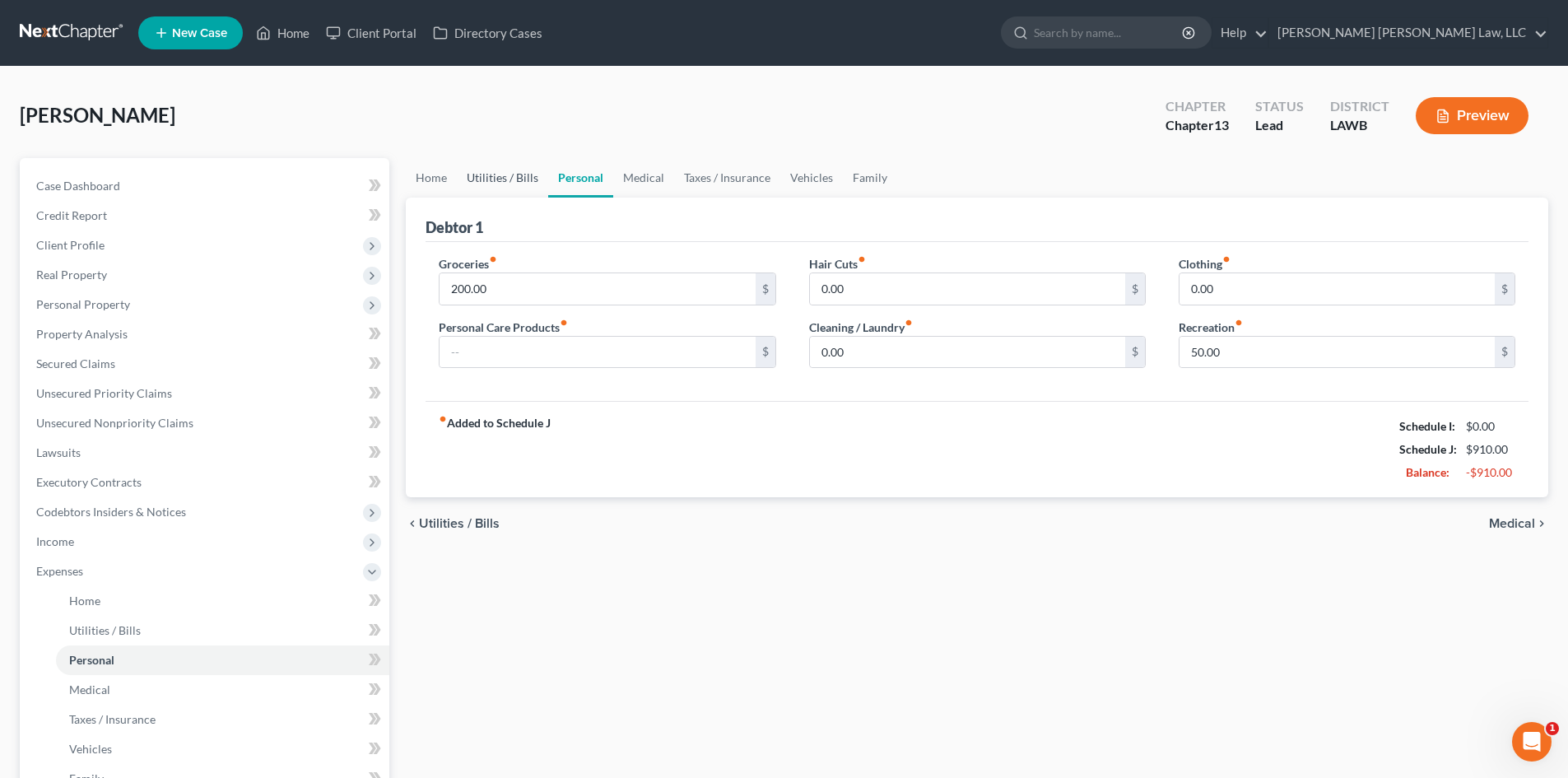
click at [526, 182] on link "Utilities / Bills" at bounding box center [502, 178] width 91 height 40
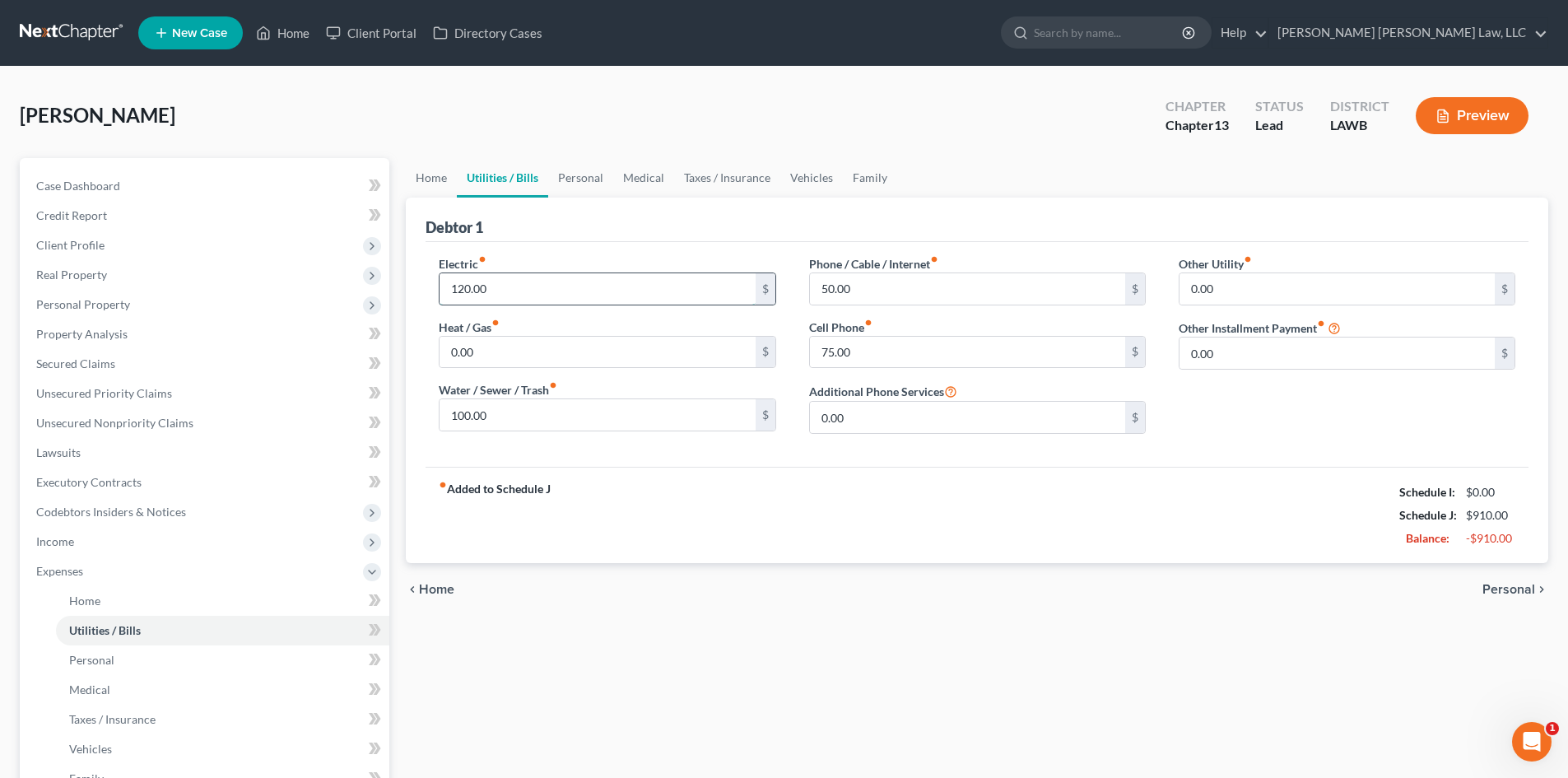
click at [532, 279] on input "120.00" at bounding box center [597, 289] width 316 height 31
type input "175.00"
click at [833, 171] on link "Vehicles" at bounding box center [812, 178] width 63 height 40
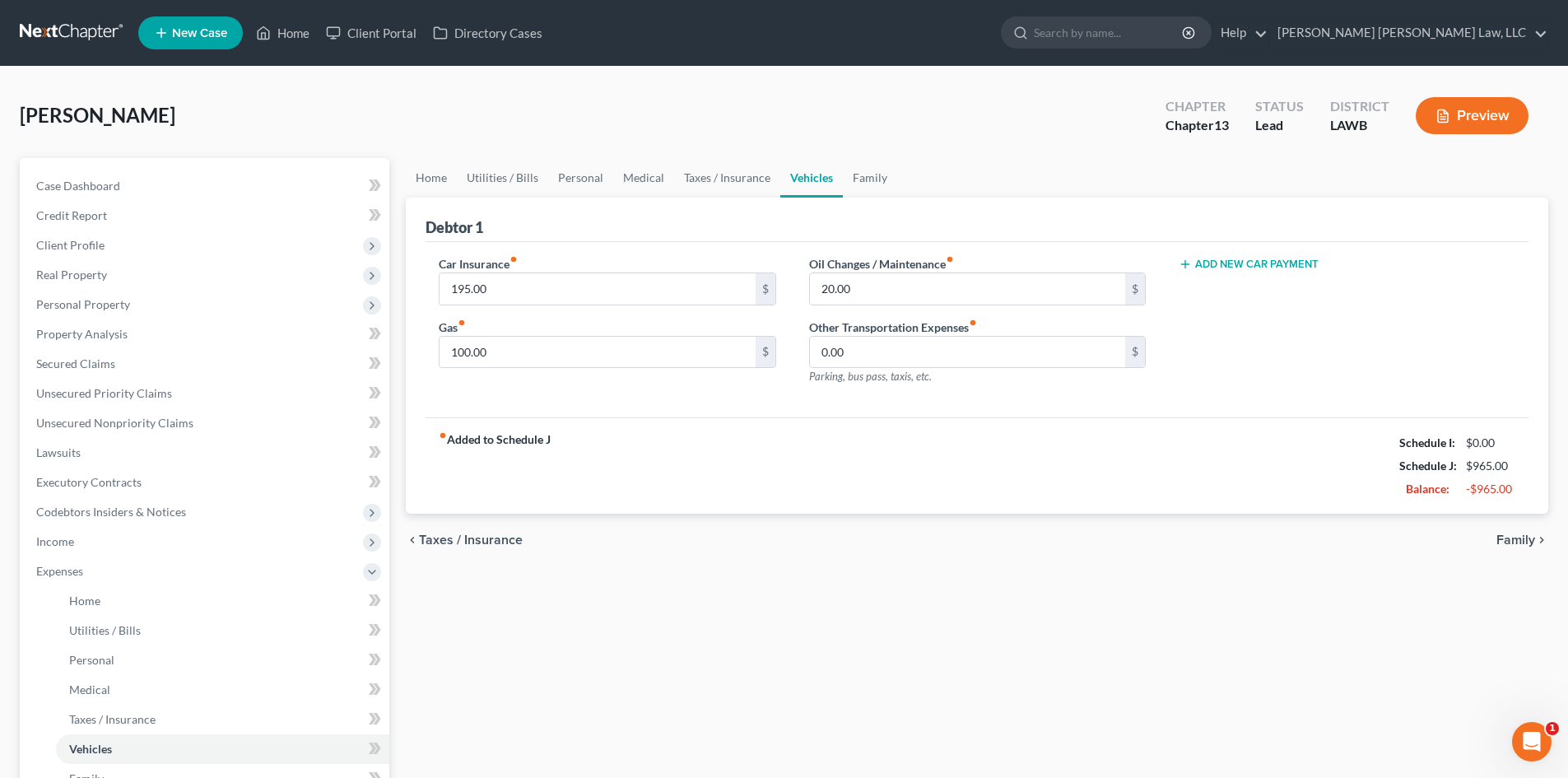
click at [691, 428] on div "fiber_manual_record Added to Schedule J Schedule I: $0.00 Schedule J: $965.00 B…" at bounding box center [976, 465] width 1102 height 96
click at [493, 185] on link "Utilities / Bills" at bounding box center [502, 178] width 91 height 40
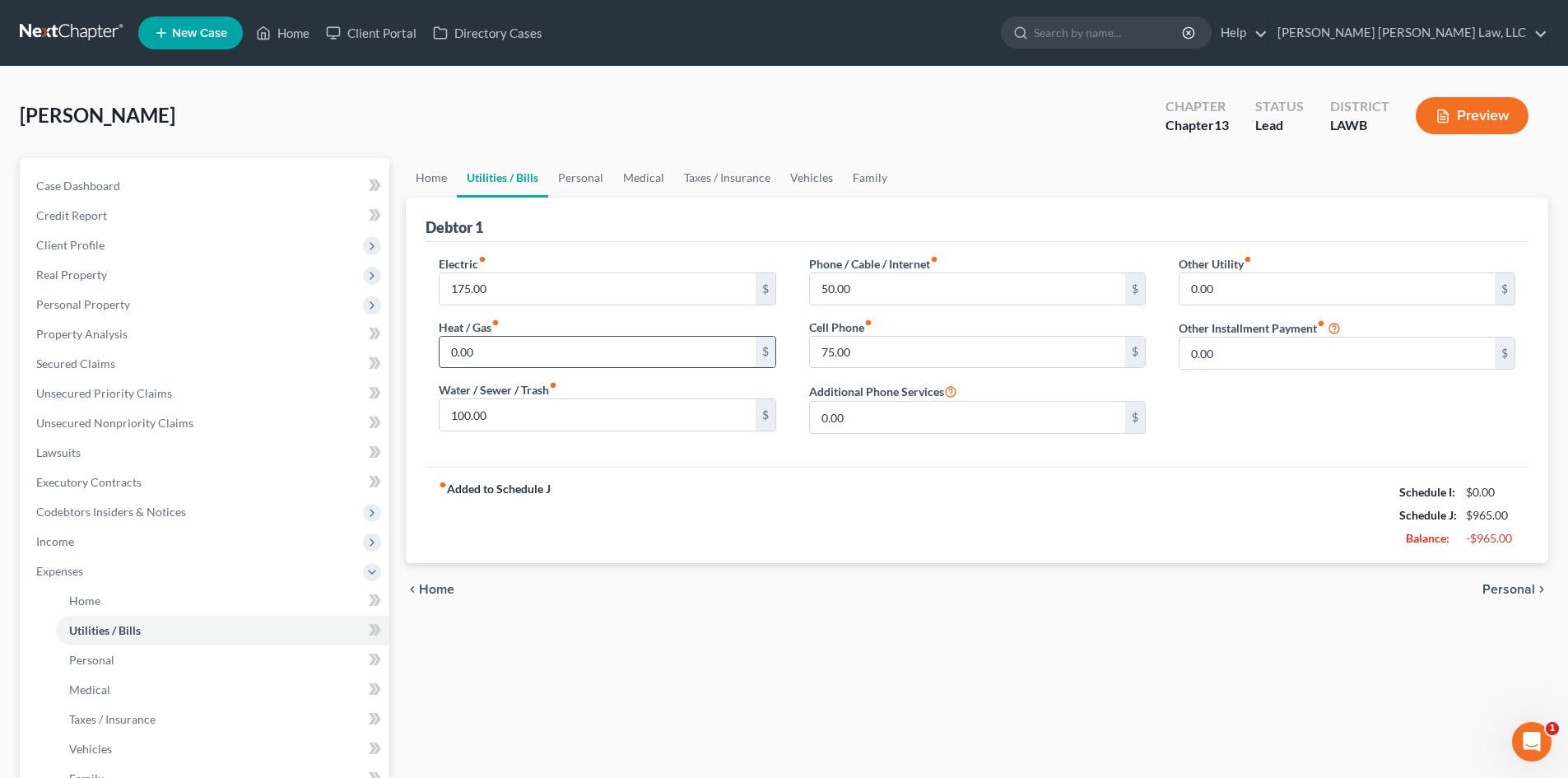
click at [517, 342] on input "0.00" at bounding box center [597, 353] width 316 height 31
click at [1186, 661] on div "Home Utilities / Bills Personal Medical Taxes / Insurance Vehicles Family Debto…" at bounding box center [976, 604] width 1158 height 892
click at [275, 423] on link "Unsecured Nonpriority Claims" at bounding box center [206, 423] width 366 height 30
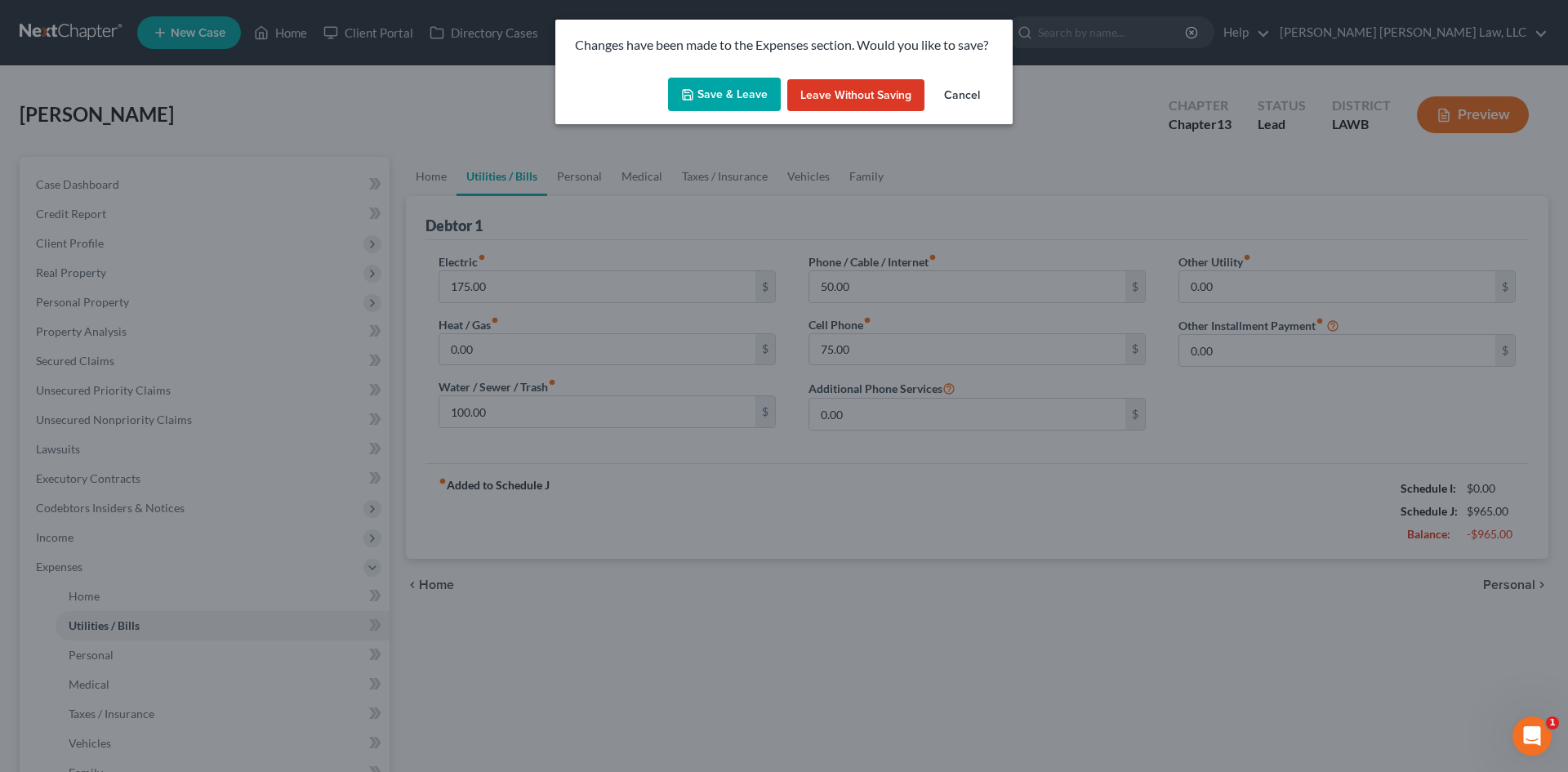
click at [740, 100] on button "Save & Leave" at bounding box center [724, 95] width 113 height 34
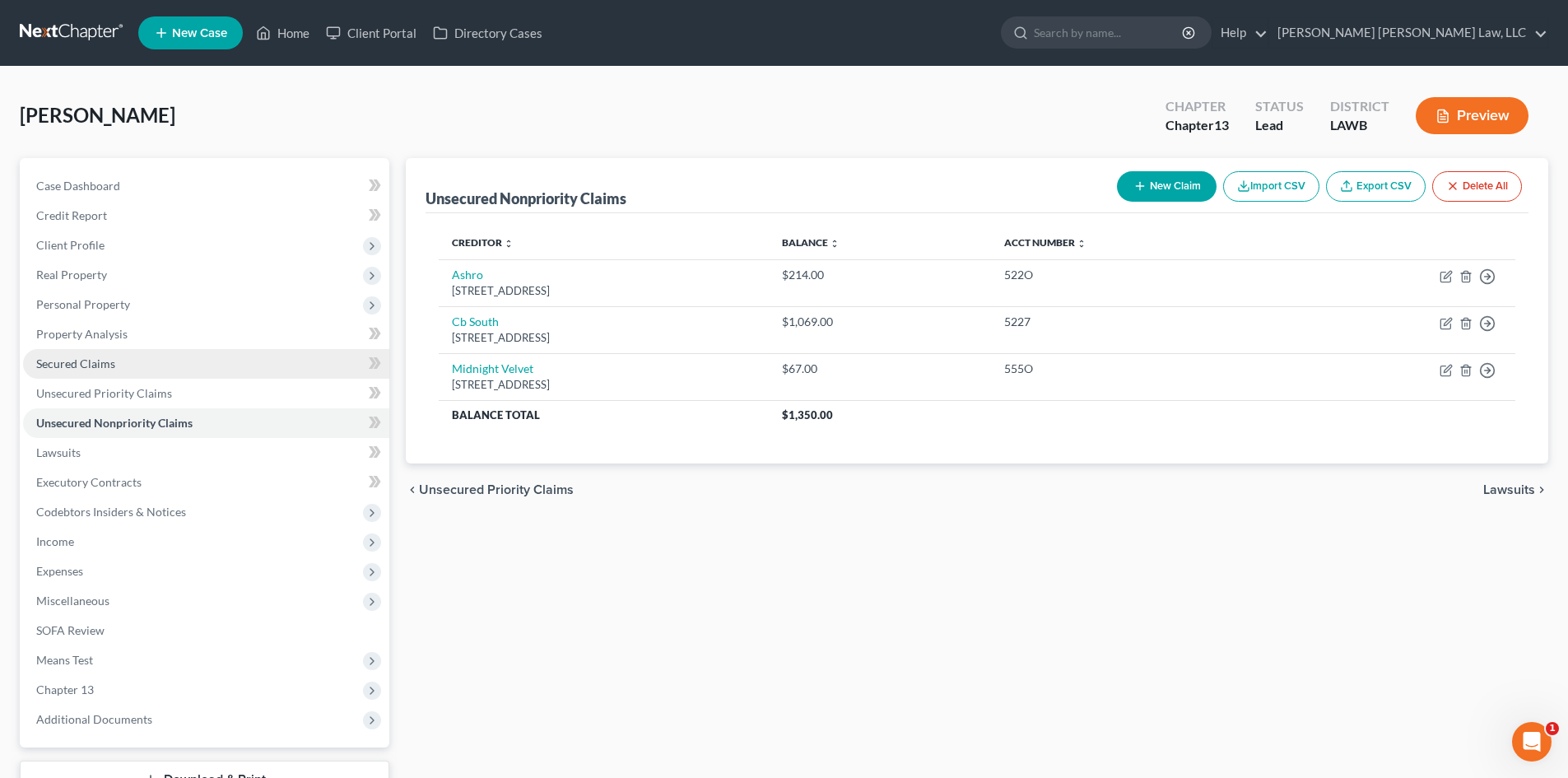
click at [227, 364] on link "Secured Claims" at bounding box center [206, 364] width 366 height 30
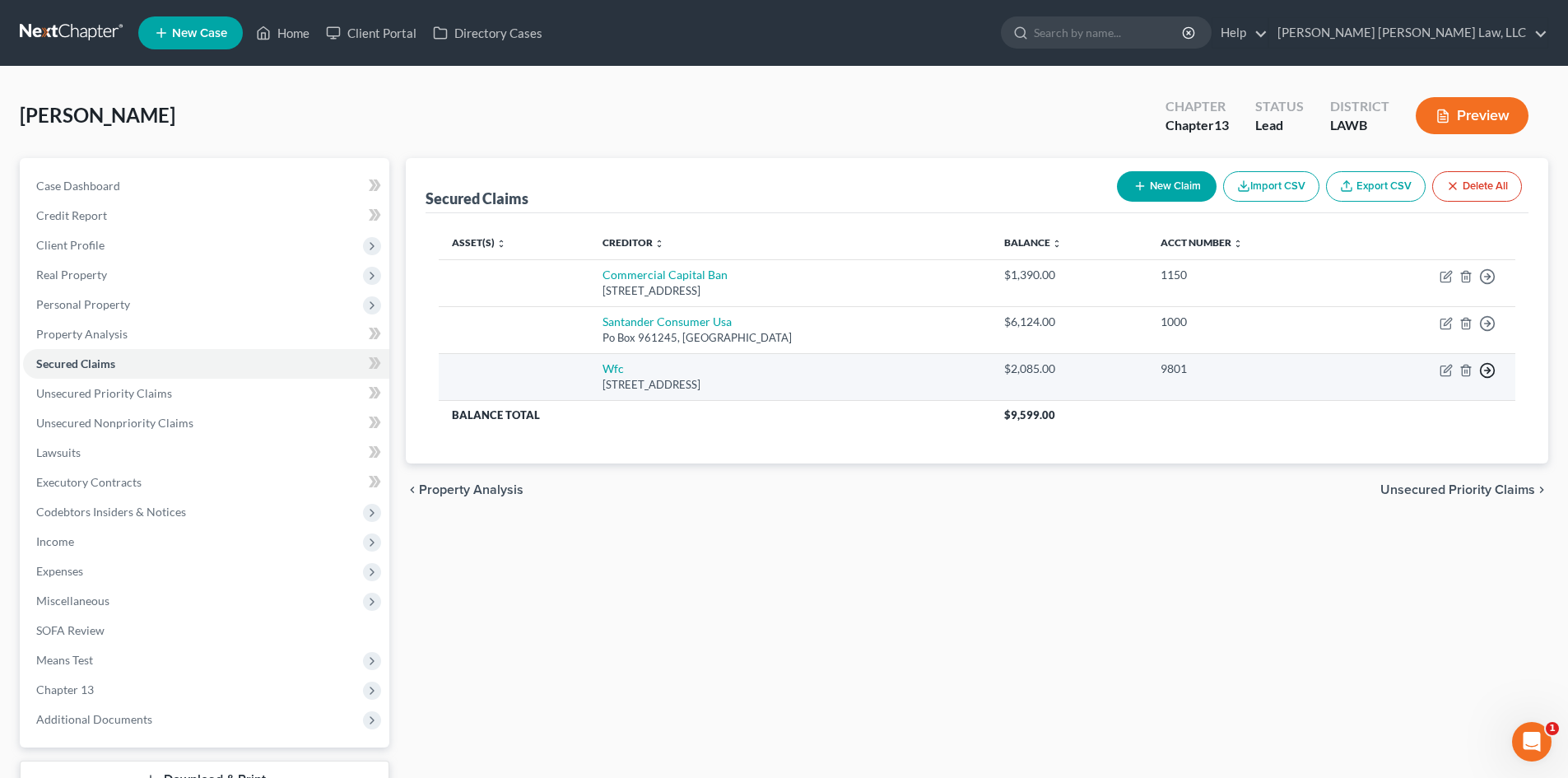
click at [1491, 285] on icon "button" at bounding box center [1487, 277] width 16 height 16
click at [1395, 411] on link "Move to F" at bounding box center [1411, 410] width 138 height 28
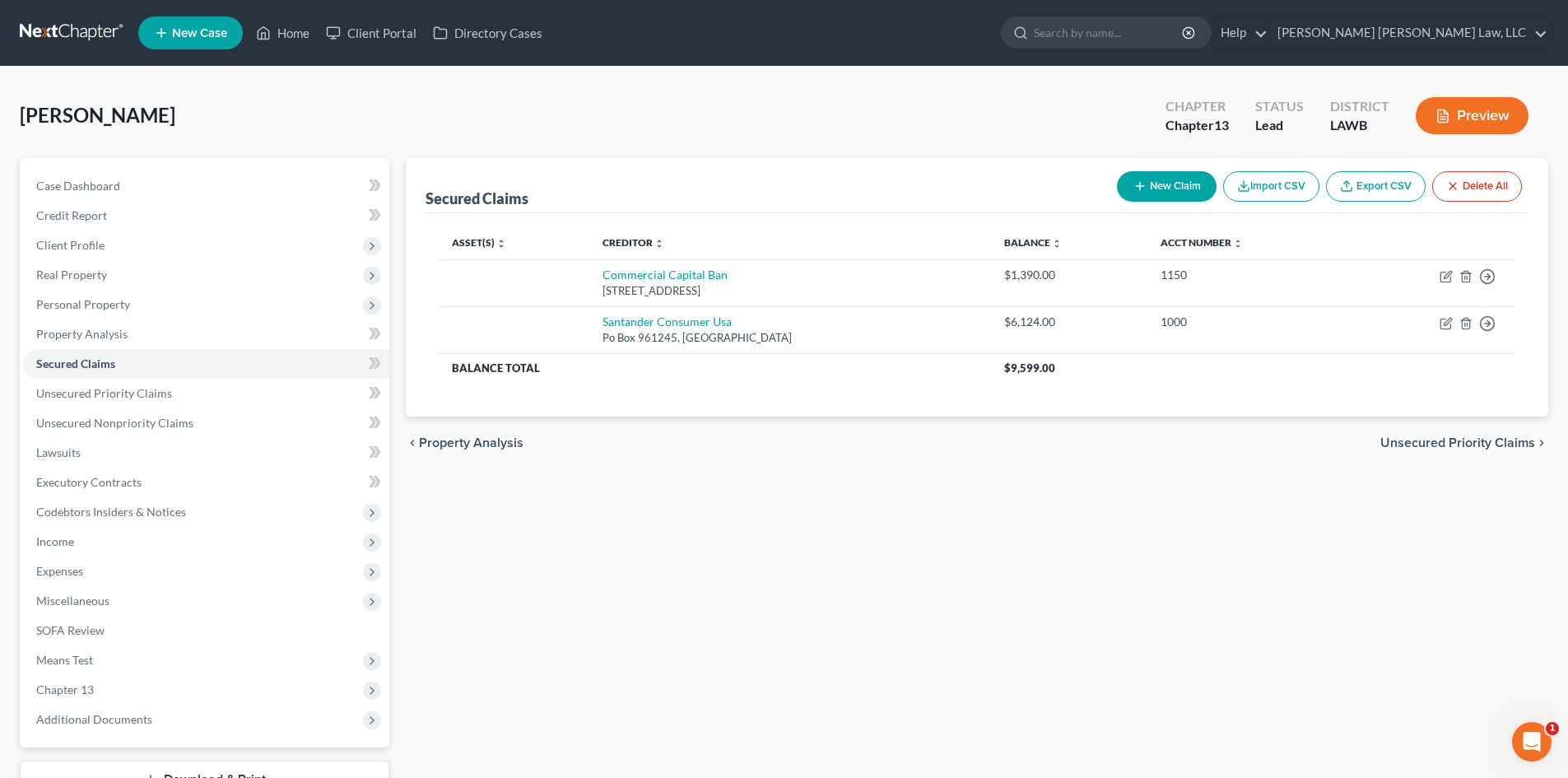
click at [1011, 543] on div "Secured Claims New Claim Import CSV Export CSV Delete All Asset(s) expand_more …" at bounding box center [976, 500] width 1158 height 684
